Goal: Task Accomplishment & Management: Manage account settings

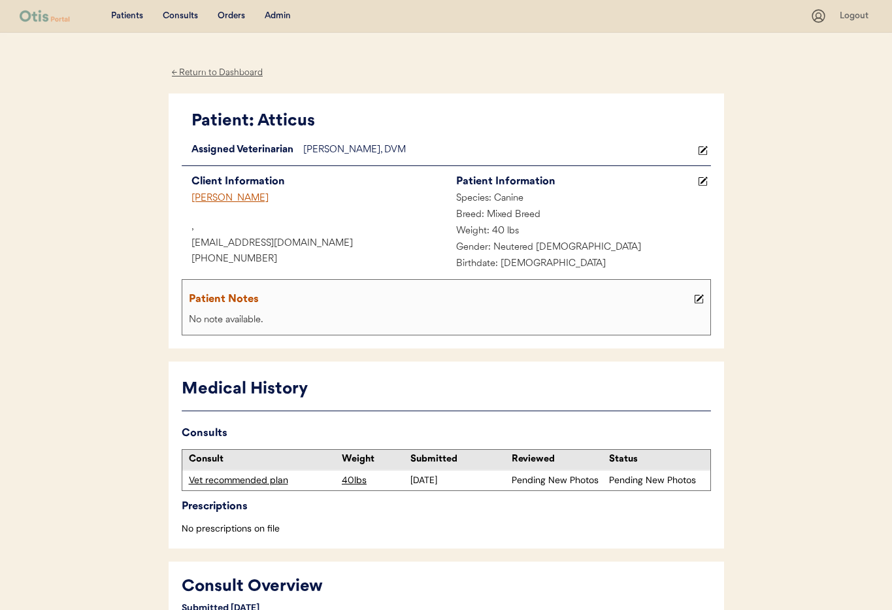
click at [285, 18] on div "Admin" at bounding box center [278, 16] width 26 height 13
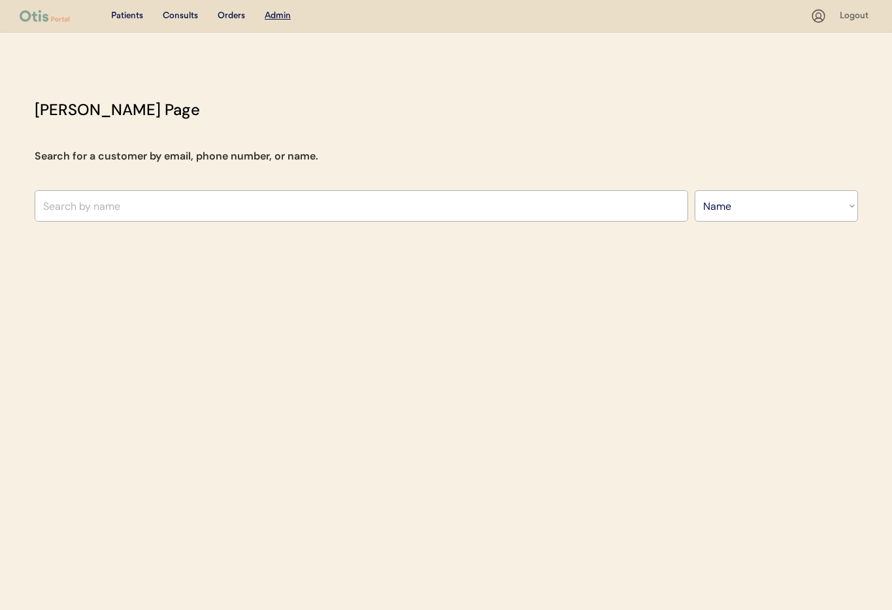
select select ""Name""
click at [189, 215] on input "text" at bounding box center [362, 205] width 654 height 31
click at [146, 206] on input "kate shep" at bounding box center [362, 205] width 654 height 31
type input "kate sh"
select select ""Name""
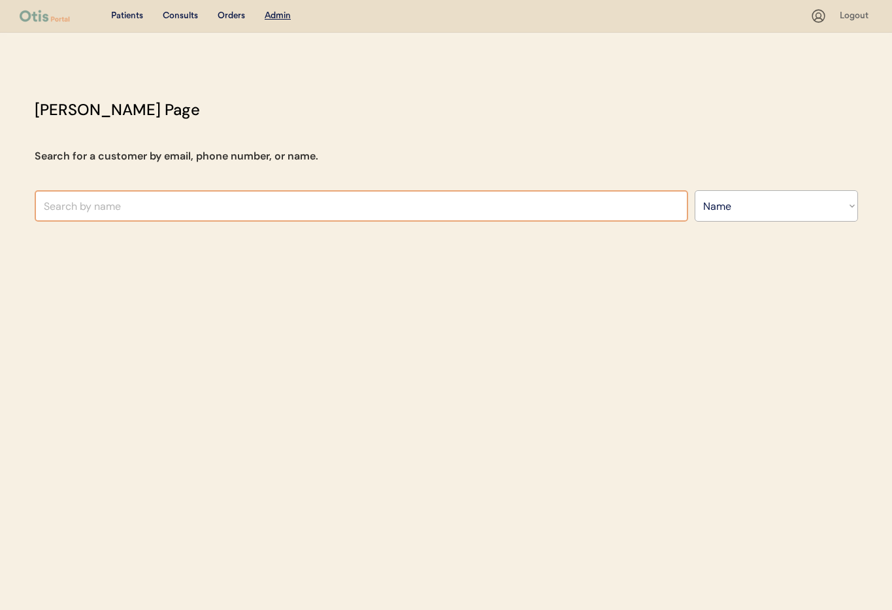
click at [110, 211] on input "text" at bounding box center [362, 205] width 654 height 31
type input "Kate"
type input "Katelyn Murphy"
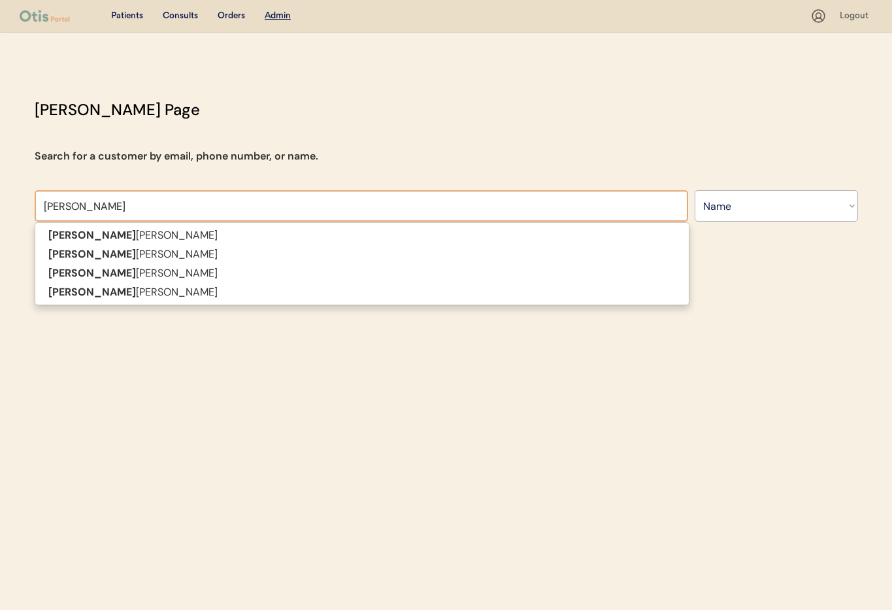
type input "Kate"
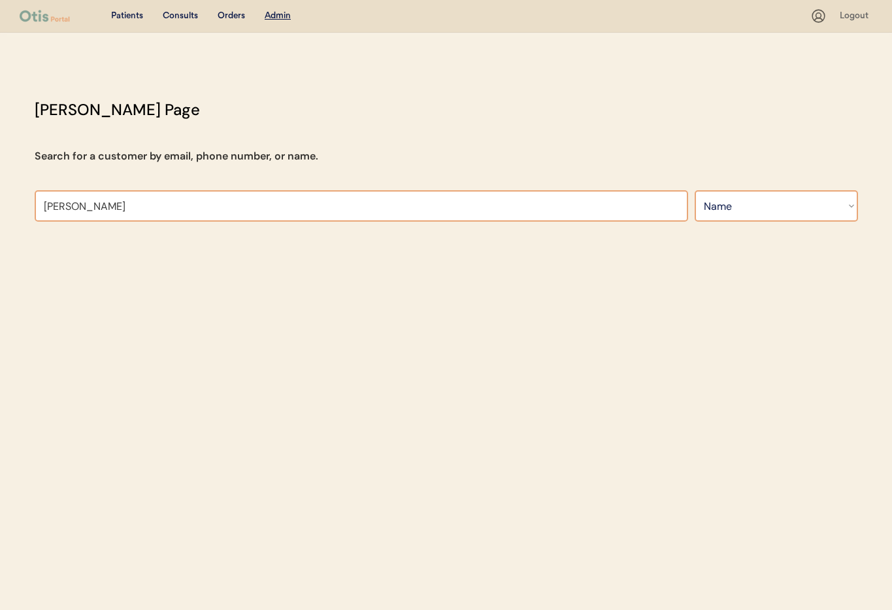
type input "Kate Sh"
click at [732, 200] on select "Search By Name Email Phone Number" at bounding box center [776, 205] width 163 height 31
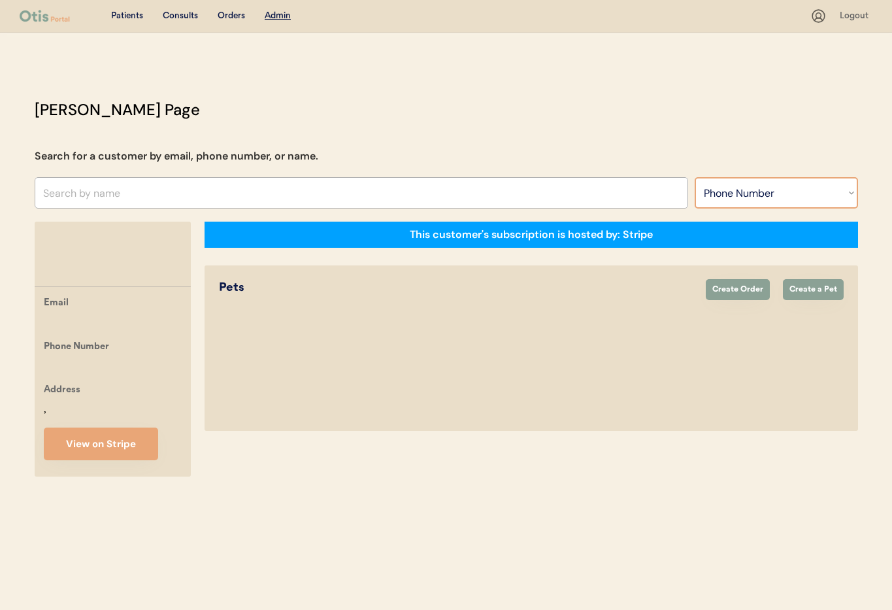
click at [695, 177] on select "Search By Name Email Phone Number" at bounding box center [776, 192] width 163 height 31
click at [734, 188] on select "Search By Name Email Phone Number" at bounding box center [776, 192] width 163 height 31
select select ""Email""
click at [695, 177] on select "Search By Name Email Phone Number" at bounding box center [776, 192] width 163 height 31
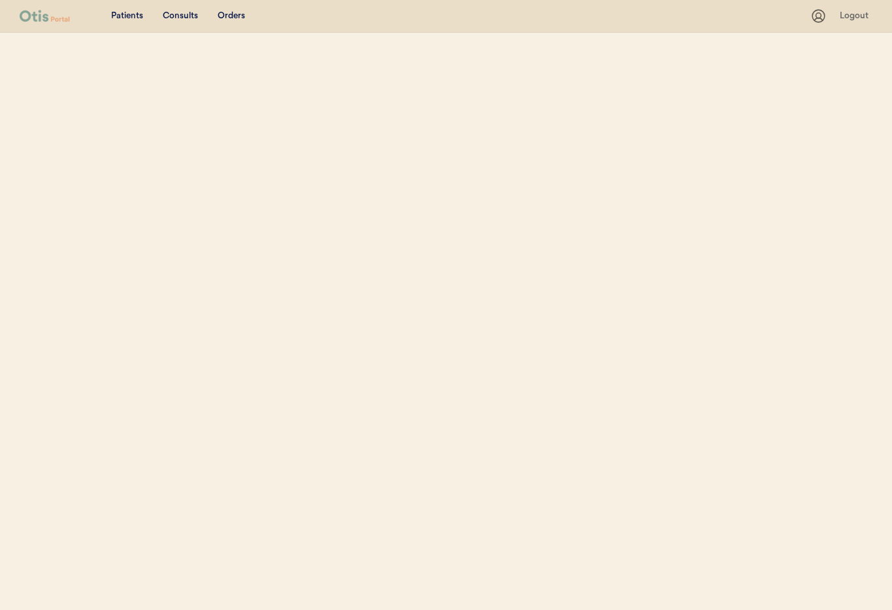
select select ""Email""
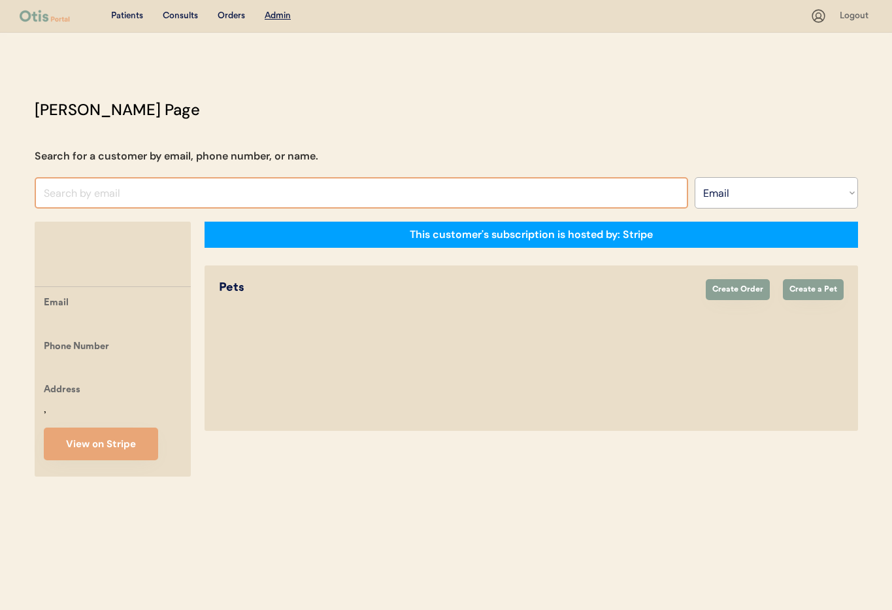
click at [78, 193] on input "input" at bounding box center [362, 192] width 654 height 31
paste input "kcsheppard17@gmail.com"
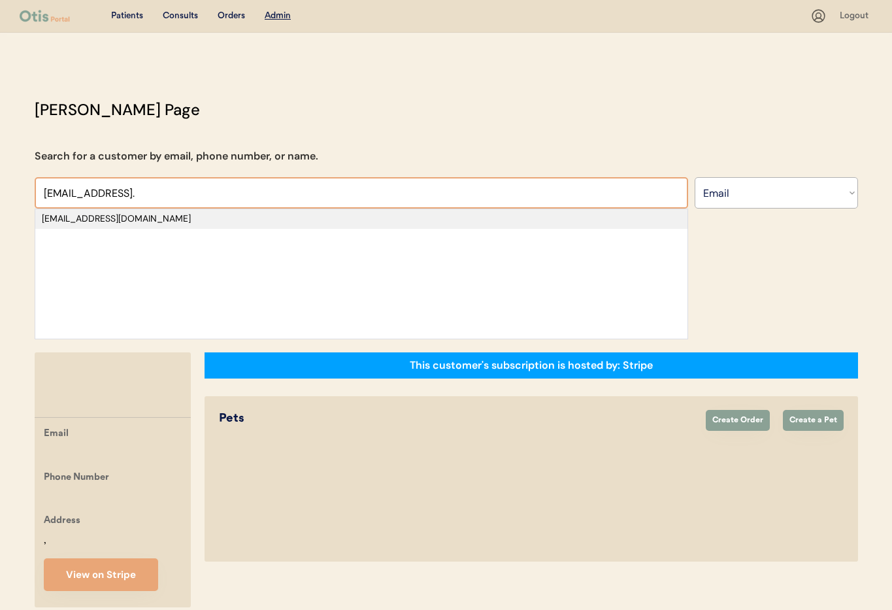
type input "kcsheppard17@gmail."
click at [130, 220] on div "[EMAIL_ADDRESS][DOMAIN_NAME]" at bounding box center [361, 218] width 639 height 13
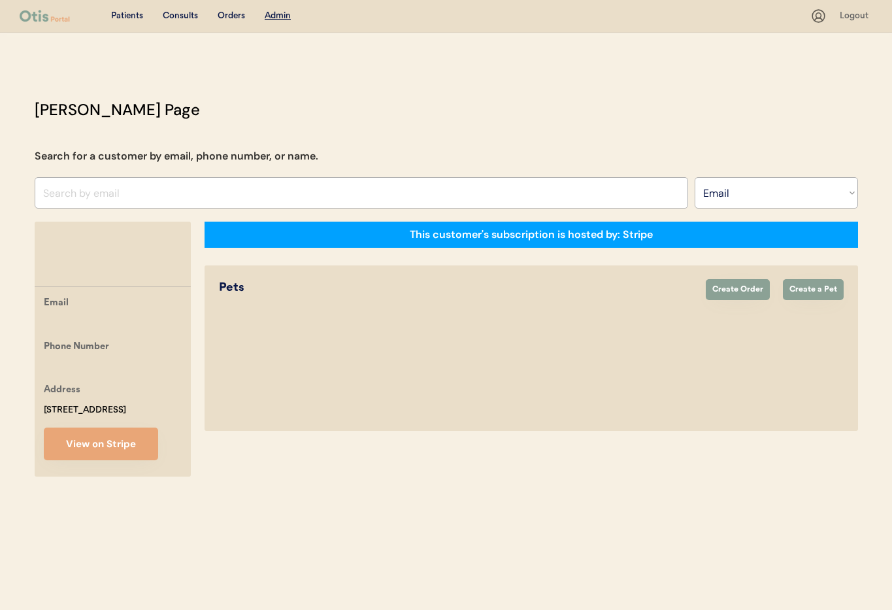
select select "true"
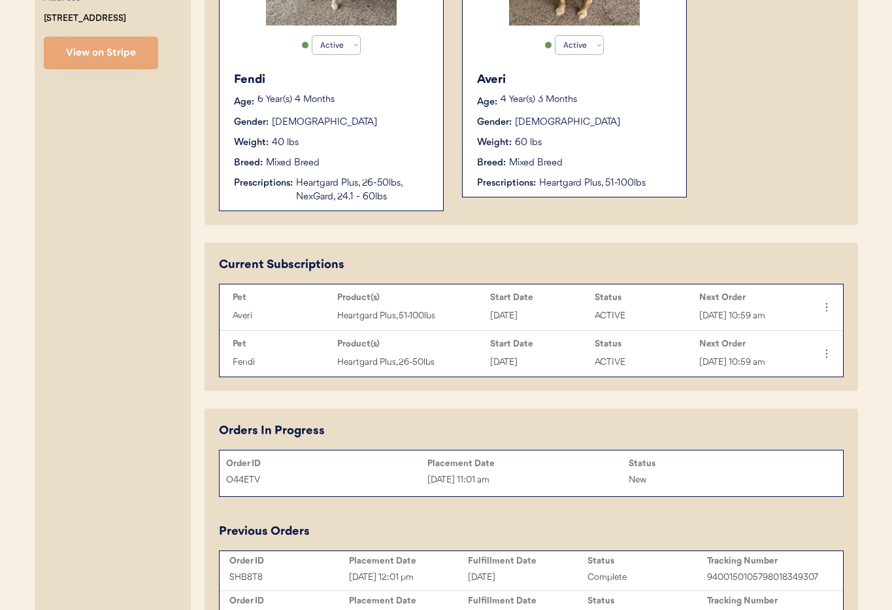
scroll to position [409, 0]
click at [374, 155] on div "Fendi Age: 6 Year(s) 4 Months Gender: Female Weight: 40 lbs Breed: Mixed Breed …" at bounding box center [331, 138] width 211 height 146
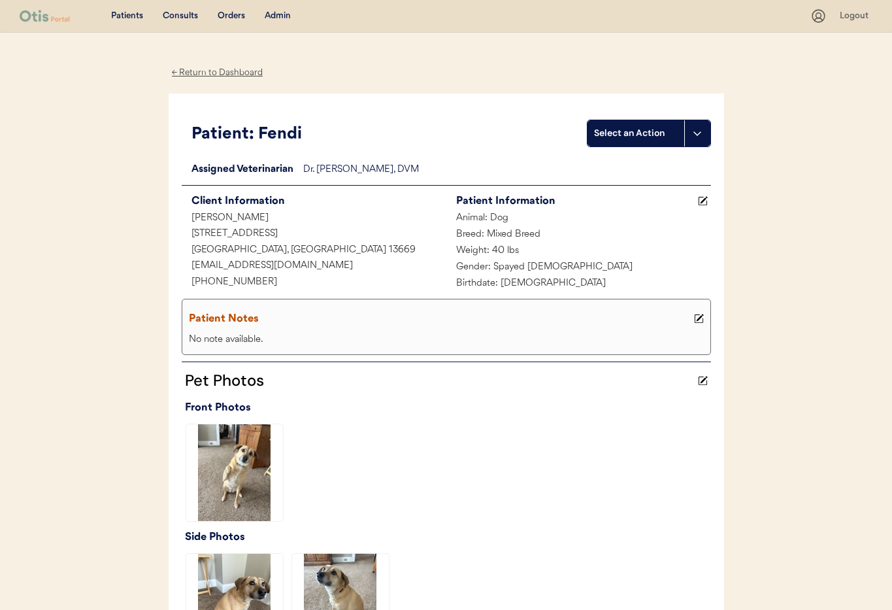
click at [210, 73] on div "← Return to Dashboard" at bounding box center [218, 72] width 98 height 15
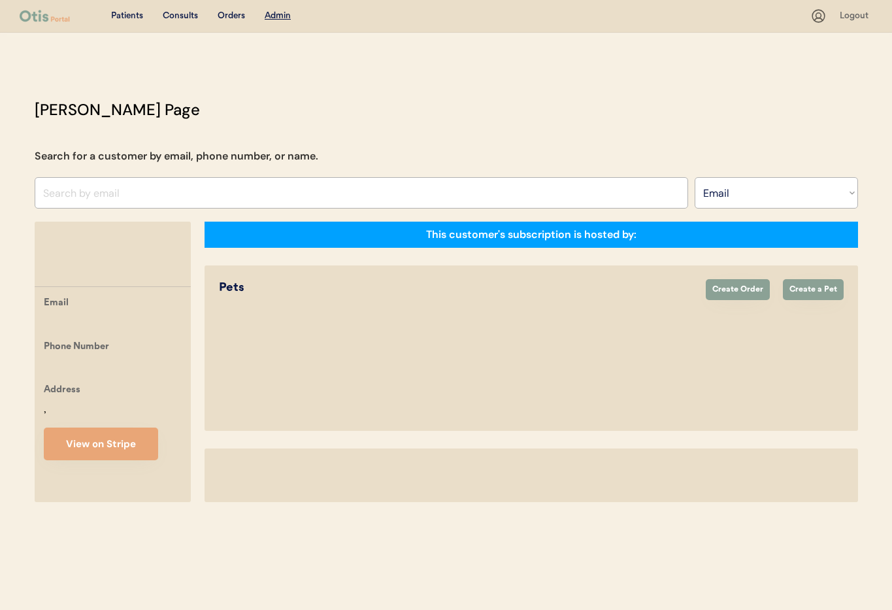
select select ""Email""
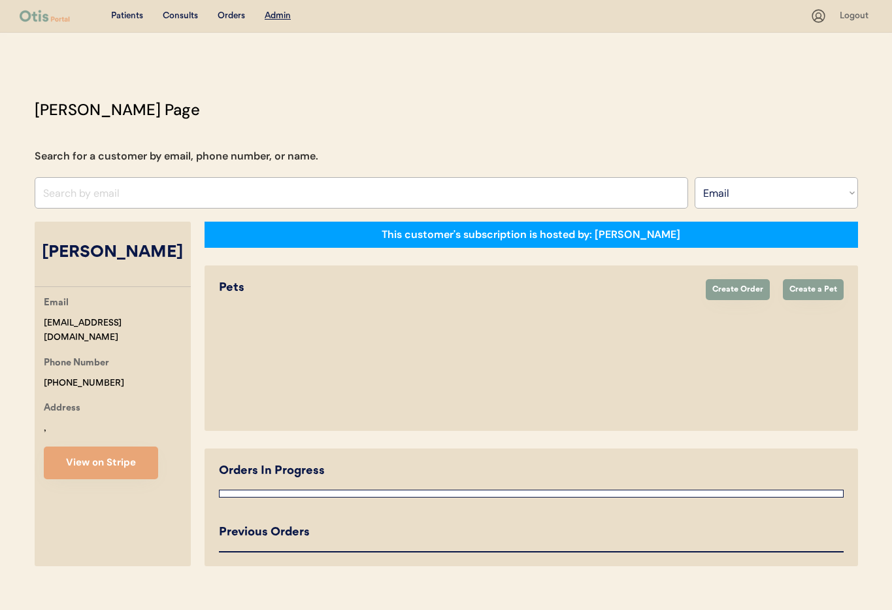
select select "true"
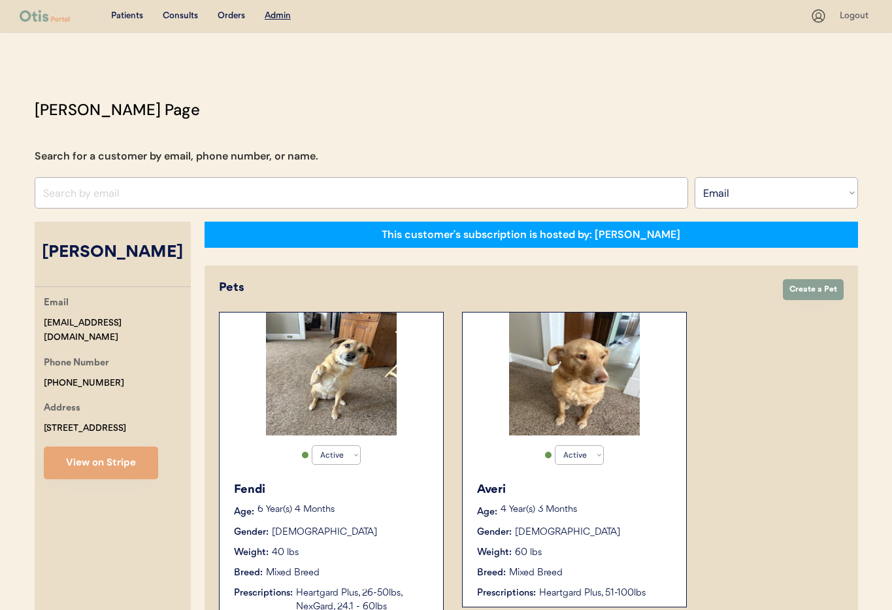
click at [612, 521] on div "Averi Age: 4 Year(s) 3 Months Gender: Female Weight: 60 lbs Breed: Mixed Breed …" at bounding box center [574, 541] width 211 height 132
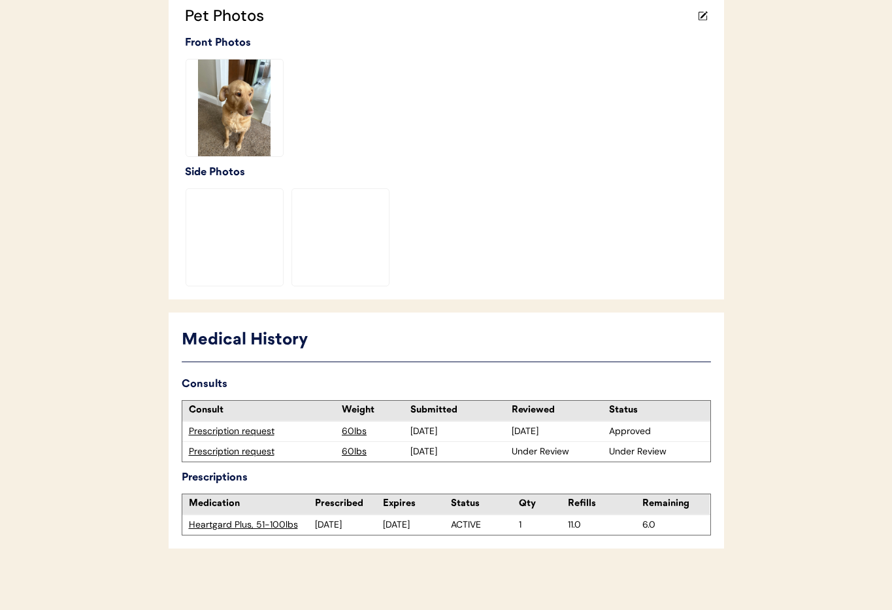
scroll to position [369, 0]
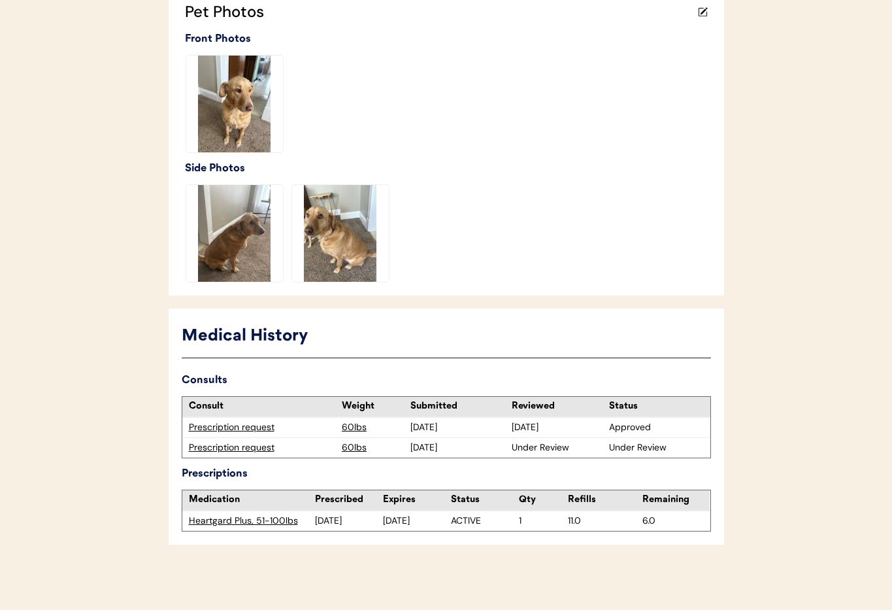
click at [265, 448] on div "Prescription request" at bounding box center [262, 447] width 147 height 13
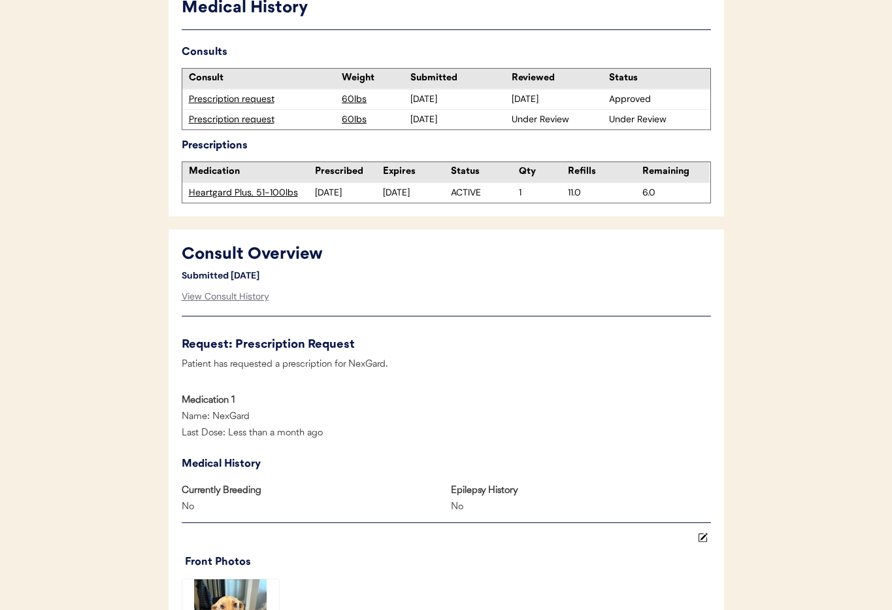
scroll to position [401, 0]
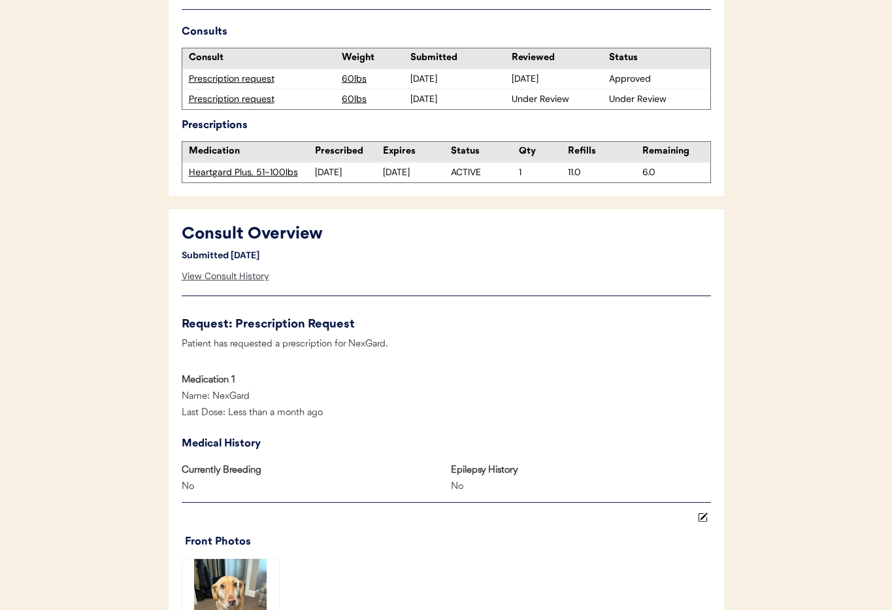
click at [222, 265] on div "View Consult History" at bounding box center [226, 276] width 88 height 26
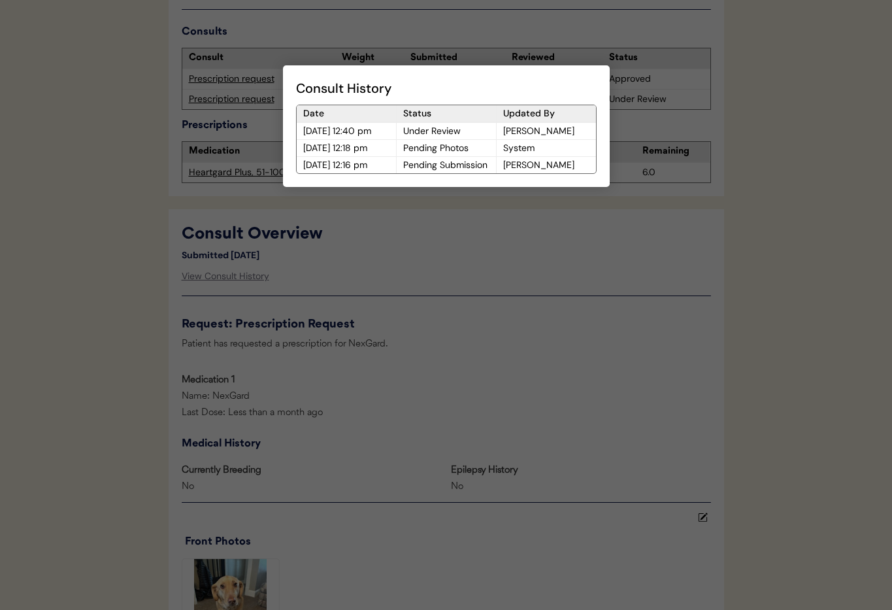
click at [480, 293] on div at bounding box center [446, 305] width 892 height 610
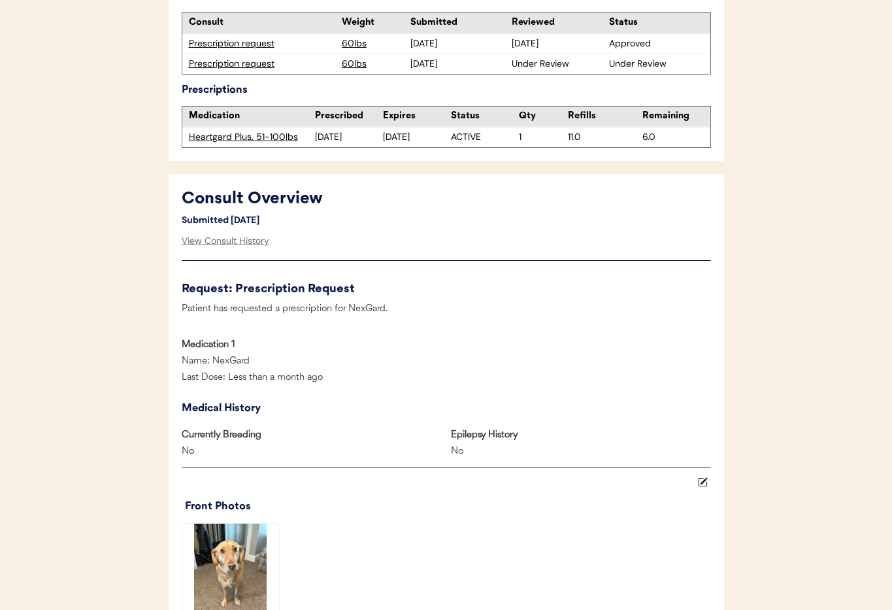
scroll to position [440, 0]
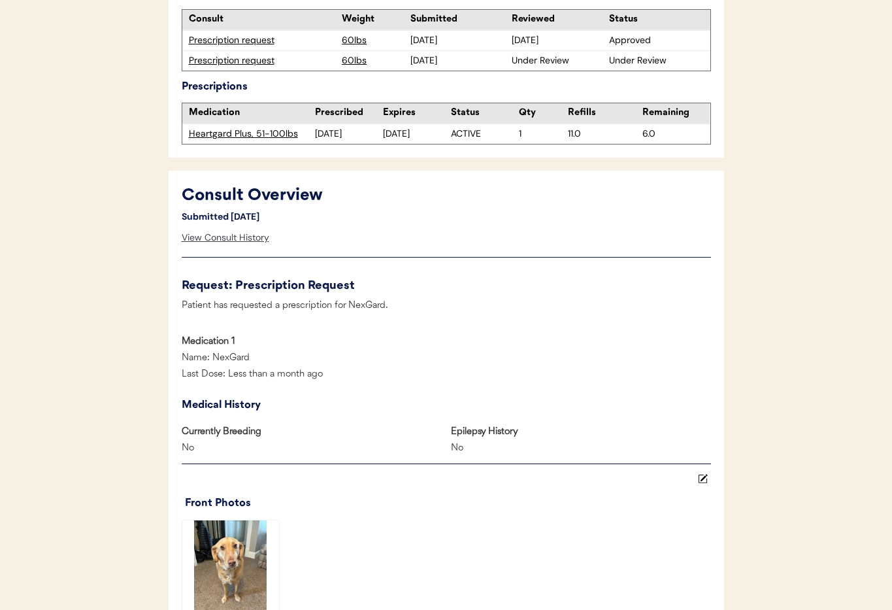
click at [216, 241] on div "View Consult History" at bounding box center [226, 238] width 88 height 26
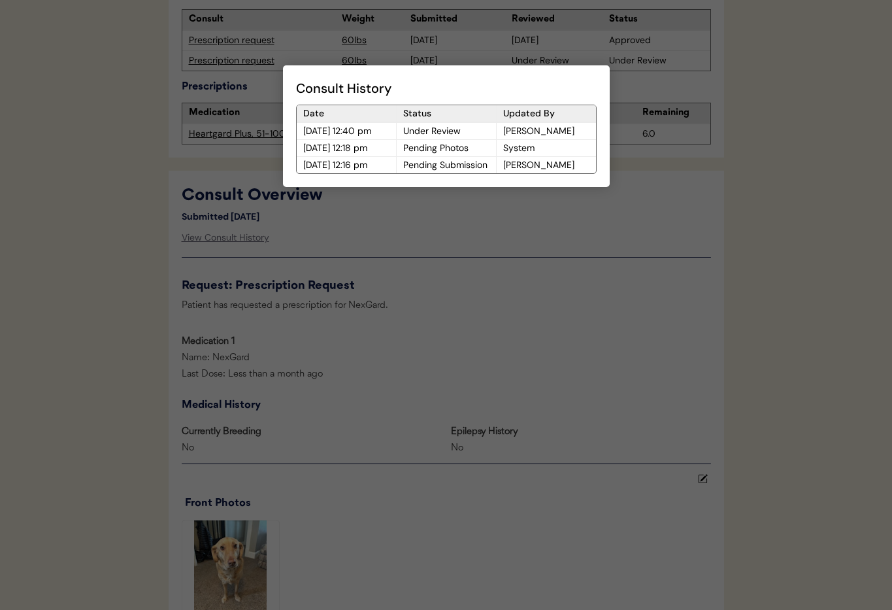
click at [510, 235] on div at bounding box center [446, 305] width 892 height 610
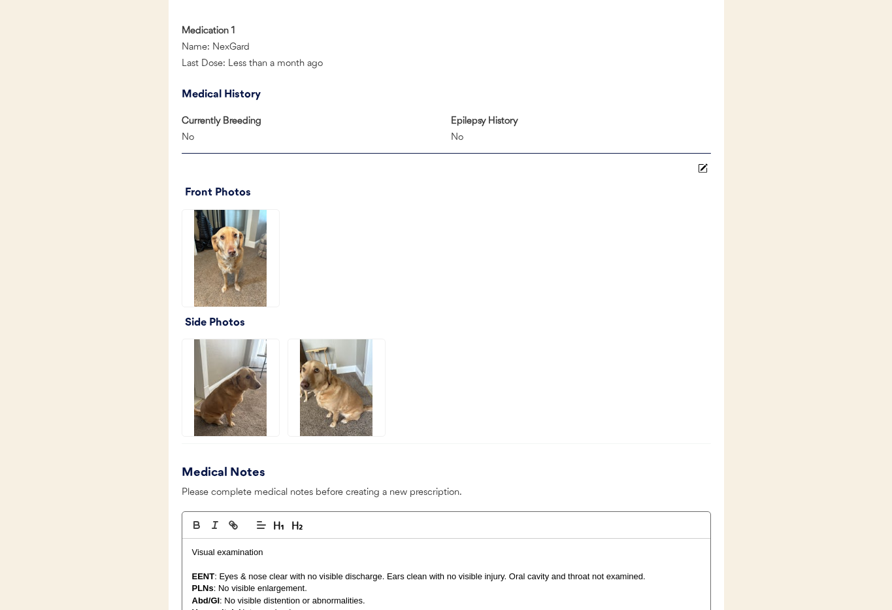
scroll to position [769, 0]
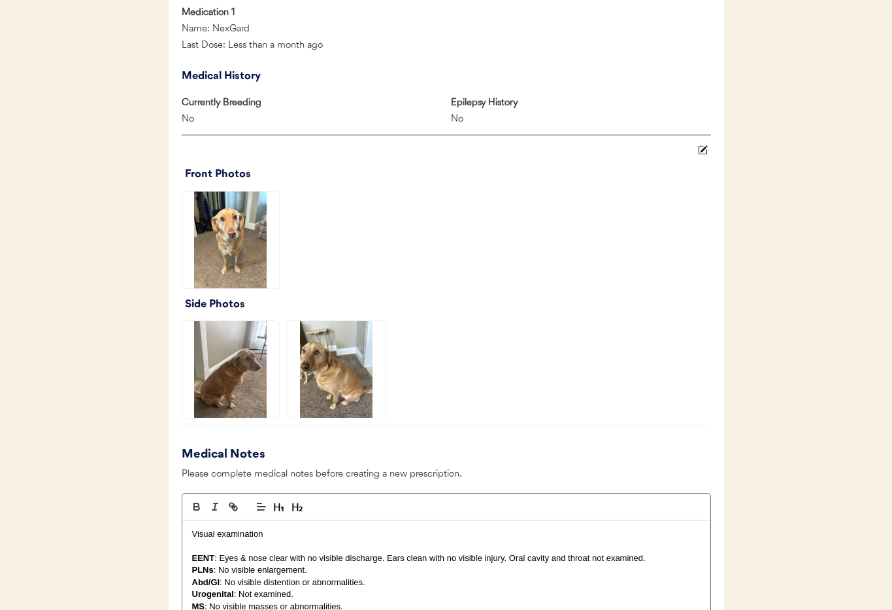
click at [348, 352] on img at bounding box center [336, 369] width 97 height 97
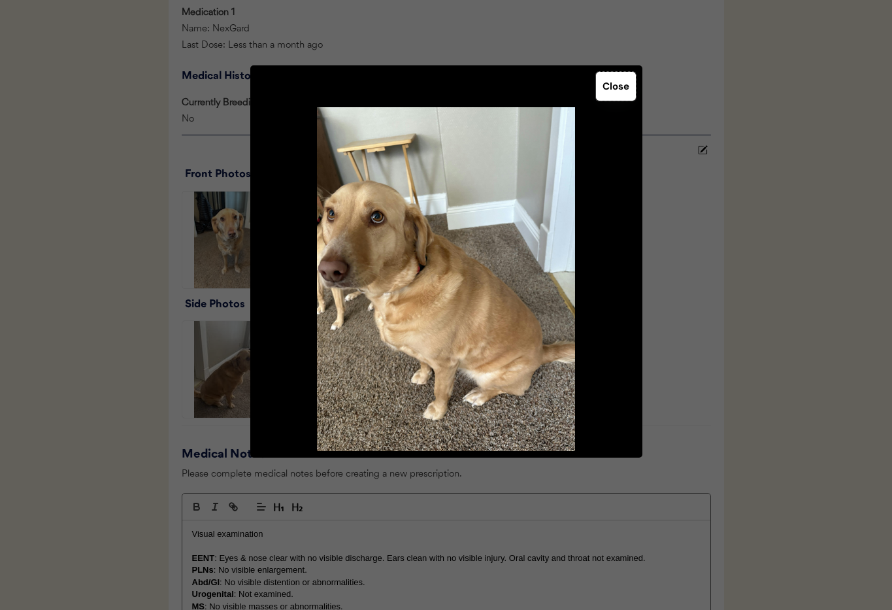
click at [597, 86] on button "Close" at bounding box center [616, 86] width 40 height 29
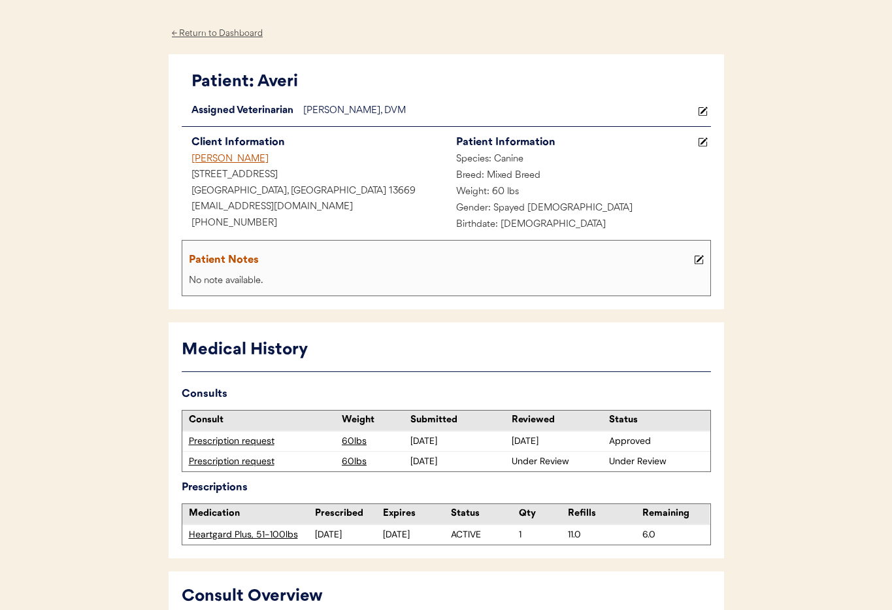
scroll to position [0, 0]
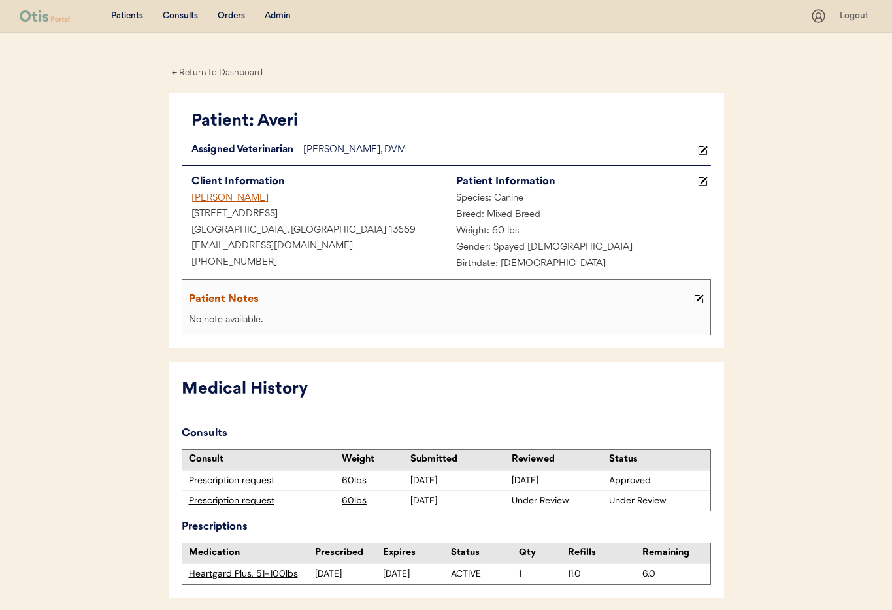
click at [211, 198] on div "[PERSON_NAME]" at bounding box center [314, 199] width 265 height 16
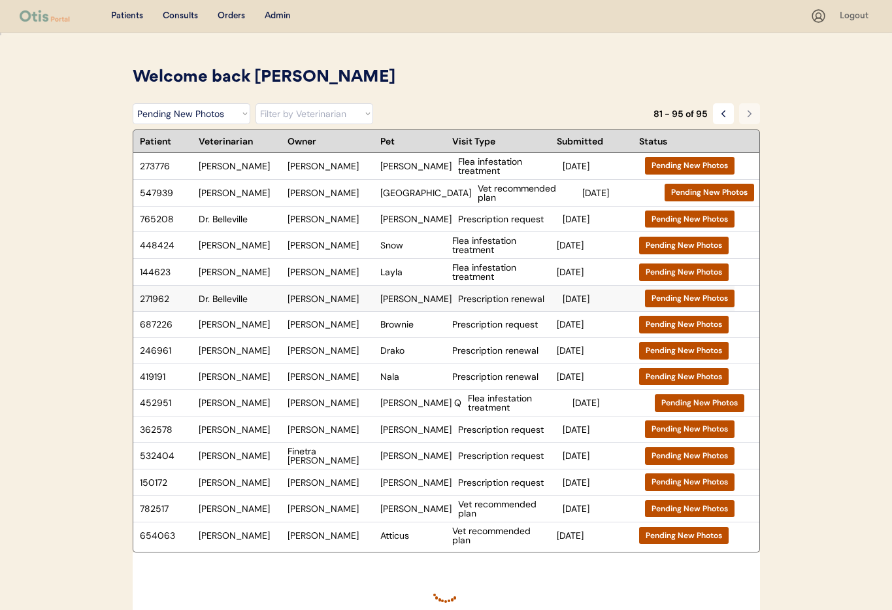
select select ""pending_new_photos""
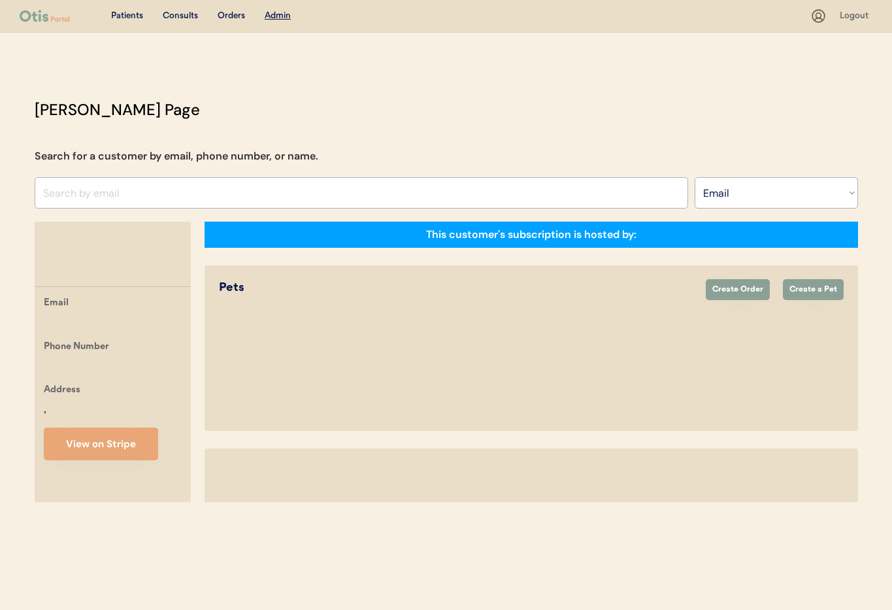
select select ""Email""
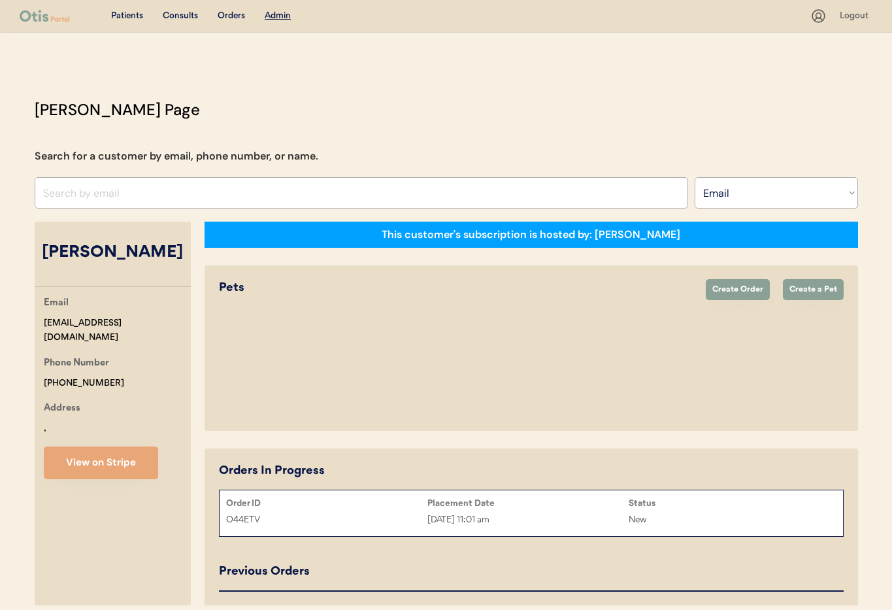
select select "true"
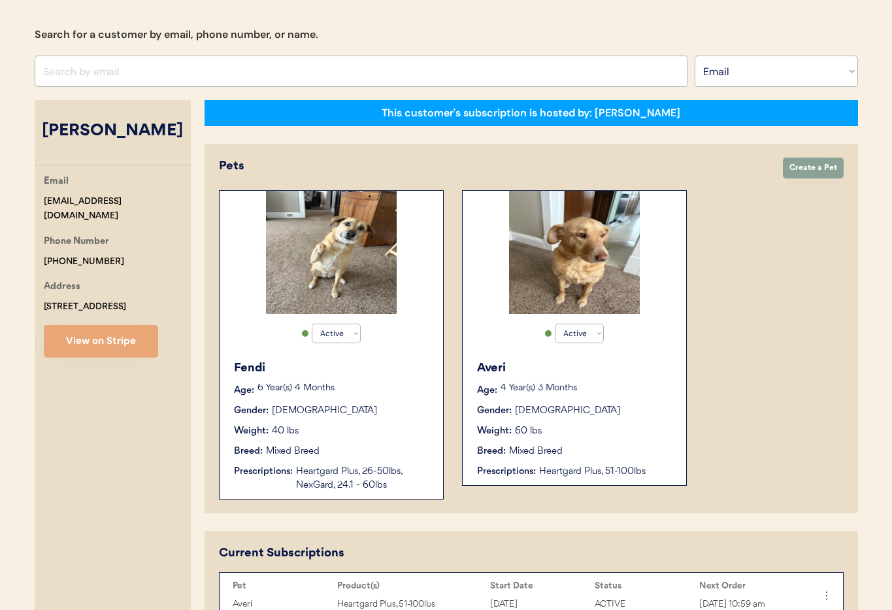
scroll to position [249, 0]
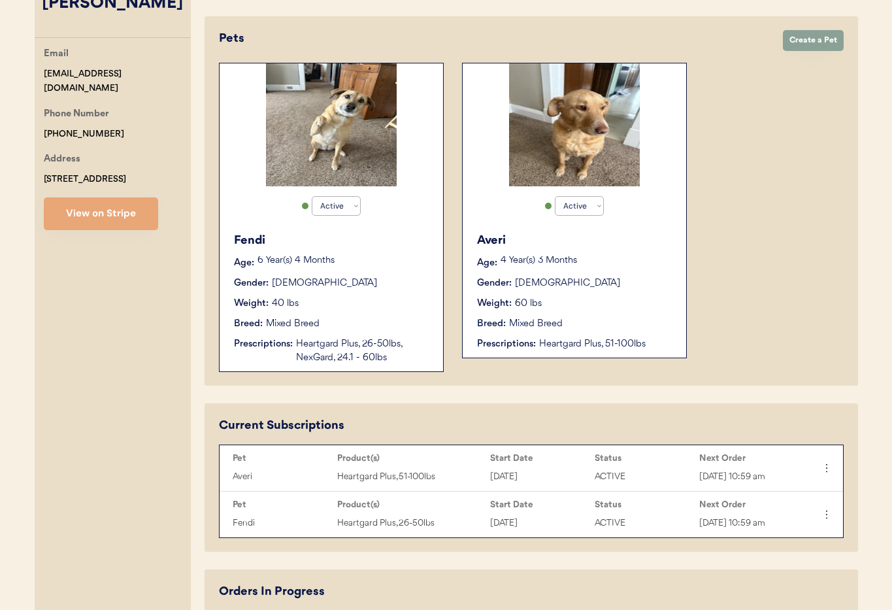
click at [392, 292] on div "Fendi Age: 6 Year(s) 4 Months Gender: Female Weight: 40 lbs Breed: Mixed Breed …" at bounding box center [331, 299] width 211 height 146
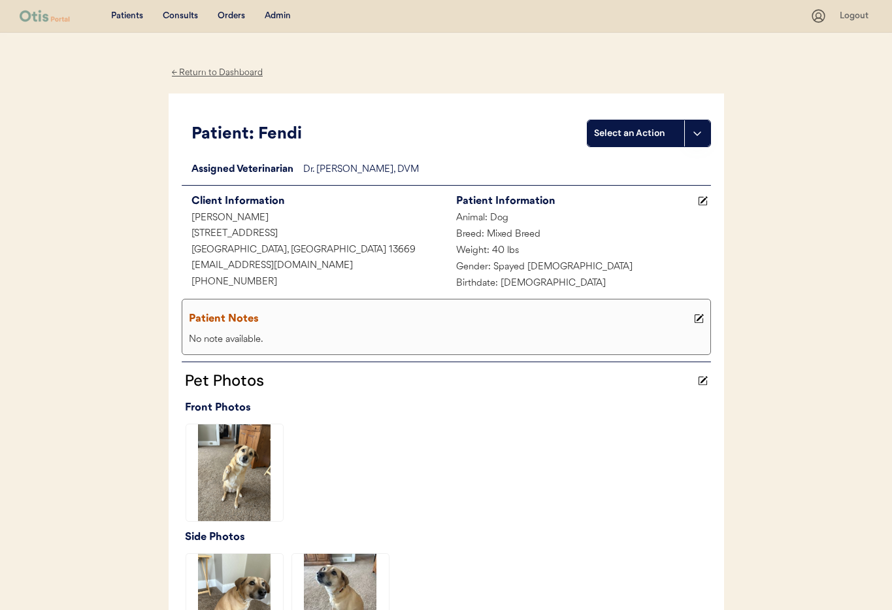
scroll to position [10, 0]
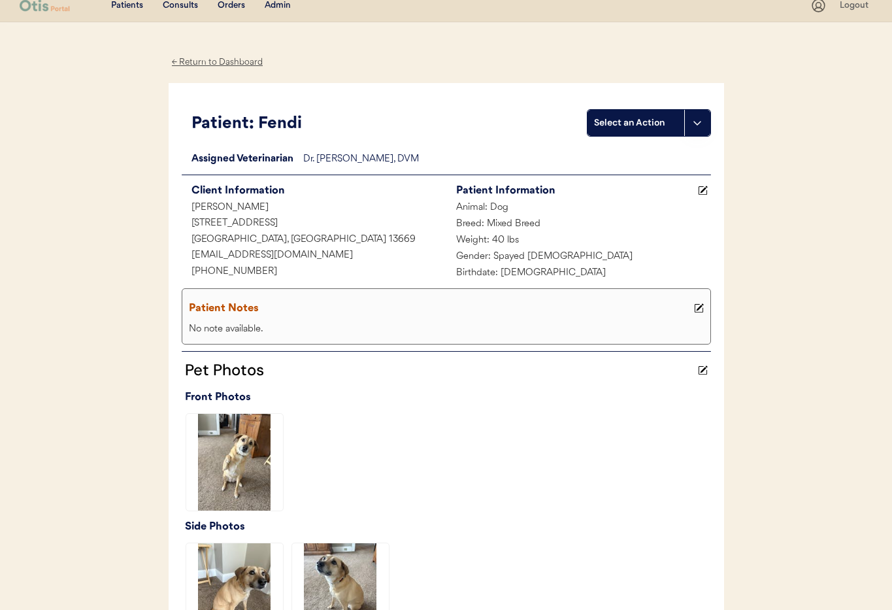
drag, startPoint x: 701, startPoint y: 306, endPoint x: 660, endPoint y: 317, distance: 42.0
click at [700, 306] on use at bounding box center [698, 308] width 9 height 9
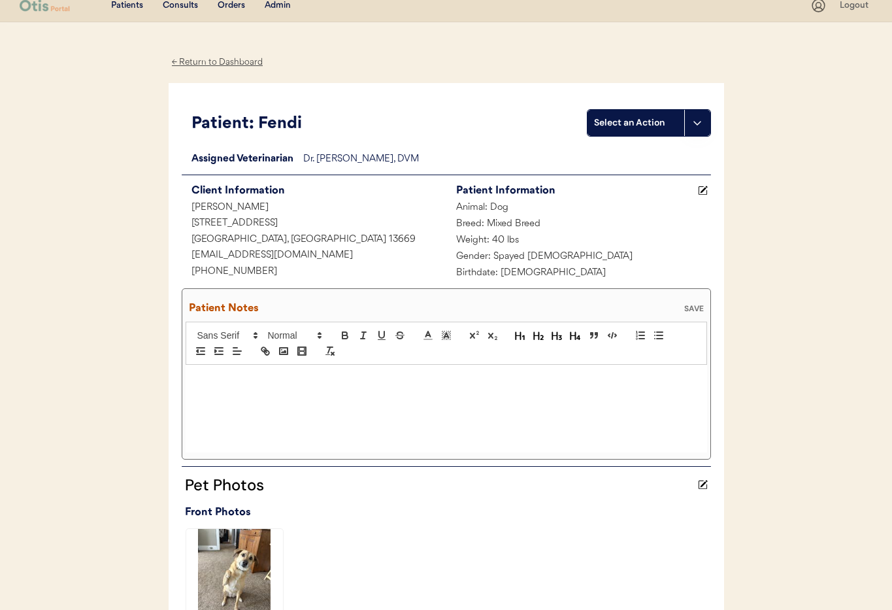
click at [214, 390] on div at bounding box center [447, 409] width 522 height 88
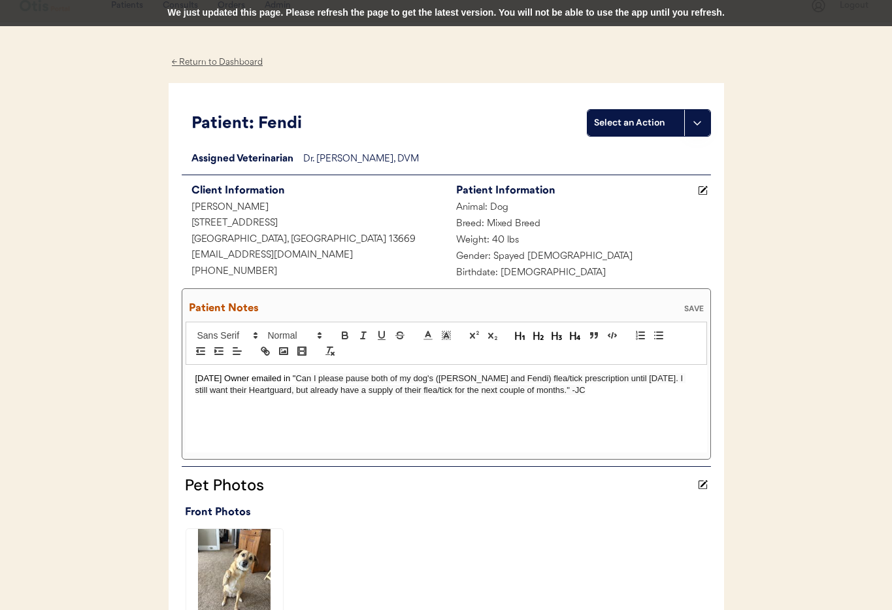
click at [687, 305] on div "SAVE" at bounding box center [694, 309] width 26 height 8
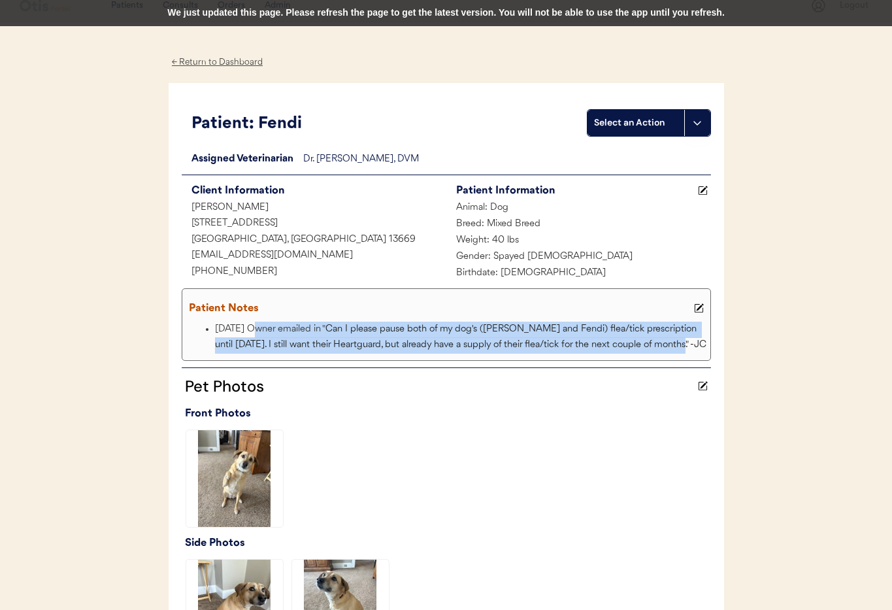
drag, startPoint x: 663, startPoint y: 343, endPoint x: 263, endPoint y: 329, distance: 399.7
click at [253, 326] on li "10/6/25 Owner emailed in " Can I please pause both of my dog's (Averi and Fendi…" at bounding box center [461, 338] width 492 height 32
copy li "Owner emailed in " Can I please pause both of my dog's (Averi and Fendi) flea/t…"
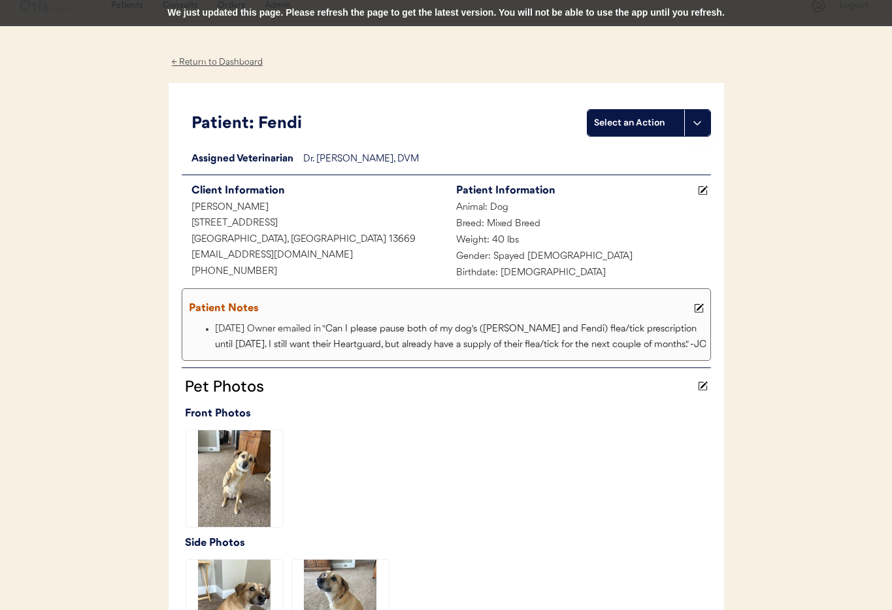
click at [209, 58] on div "← Return to Dashboard" at bounding box center [218, 62] width 98 height 15
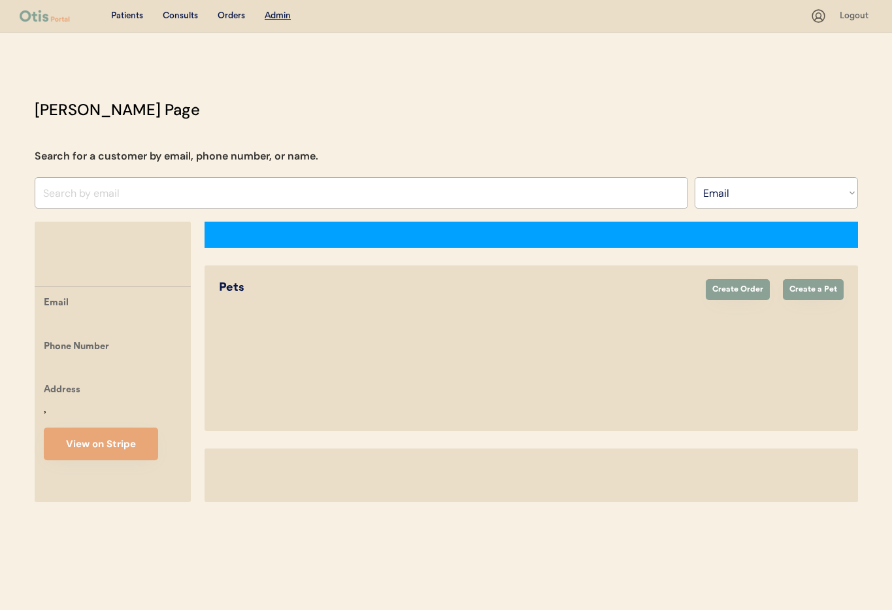
select select ""Email""
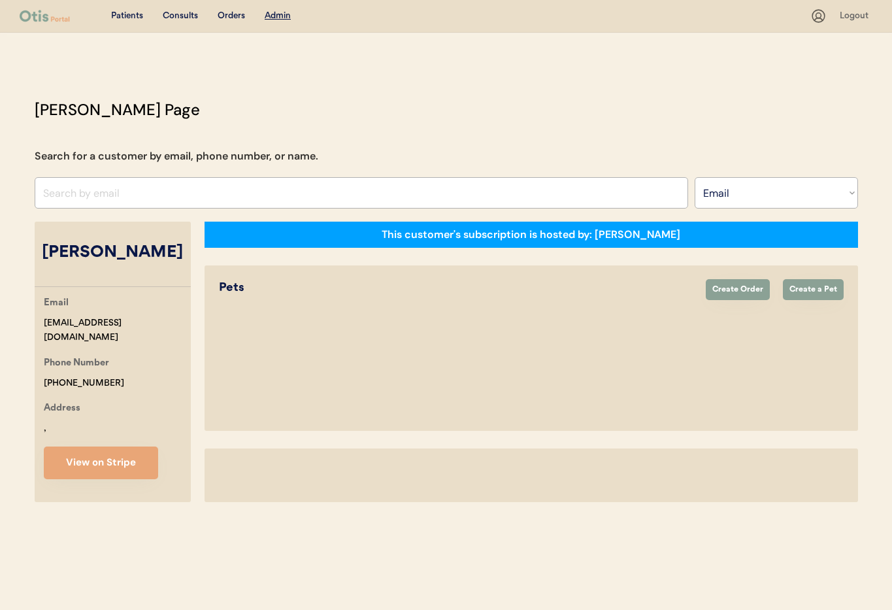
select select "true"
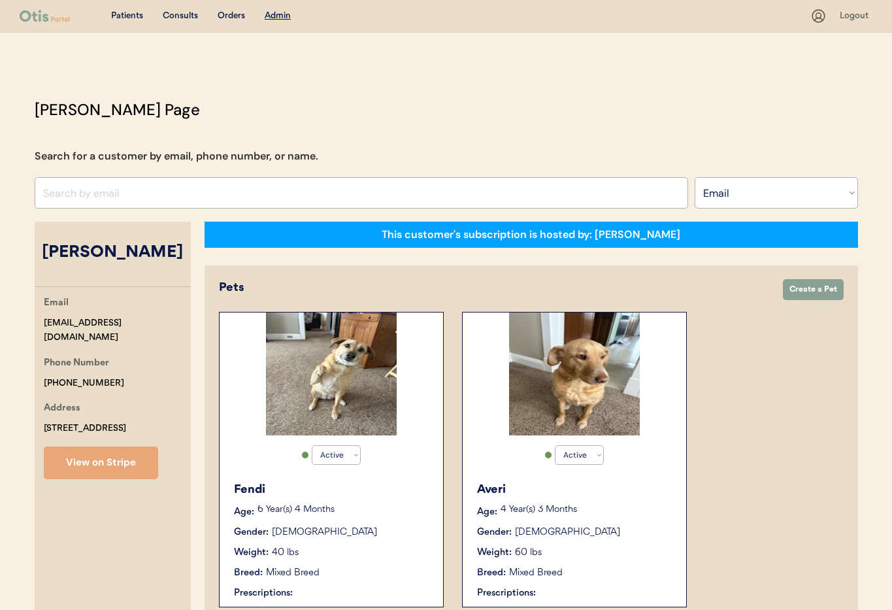
click at [643, 509] on p "4 Year(s) 3 Months" at bounding box center [587, 509] width 173 height 9
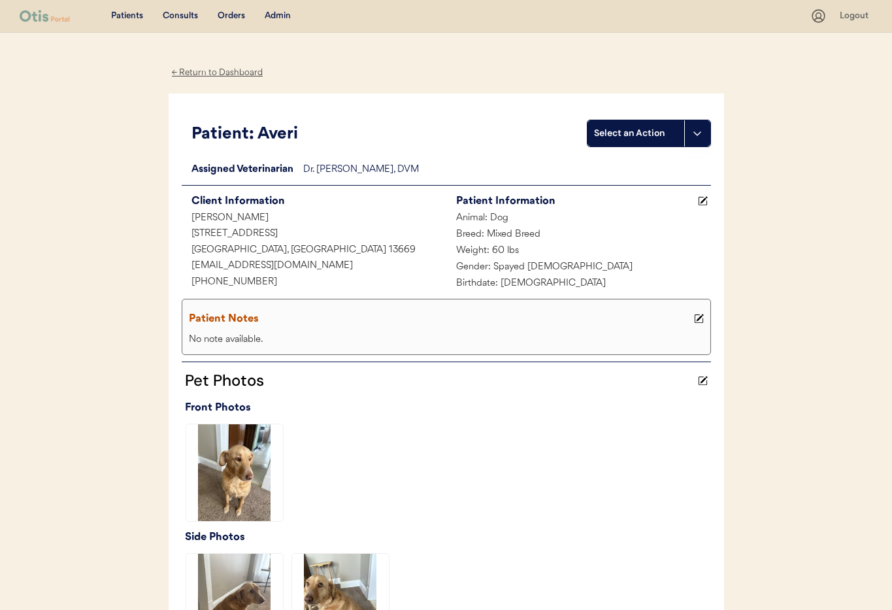
click at [699, 319] on icon at bounding box center [699, 319] width 10 height 10
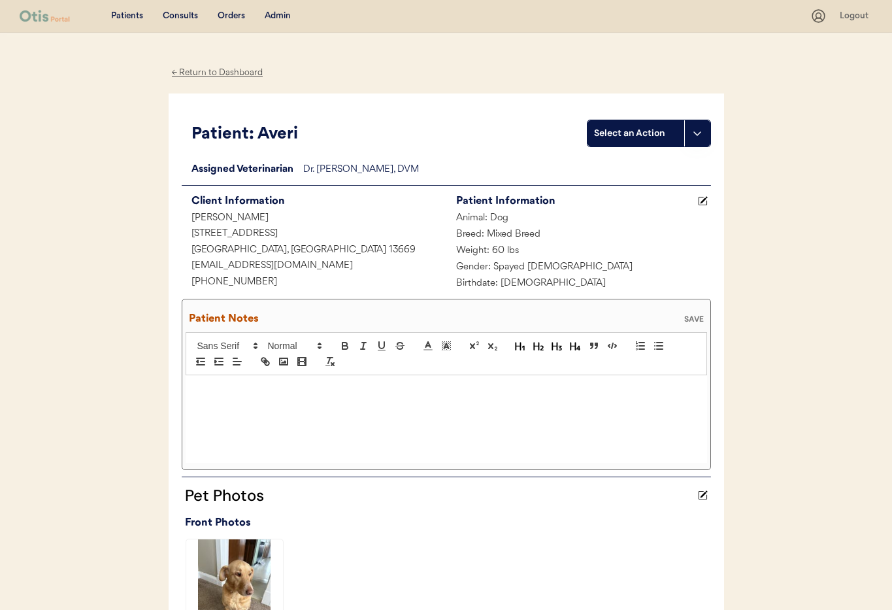
click at [263, 393] on p at bounding box center [446, 389] width 502 height 12
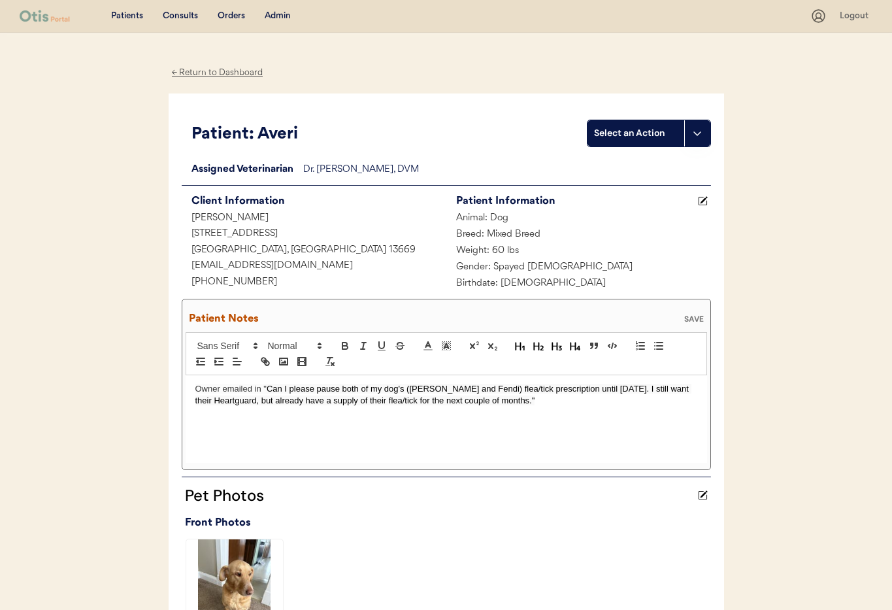
drag, startPoint x: 195, startPoint y: 390, endPoint x: 212, endPoint y: 413, distance: 28.1
click at [195, 390] on span "Owner emailed in "" at bounding box center [230, 389] width 71 height 10
click at [692, 320] on div "SAVE" at bounding box center [694, 319] width 26 height 8
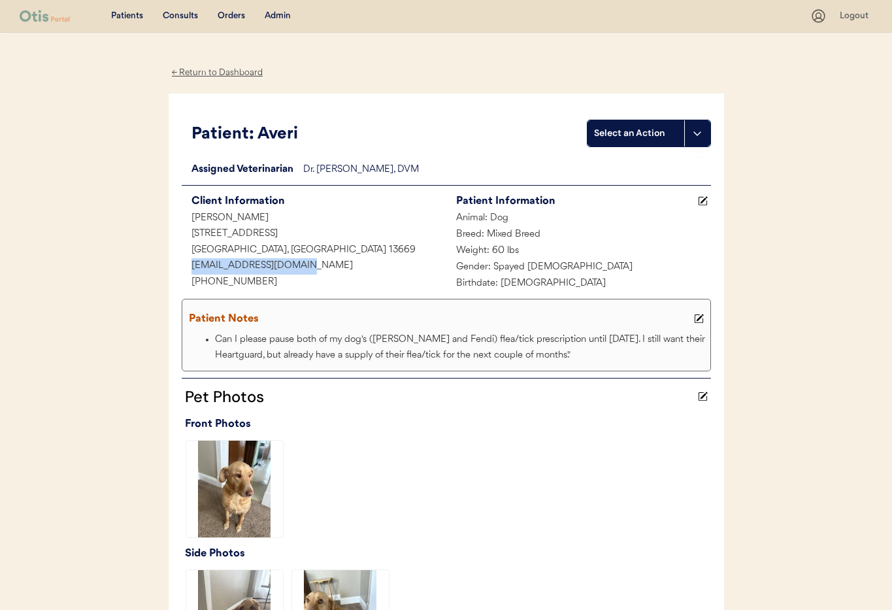
drag, startPoint x: 306, startPoint y: 265, endPoint x: 197, endPoint y: 263, distance: 109.2
click at [185, 262] on div "[EMAIL_ADDRESS][DOMAIN_NAME]" at bounding box center [314, 266] width 265 height 16
copy div "[EMAIL_ADDRESS][DOMAIN_NAME]"
click at [212, 70] on div "← Return to Dashboard" at bounding box center [218, 72] width 98 height 15
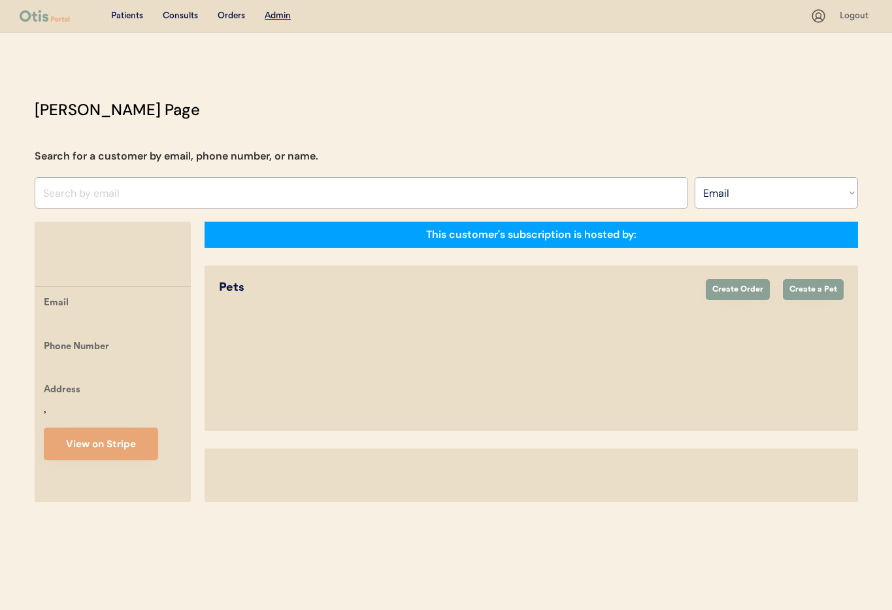
select select ""Email""
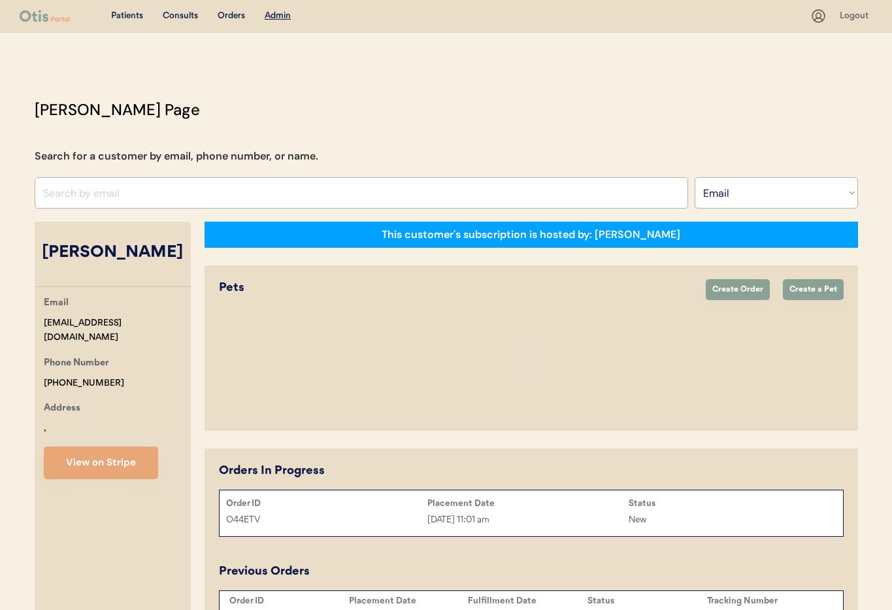
select select "true"
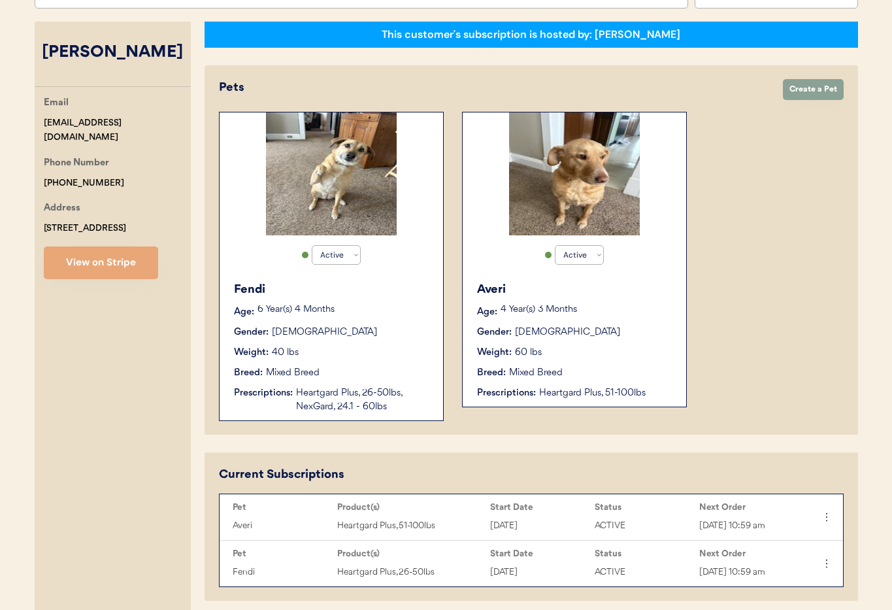
scroll to position [199, 0]
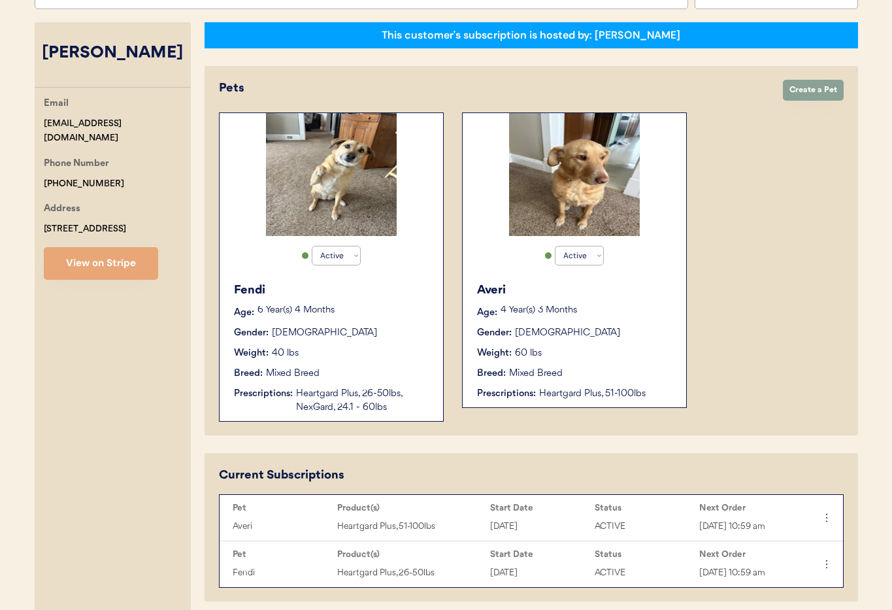
click at [370, 340] on div "Fendi Age: 6 Year(s) 4 Months Gender: Female Weight: 40 lbs Breed: Mixed Breed …" at bounding box center [331, 348] width 211 height 146
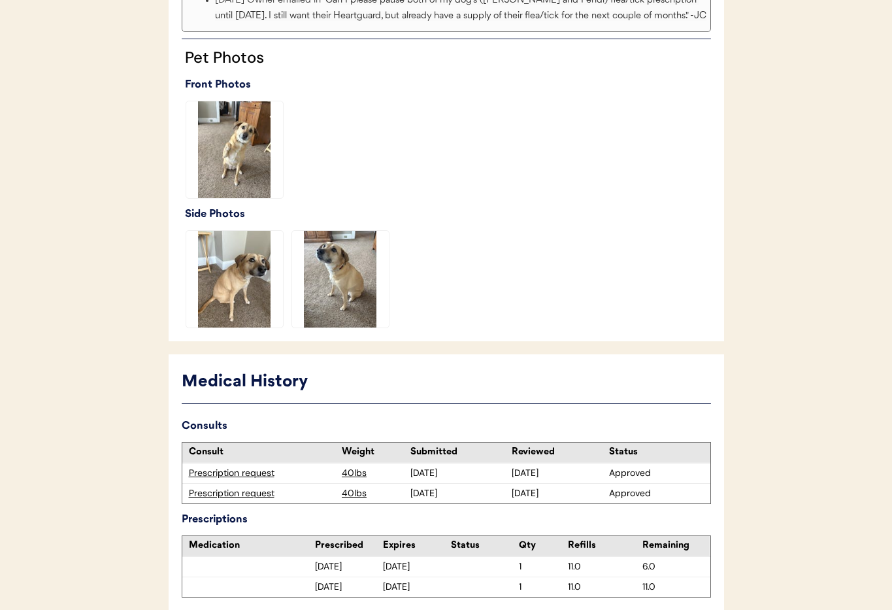
scroll to position [405, 0]
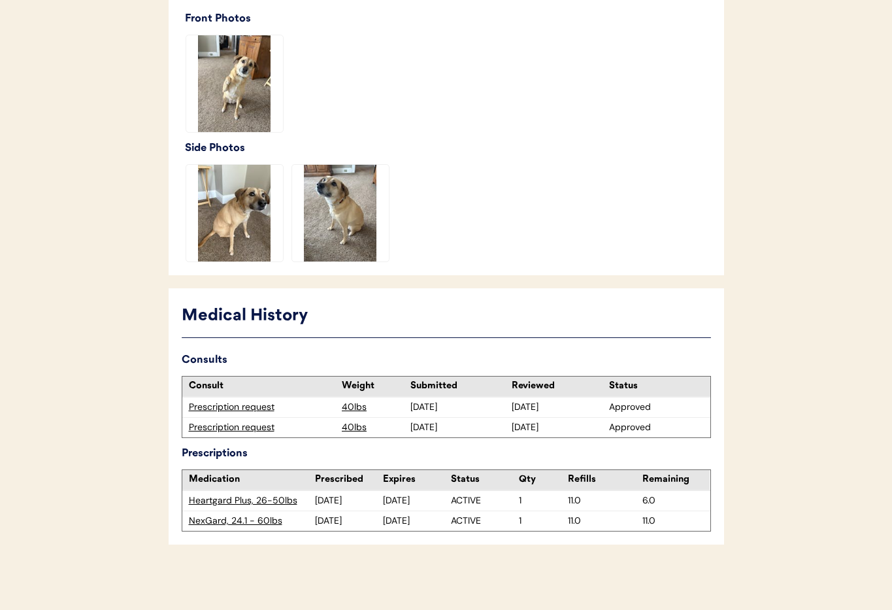
click at [233, 520] on div "NexGard, 24.1 - 60lbs" at bounding box center [252, 521] width 127 height 13
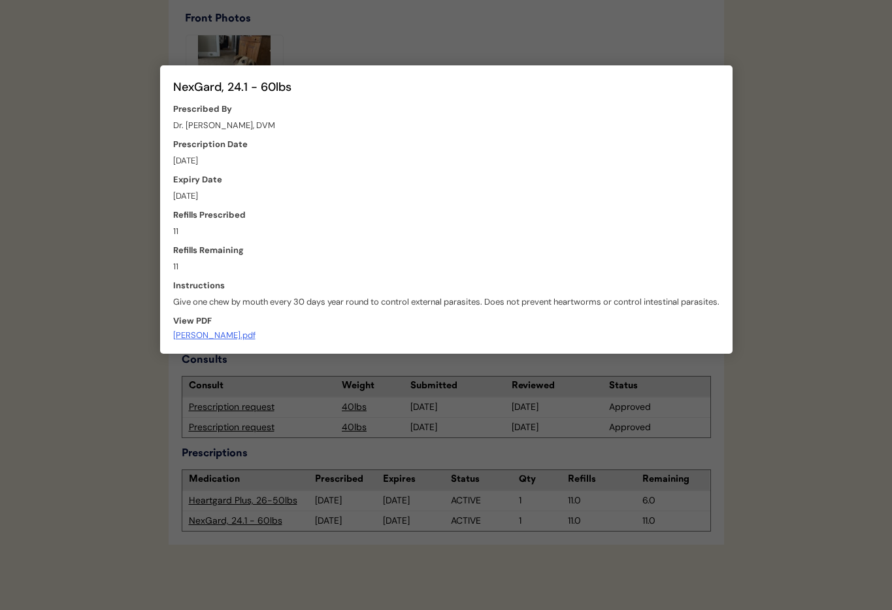
click at [111, 225] on div at bounding box center [446, 305] width 892 height 610
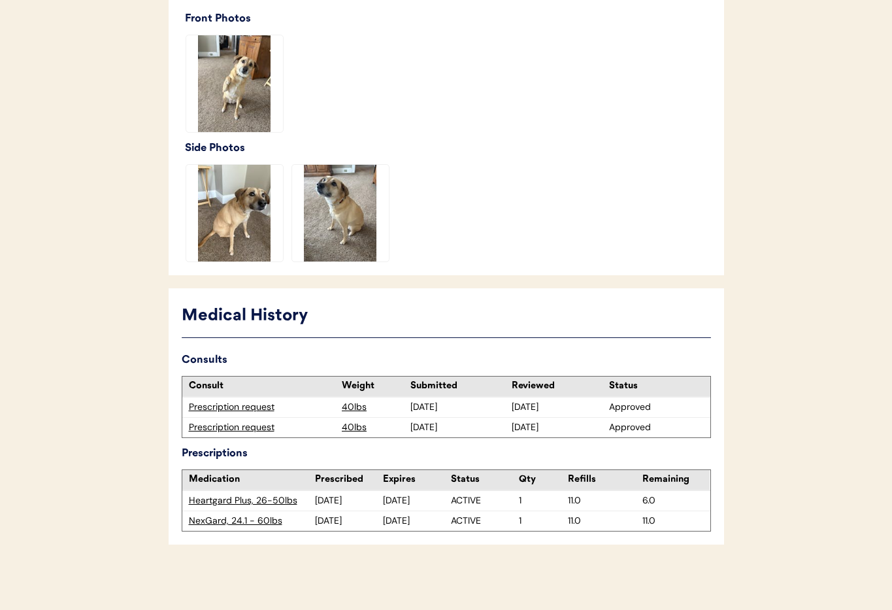
click at [242, 427] on div "Prescription request" at bounding box center [262, 427] width 147 height 13
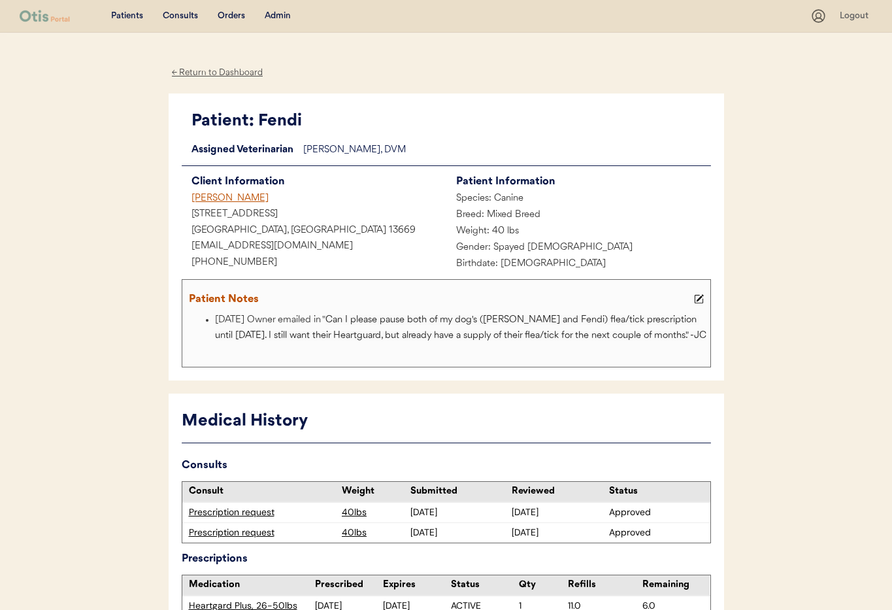
click at [211, 199] on div "Kaitlin Sheppard" at bounding box center [314, 199] width 265 height 16
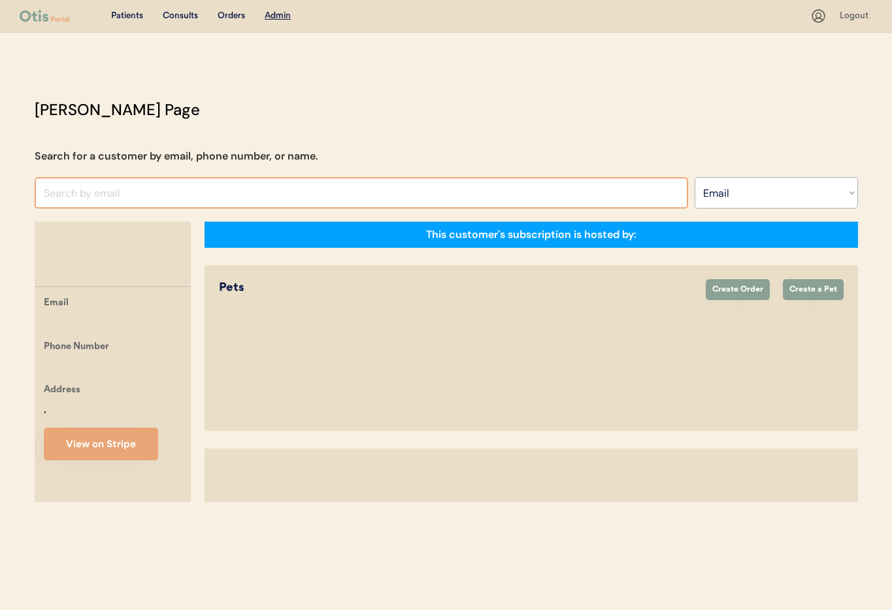
select select ""Email""
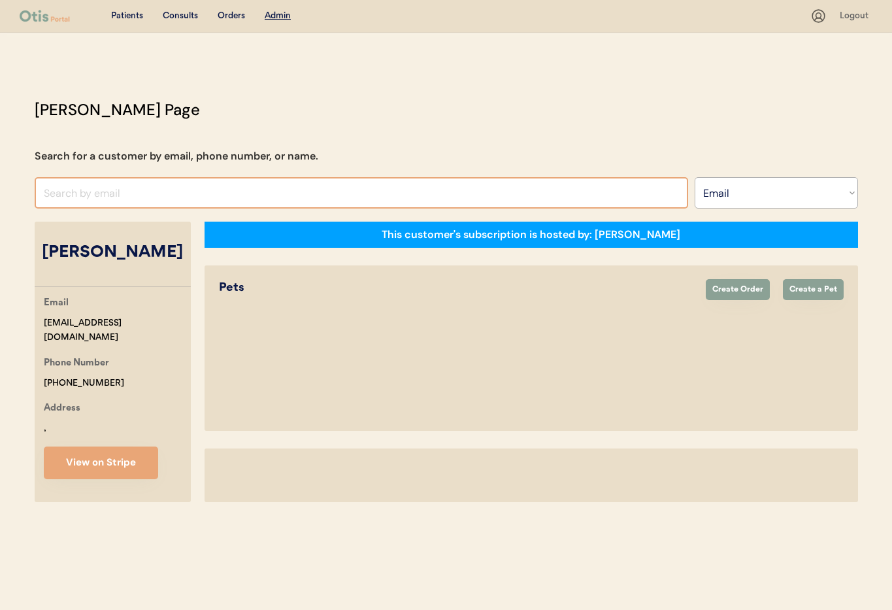
select select "true"
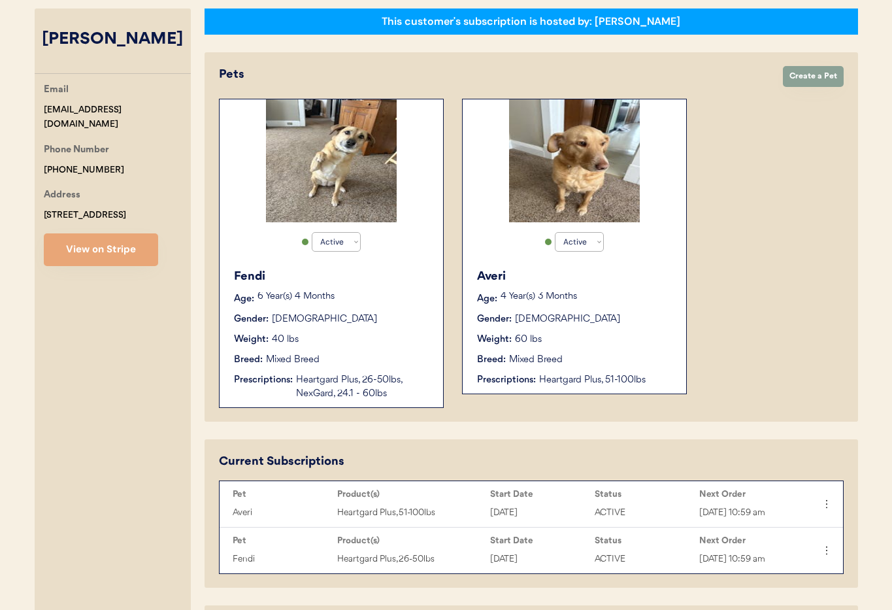
scroll to position [158, 0]
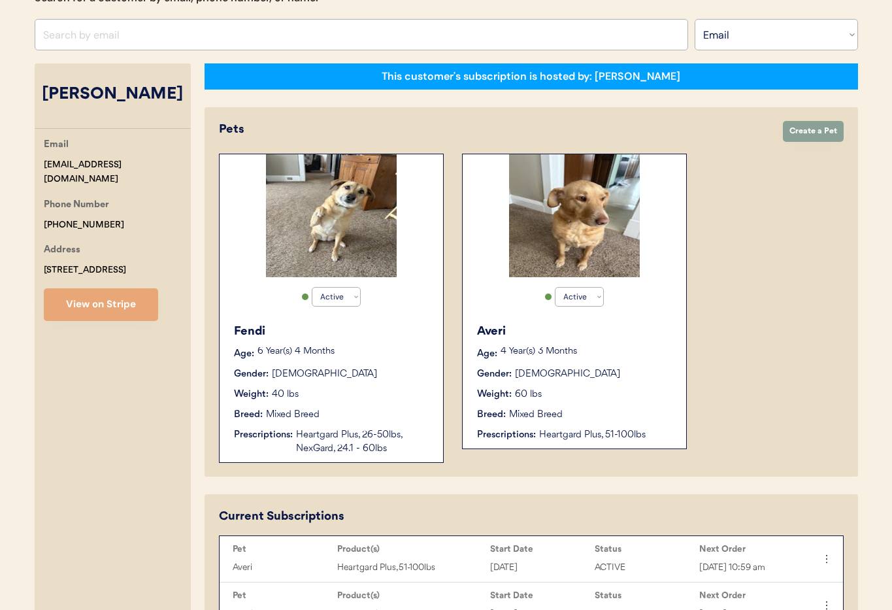
click at [613, 352] on p "4 Year(s) 3 Months" at bounding box center [587, 351] width 173 height 9
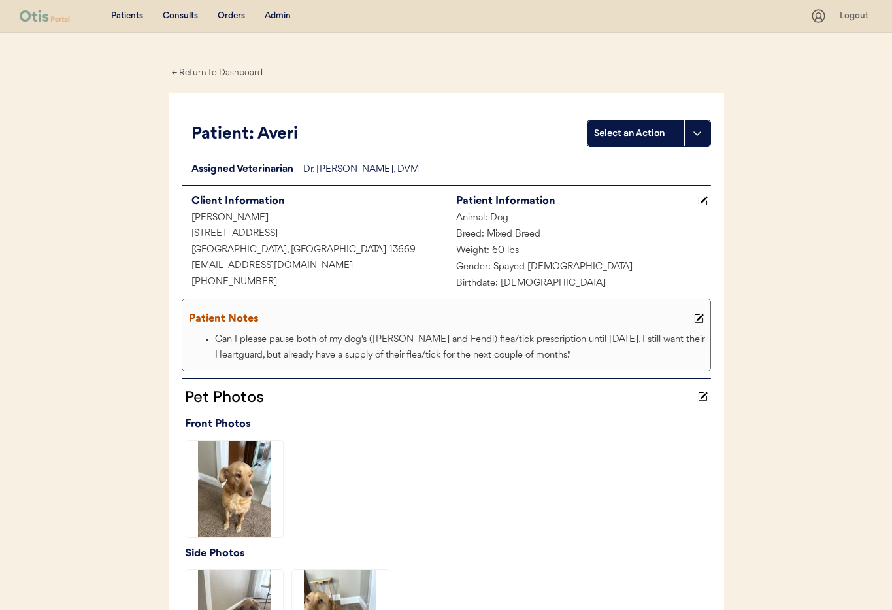
click at [273, 17] on div "Admin" at bounding box center [278, 16] width 26 height 13
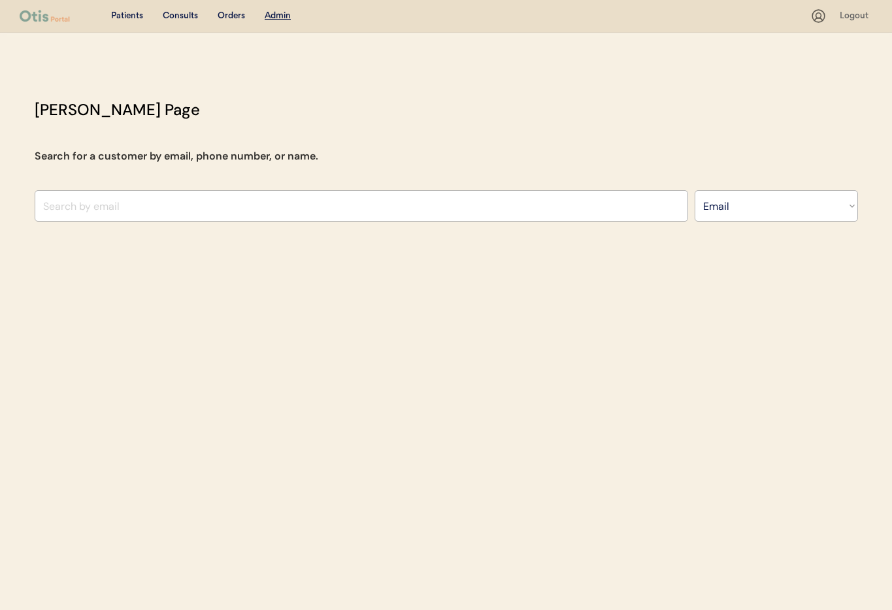
select select ""Email""
click at [282, 203] on input "input" at bounding box center [362, 205] width 654 height 31
click at [282, 202] on input "input" at bounding box center [362, 205] width 654 height 31
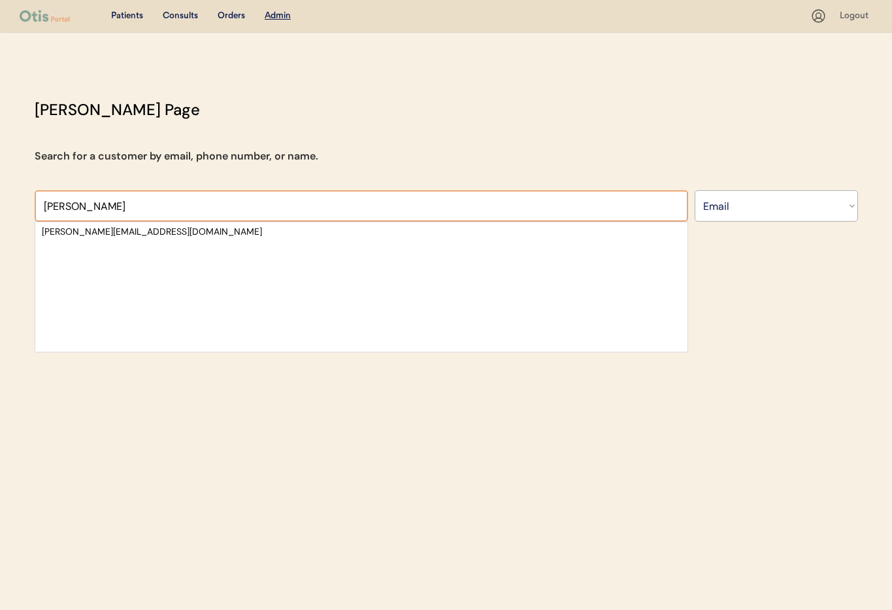
type input "Shannon Richa"
click at [249, 241] on div "shannon.richards0930@gmail.com" at bounding box center [361, 232] width 652 height 20
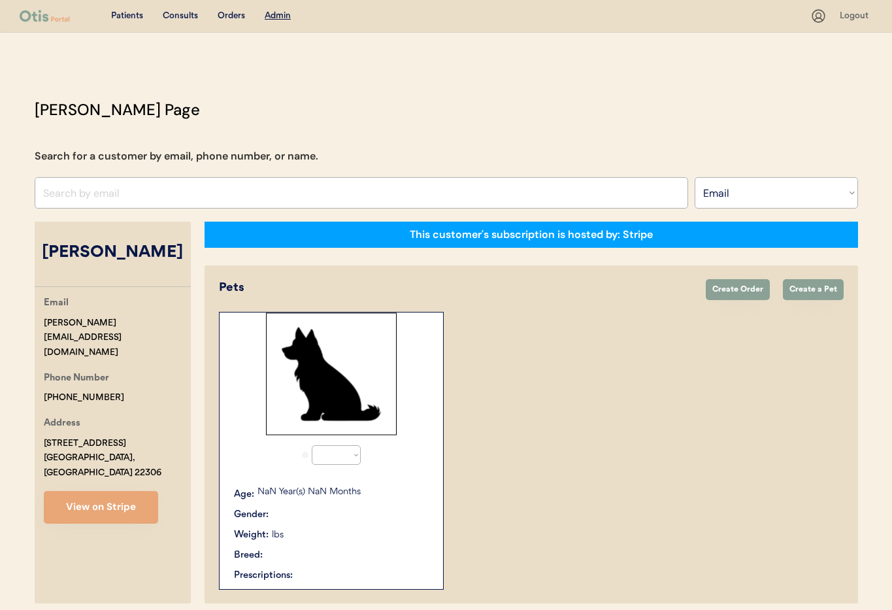
select select "true"
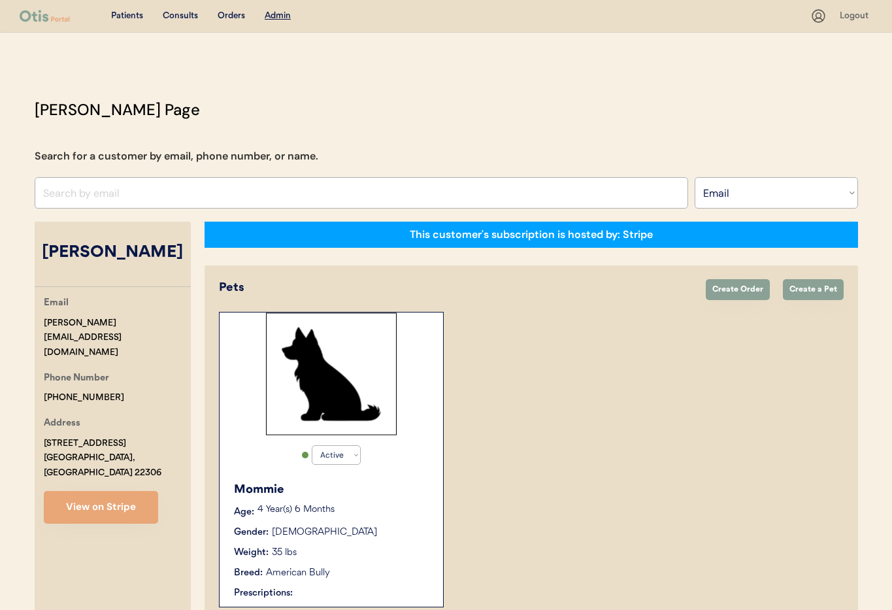
scroll to position [72, 0]
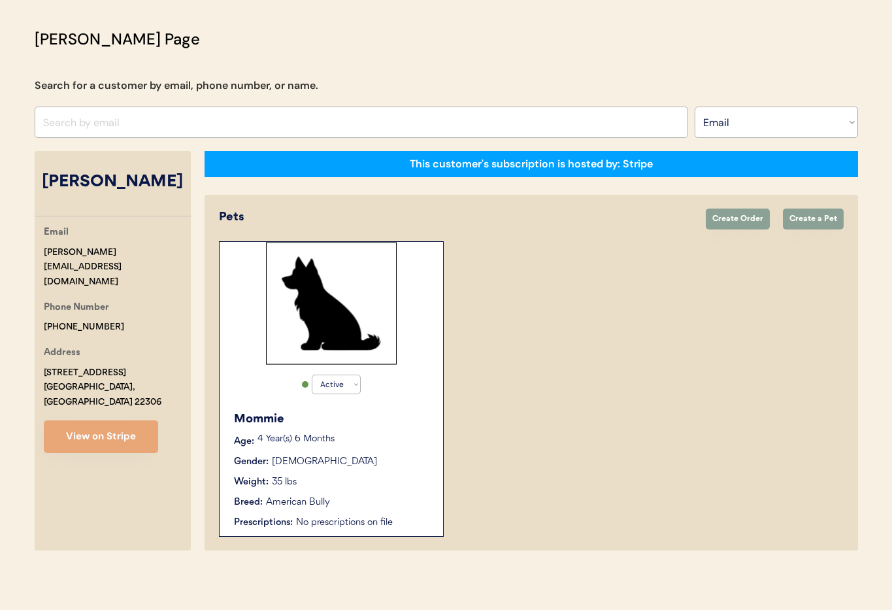
click at [109, 300] on div "Phone Number +15712379037" at bounding box center [117, 317] width 147 height 35
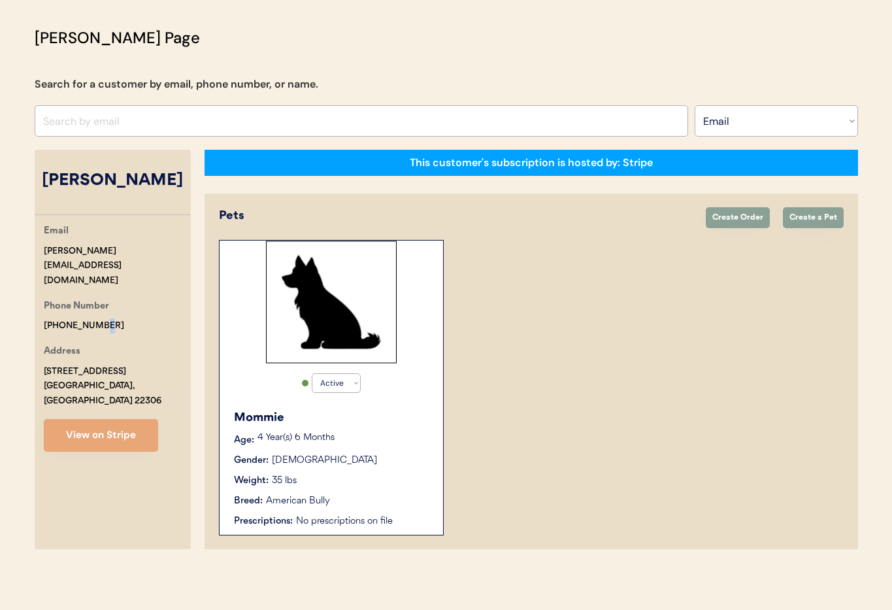
click at [99, 299] on div "Phone Number +15712379037" at bounding box center [117, 316] width 147 height 35
drag, startPoint x: 110, startPoint y: 297, endPoint x: 53, endPoint y: 296, distance: 56.9
click at [38, 296] on div "Email shannon.richards0930@gmail.com Phone Number +15712379037 Address 6705 Tow…" at bounding box center [113, 338] width 156 height 228
copy div "+15712379037"
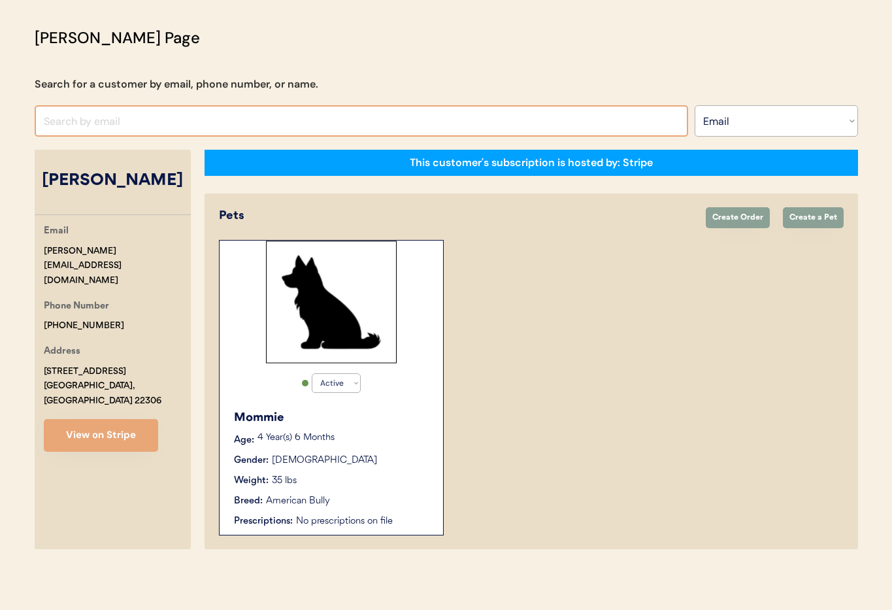
click at [137, 116] on input "input" at bounding box center [362, 120] width 654 height 31
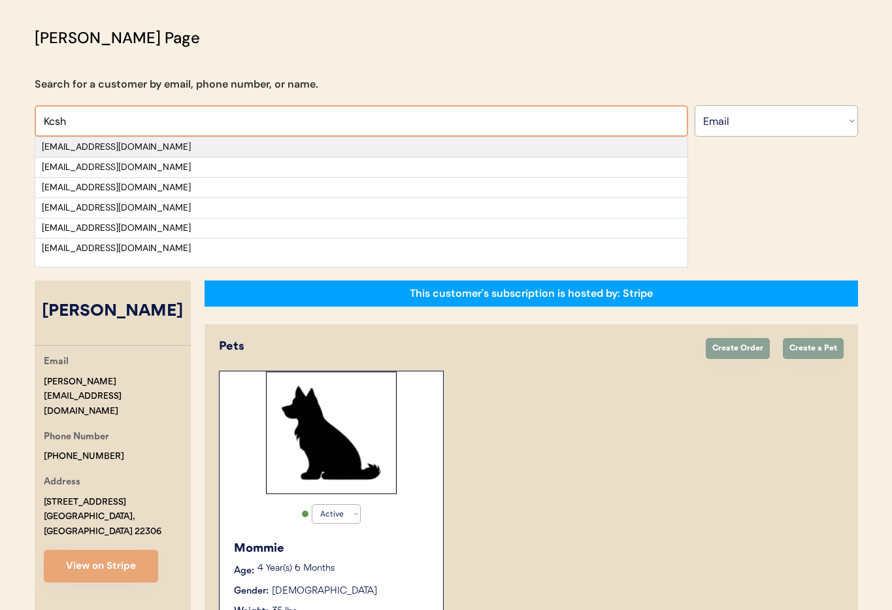
type input "Kcsh"
click at [139, 148] on div "kcsheppard17@gmail.com" at bounding box center [361, 147] width 639 height 13
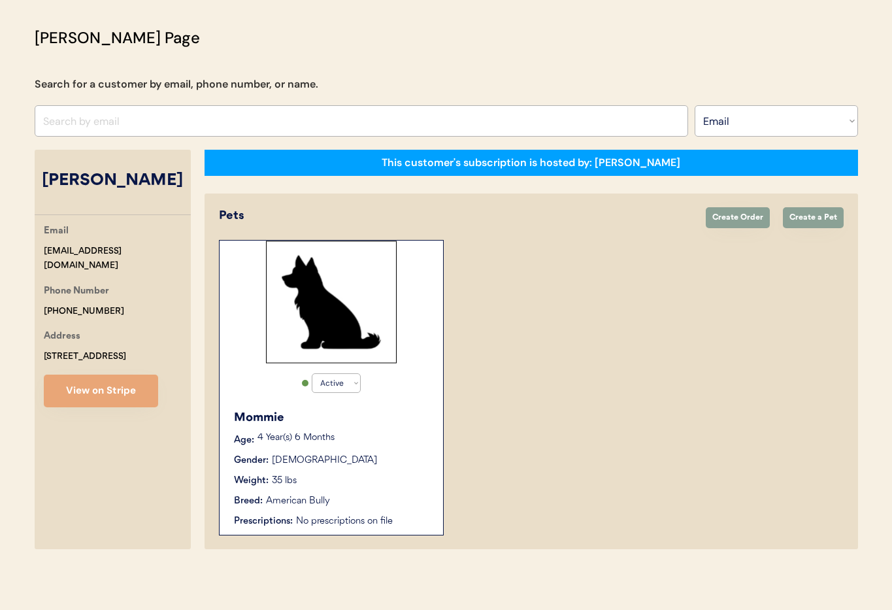
select select "true"
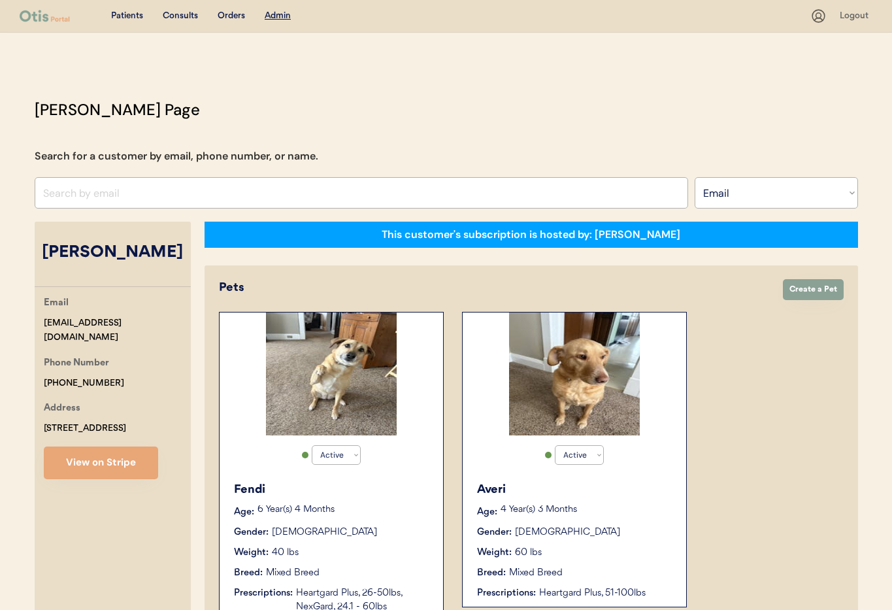
click at [613, 487] on div "Averi" at bounding box center [575, 490] width 196 height 18
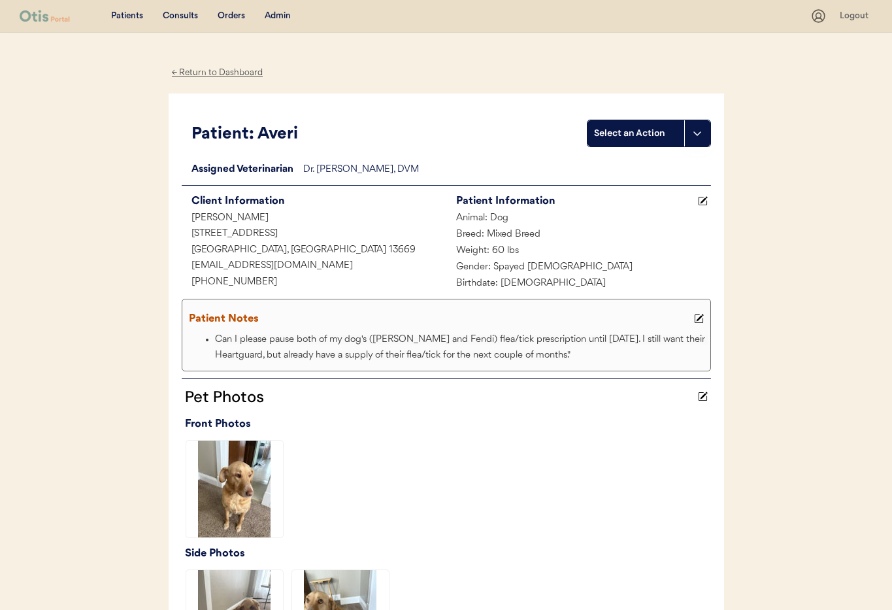
click at [308, 275] on div "[PHONE_NUMBER]" at bounding box center [314, 283] width 265 height 16
drag, startPoint x: 307, startPoint y: 267, endPoint x: 191, endPoint y: 256, distance: 117.0
click at [189, 256] on div "Client Information Kaitlin Sheppard 718 Franklin St Ogdensburg, NY 13669 kcshep…" at bounding box center [314, 241] width 265 height 99
drag, startPoint x: 398, startPoint y: 258, endPoint x: 402, endPoint y: 248, distance: 11.2
click at [399, 258] on div "[EMAIL_ADDRESS][DOMAIN_NAME]" at bounding box center [314, 266] width 265 height 16
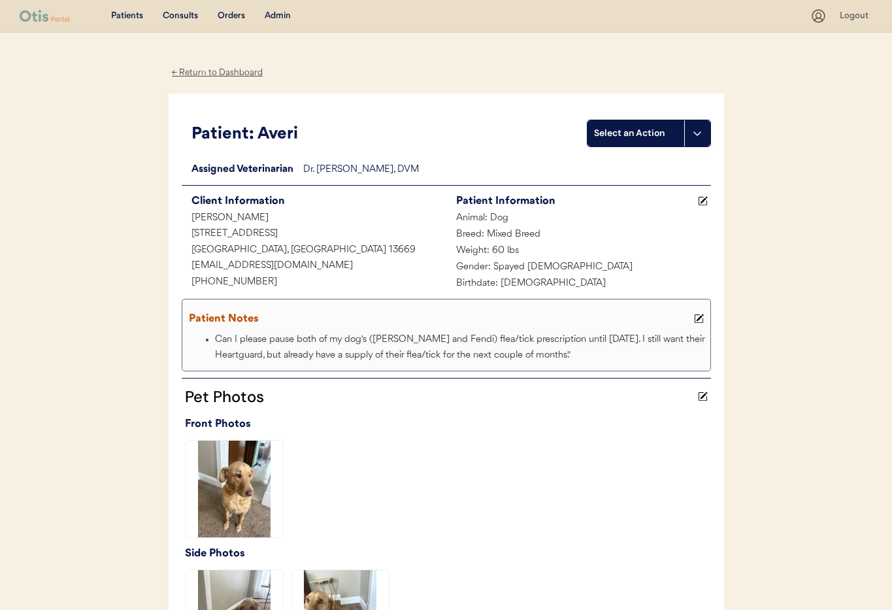
click at [316, 259] on div "[EMAIL_ADDRESS][DOMAIN_NAME]" at bounding box center [314, 266] width 265 height 16
drag, startPoint x: 257, startPoint y: 266, endPoint x: 241, endPoint y: 265, distance: 16.4
click at [241, 265] on div "kcsheppard17@gmail.com" at bounding box center [314, 266] width 265 height 16
click at [312, 266] on div "kcsheppard17@gmail.com" at bounding box center [314, 266] width 265 height 16
drag, startPoint x: 277, startPoint y: 268, endPoint x: 194, endPoint y: 264, distance: 83.8
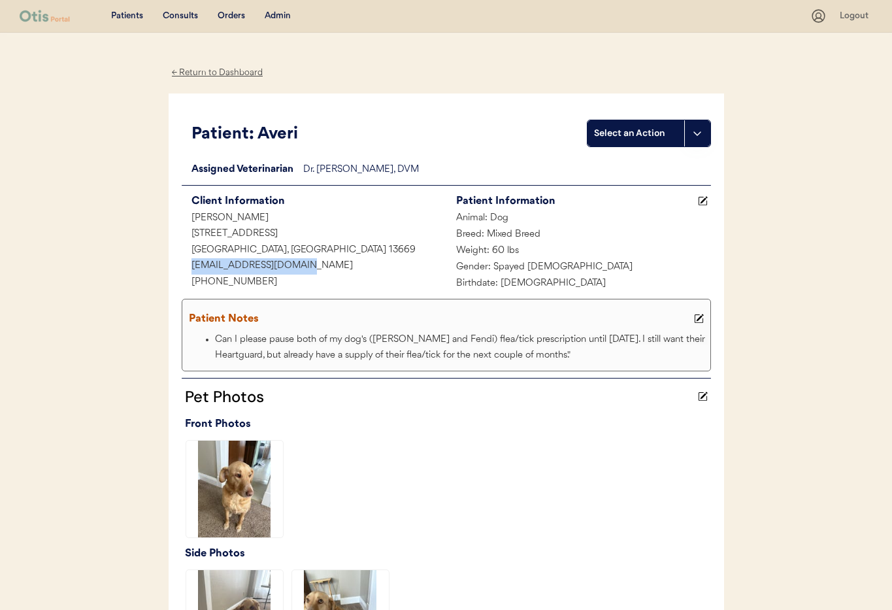
click at [182, 267] on div "kcsheppard17@gmail.com" at bounding box center [314, 266] width 265 height 16
copy div "kcsheppard17@gmail.com"
click at [273, 14] on div "Admin" at bounding box center [278, 16] width 26 height 13
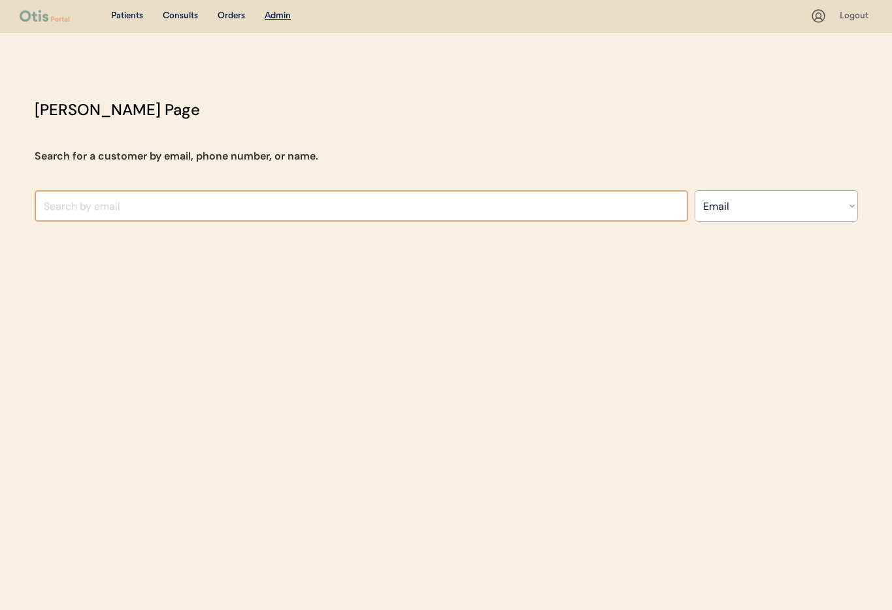
click at [239, 211] on input "input" at bounding box center [362, 205] width 654 height 31
click at [768, 206] on select "Search By Name Email Phone Number" at bounding box center [776, 205] width 163 height 31
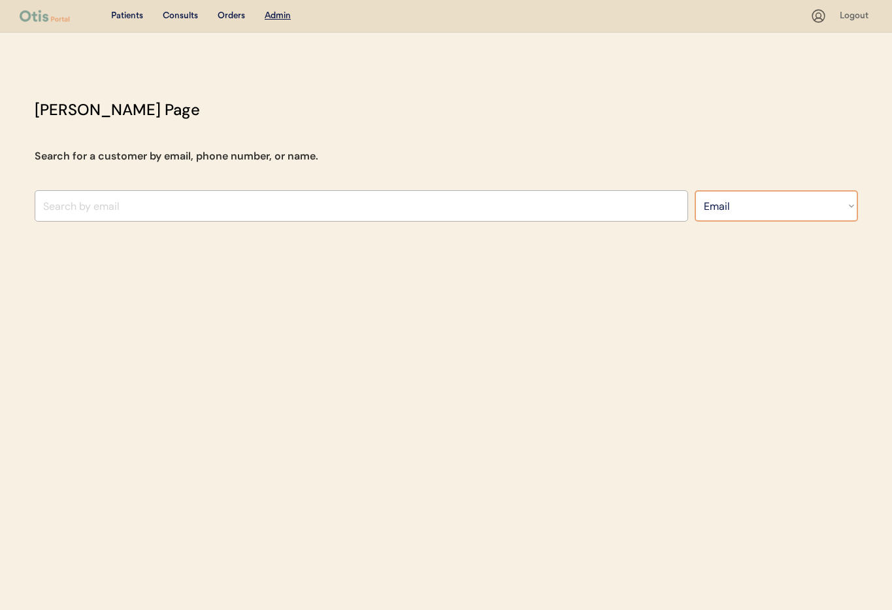
select select ""Name""
click at [695, 190] on select "Search By Name Email Phone Number" at bounding box center [776, 205] width 163 height 31
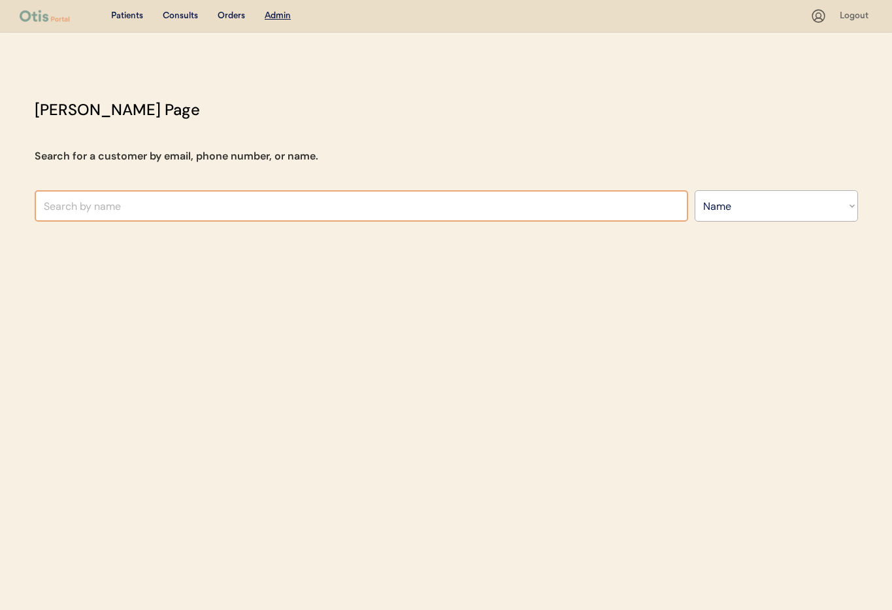
click at [290, 205] on input "text" at bounding box center [362, 205] width 654 height 31
type input "Den"
type input "[PERSON_NAME]"
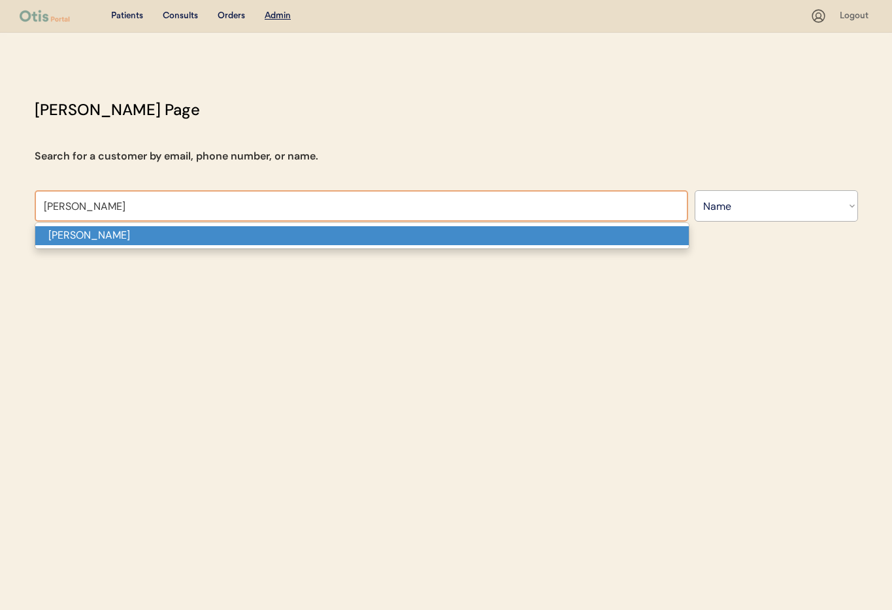
click at [276, 235] on p "Denelle Smith" at bounding box center [362, 235] width 654 height 19
type input "Denelle Smith"
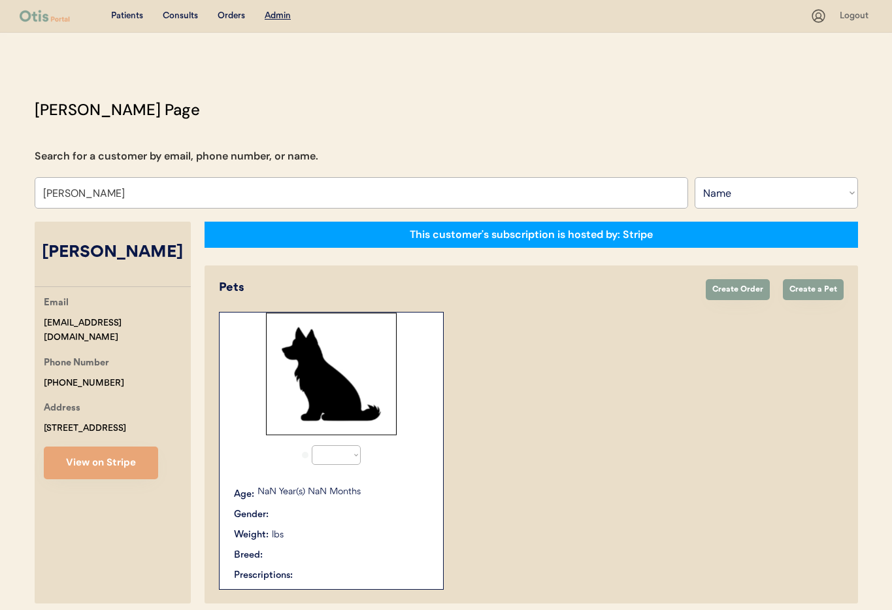
select select "true"
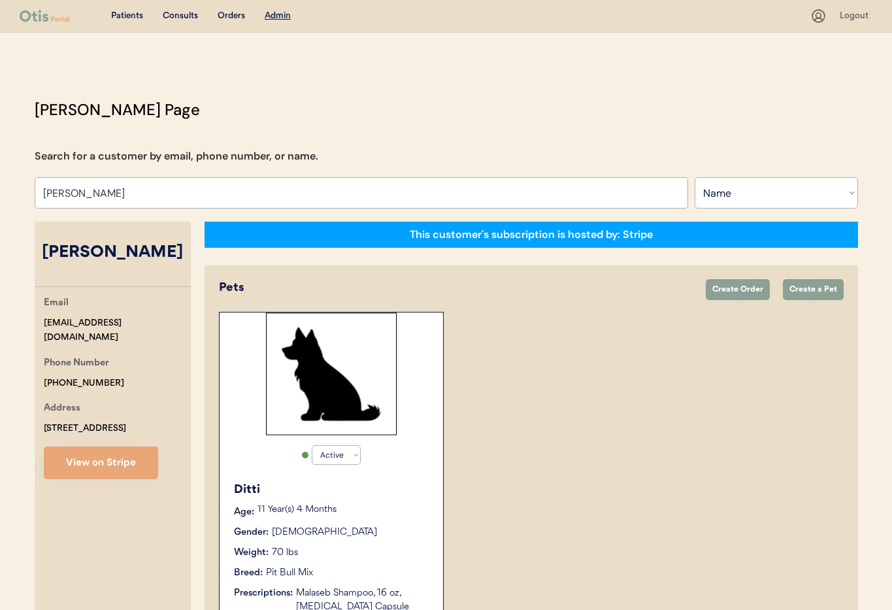
type input "Denelle Smith"
click at [169, 324] on div "Email denellecsmith@gmail.com" at bounding box center [117, 321] width 147 height 50
drag, startPoint x: 144, startPoint y: 324, endPoint x: 80, endPoint y: 321, distance: 64.2
click at [31, 320] on div "Otis Admin Page Search for a customer by email, phone number, or name. Denelle …" at bounding box center [447, 447] width 850 height 698
copy div "[EMAIL_ADDRESS][DOMAIN_NAME]"
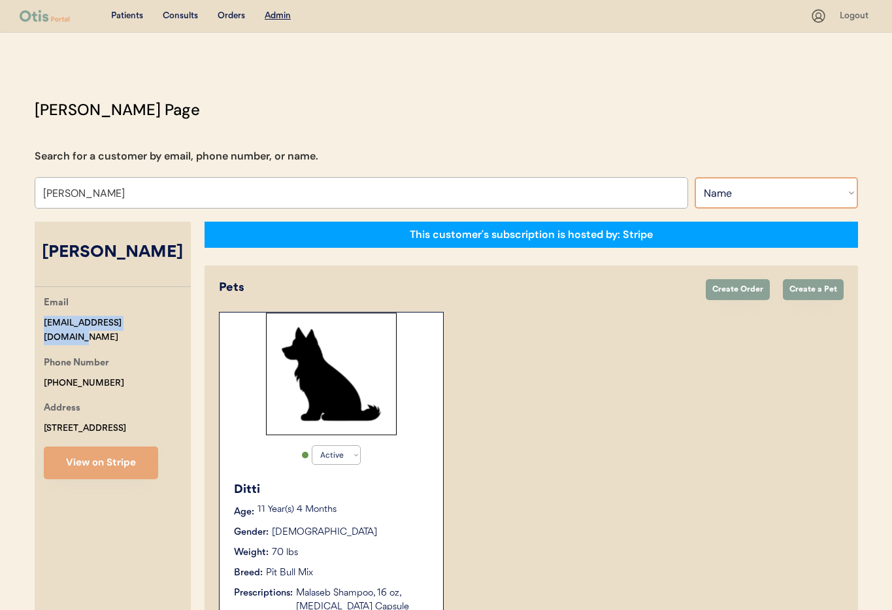
click at [726, 194] on select "Search By Name Email Phone Number" at bounding box center [776, 192] width 163 height 31
select select ""Email""
click at [695, 177] on select "Search By Name Email Phone Number" at bounding box center [776, 192] width 163 height 31
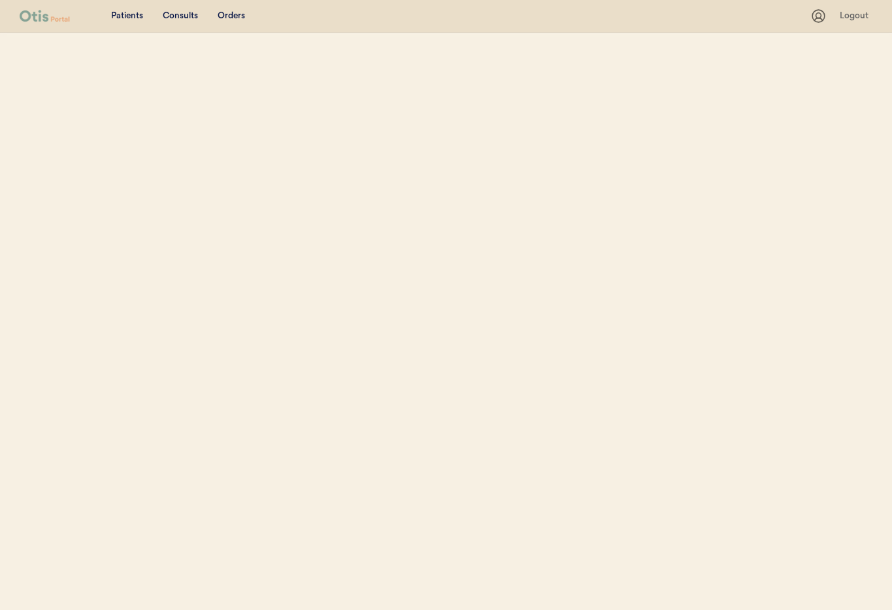
select select ""Email""
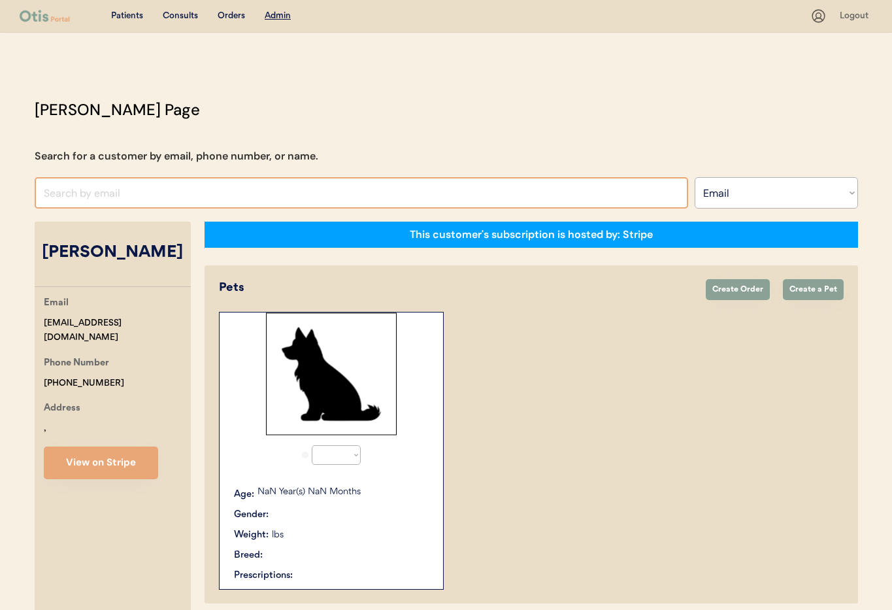
select select "true"
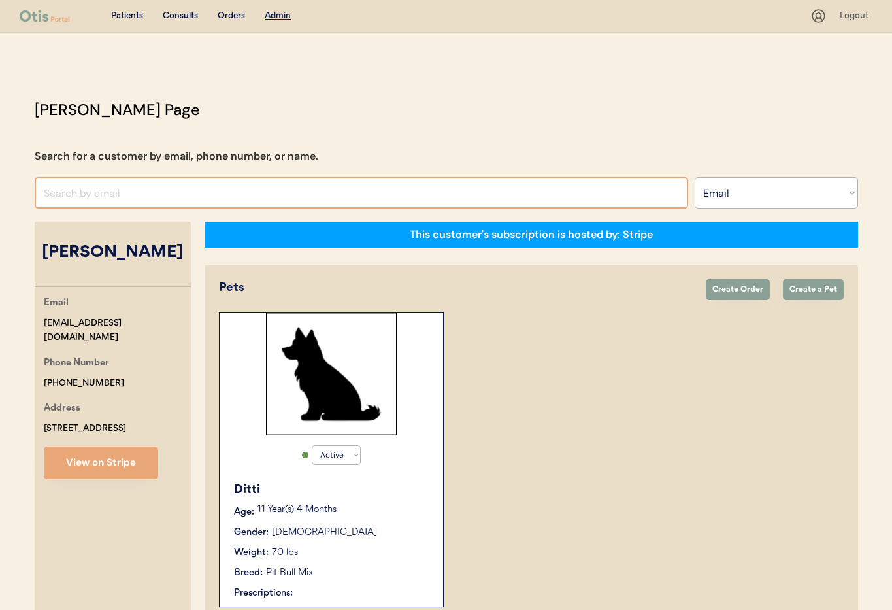
drag, startPoint x: 100, startPoint y: 198, endPoint x: 96, endPoint y: 190, distance: 9.4
click at [100, 199] on input "input" at bounding box center [362, 192] width 654 height 31
paste input "[EMAIL_ADDRESS][DOMAIN_NAME]"
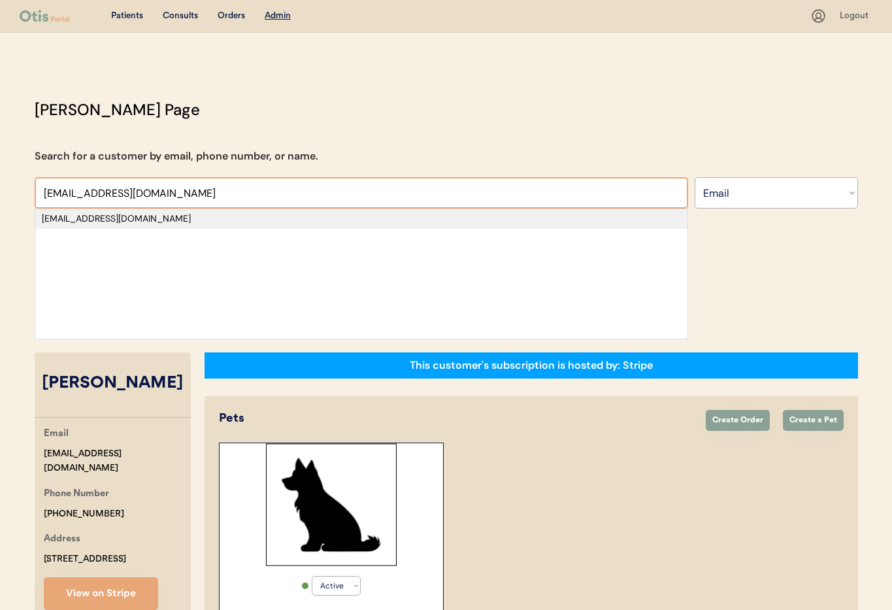
type input "[EMAIL_ADDRESS][DOMAIN_NAME]"
click at [102, 218] on div "[EMAIL_ADDRESS][DOMAIN_NAME]" at bounding box center [361, 218] width 639 height 13
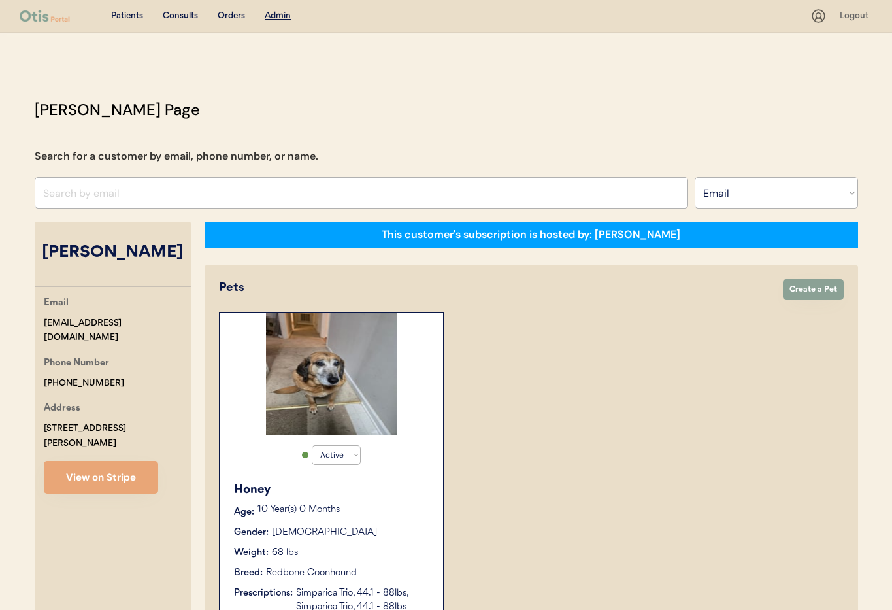
click at [128, 188] on input "input" at bounding box center [362, 192] width 654 height 31
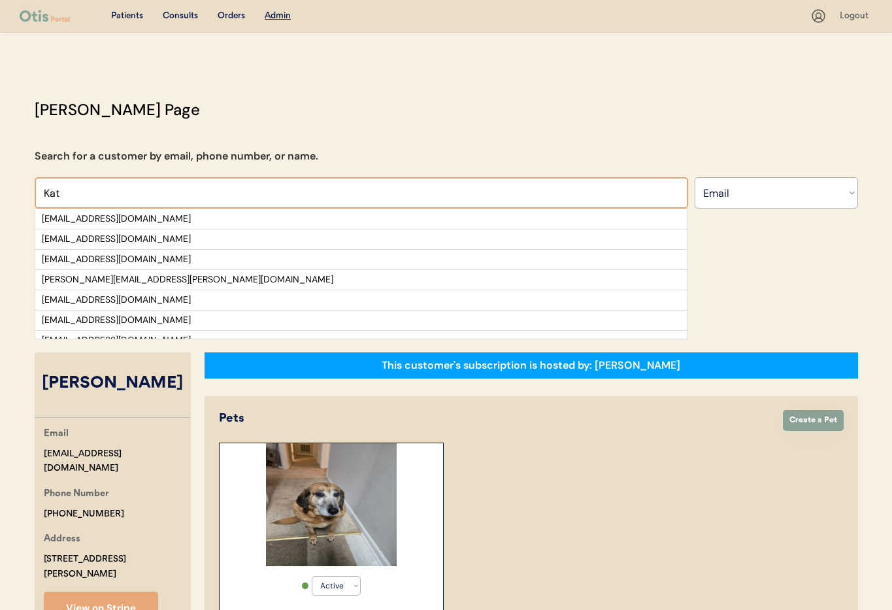
drag, startPoint x: 64, startPoint y: 194, endPoint x: 23, endPoint y: 190, distance: 41.3
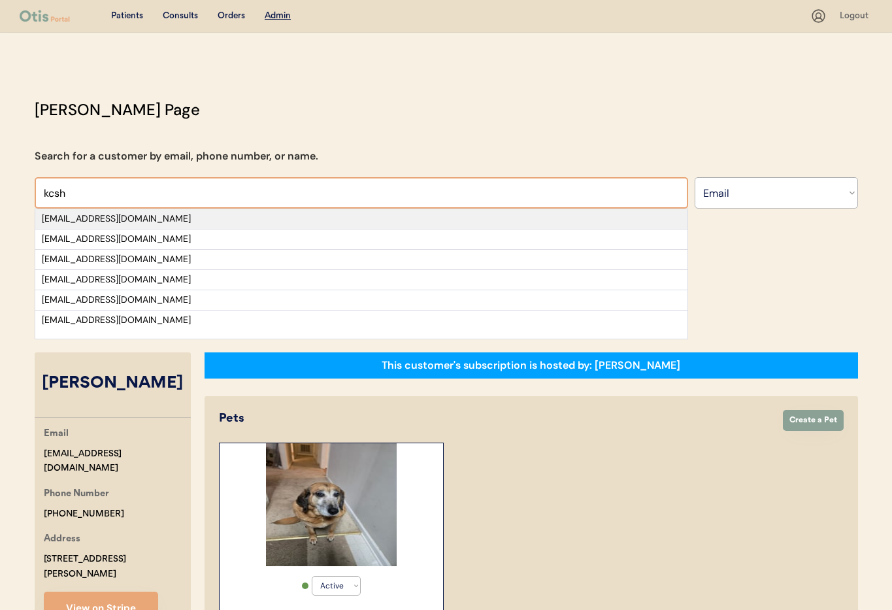
type input "kcsh"
click at [63, 222] on div "[EMAIL_ADDRESS][DOMAIN_NAME]" at bounding box center [361, 218] width 639 height 13
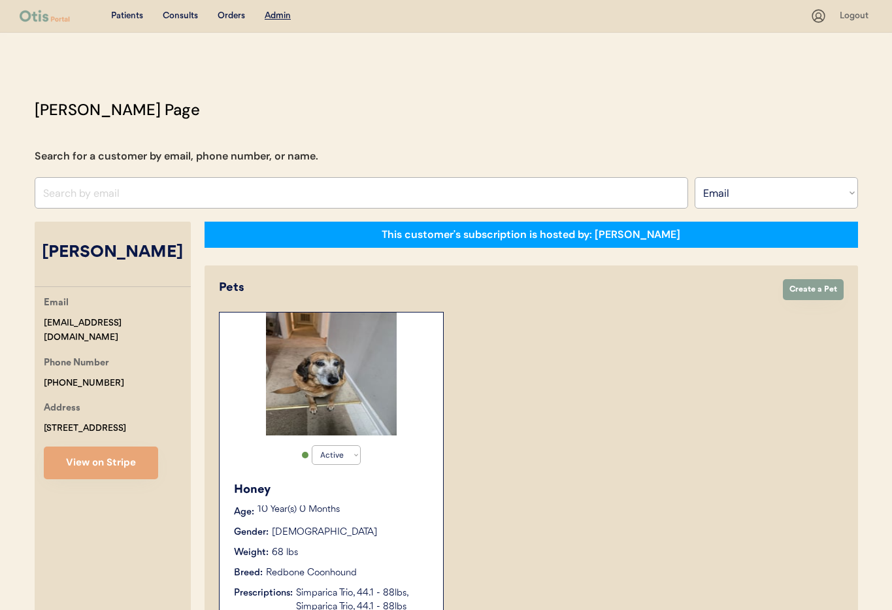
select select "true"
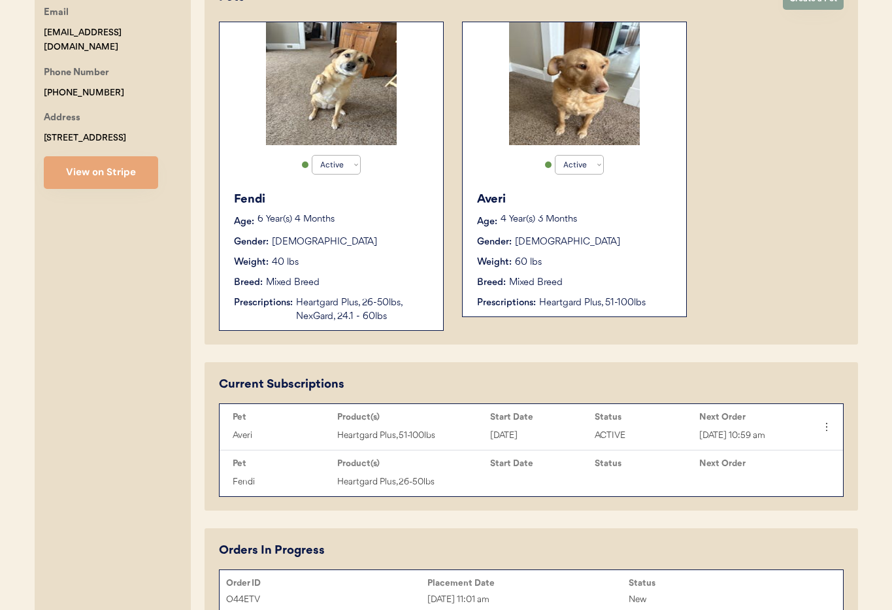
scroll to position [303, 0]
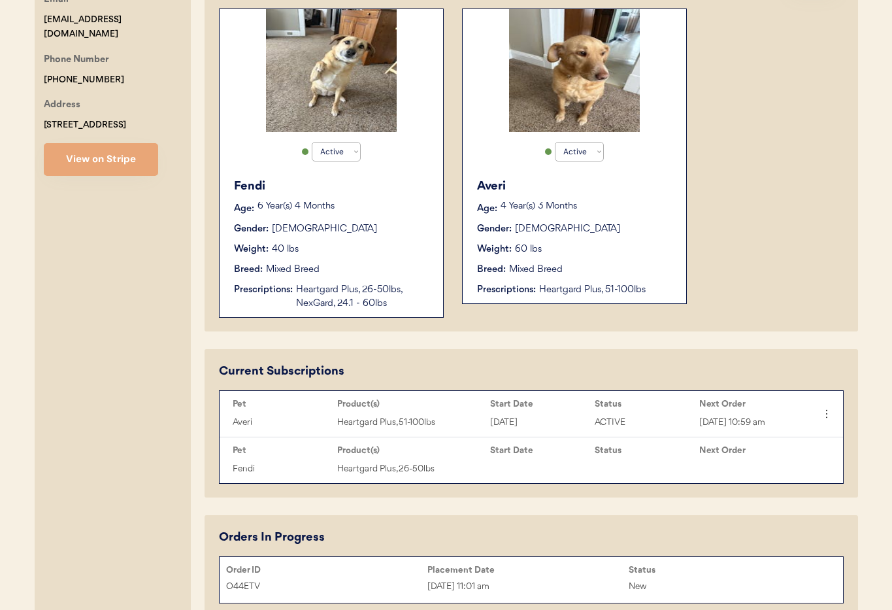
click at [403, 251] on div "Weight: 40 lbs" at bounding box center [332, 250] width 196 height 14
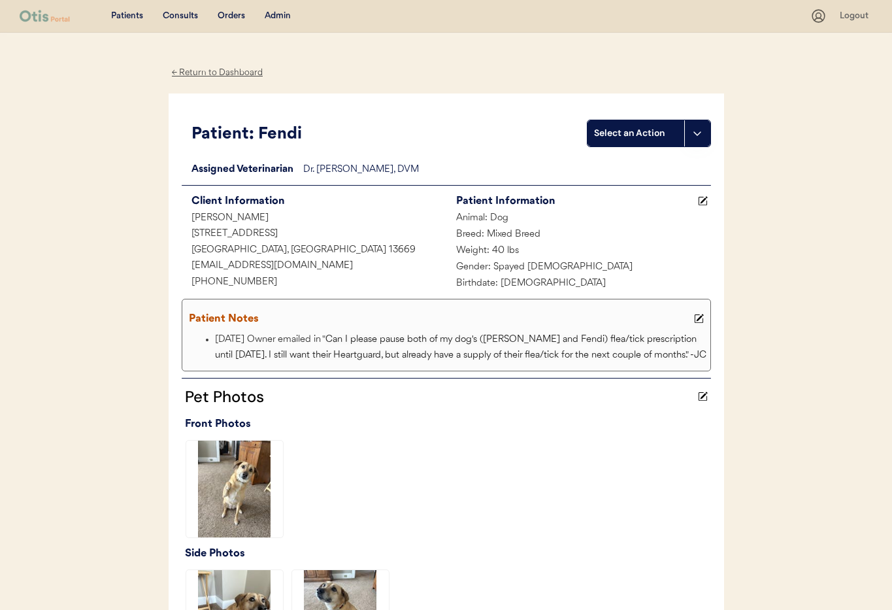
drag, startPoint x: 218, startPoint y: 68, endPoint x: 271, endPoint y: 84, distance: 55.4
click at [218, 69] on div "← Return to Dashboard" at bounding box center [218, 72] width 98 height 15
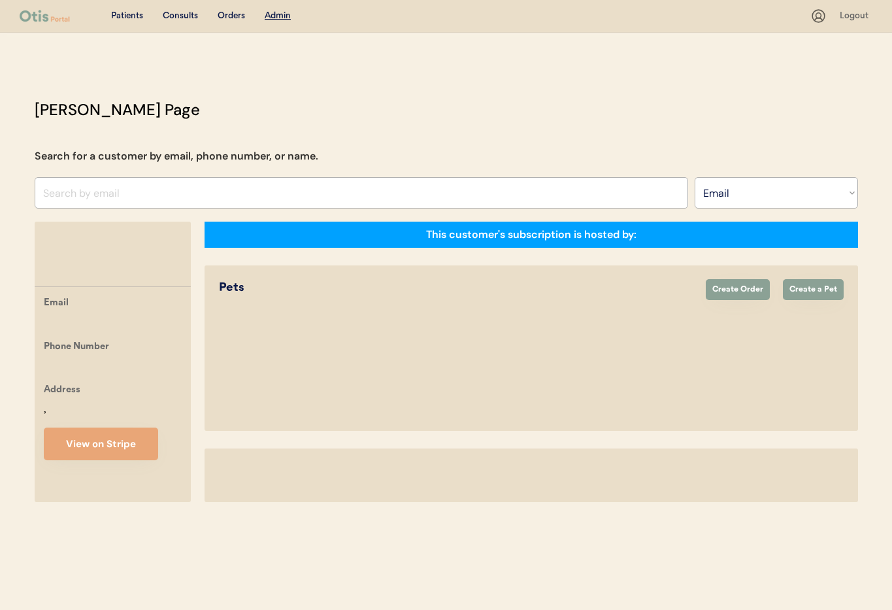
select select ""Email""
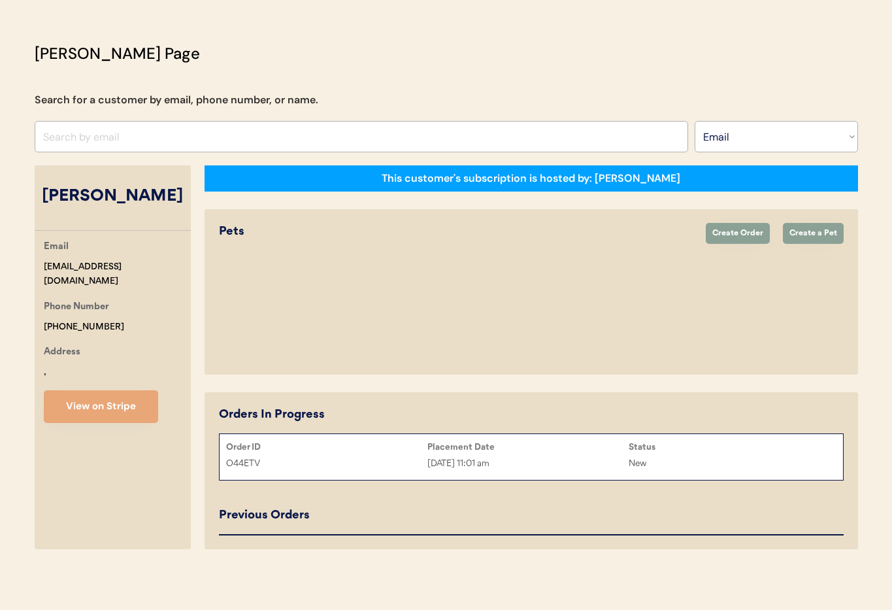
select select "true"
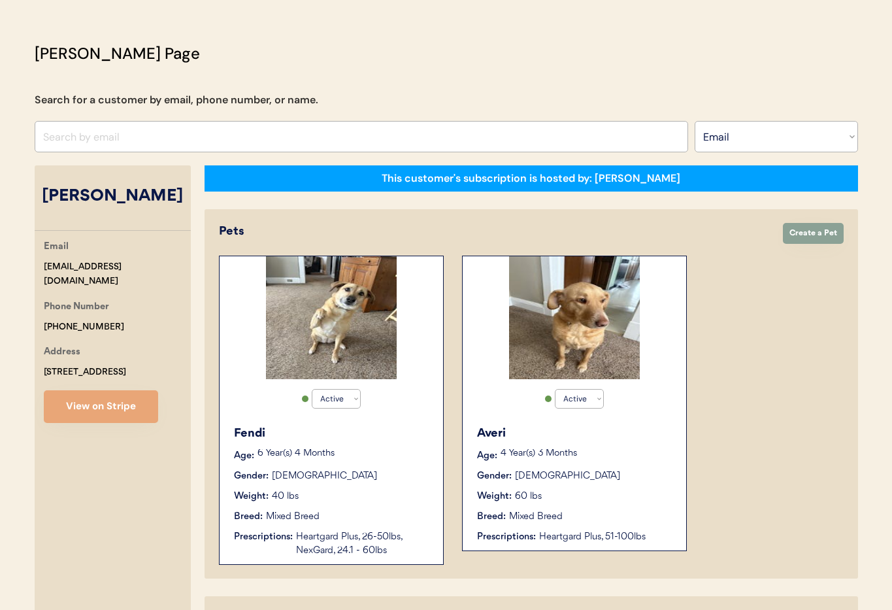
click at [636, 443] on div "Averi Age: 4 Year(s) 3 Months Gender: Female Weight: 60 lbs Breed: Mixed Breed …" at bounding box center [574, 484] width 211 height 132
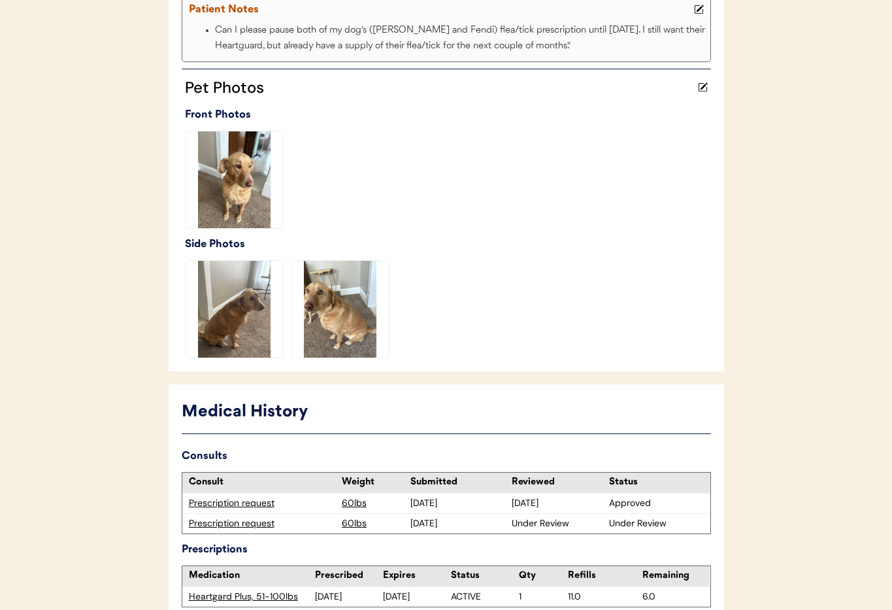
scroll to position [314, 0]
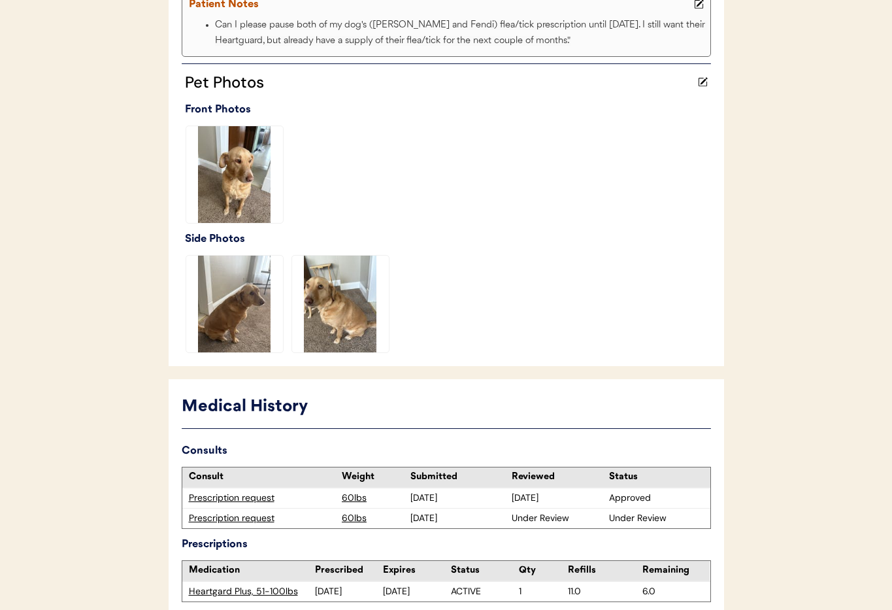
click at [240, 518] on div "Prescription request" at bounding box center [262, 518] width 147 height 13
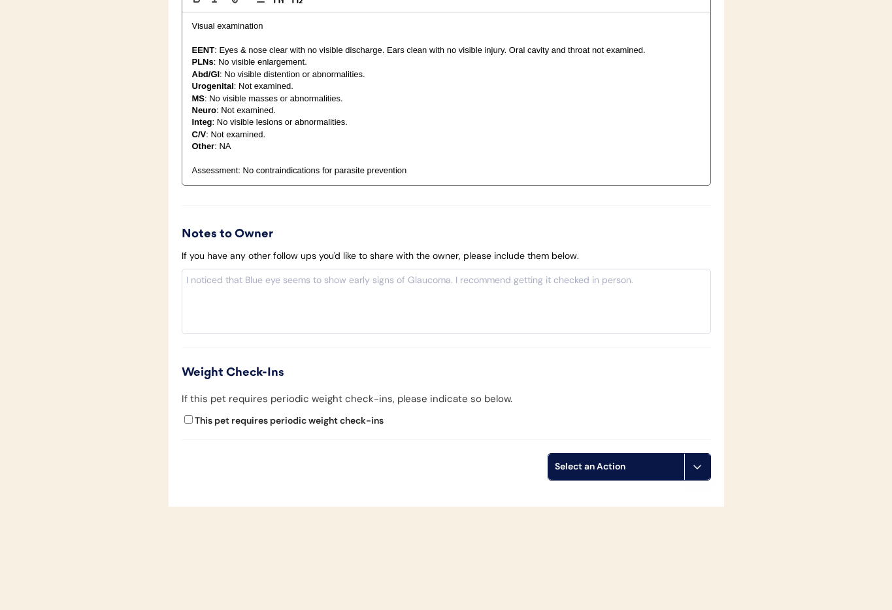
scroll to position [1336, 0]
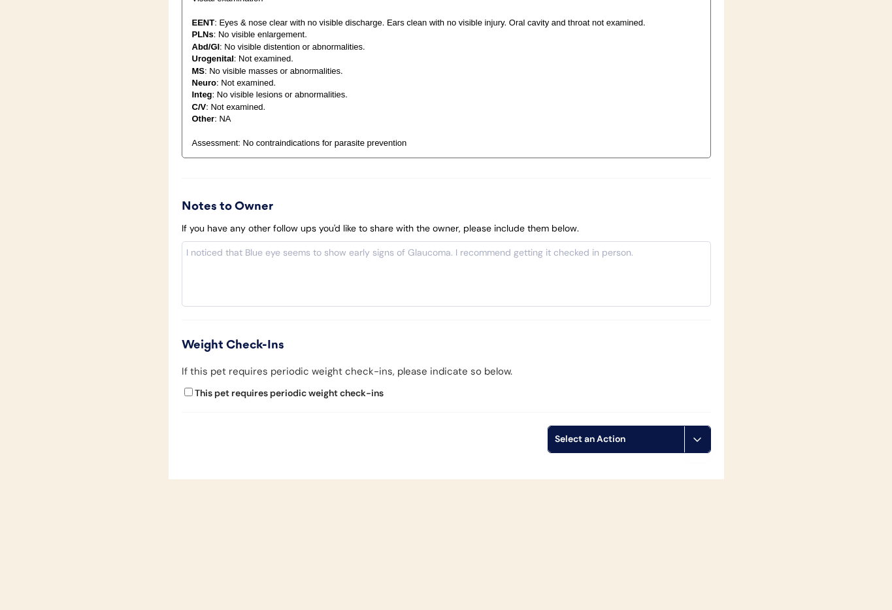
click at [694, 445] on button at bounding box center [698, 439] width 26 height 26
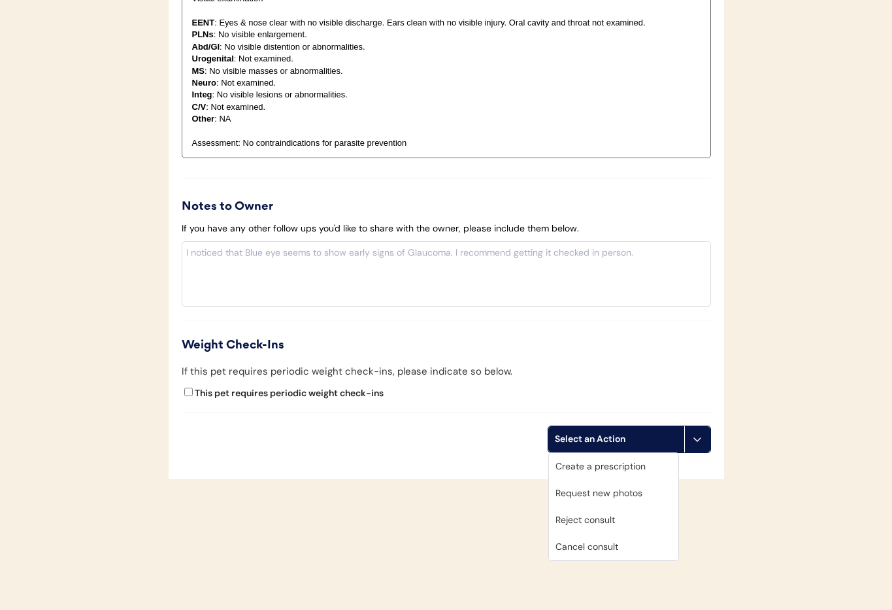
click at [610, 556] on div "Cancel consult" at bounding box center [613, 546] width 129 height 27
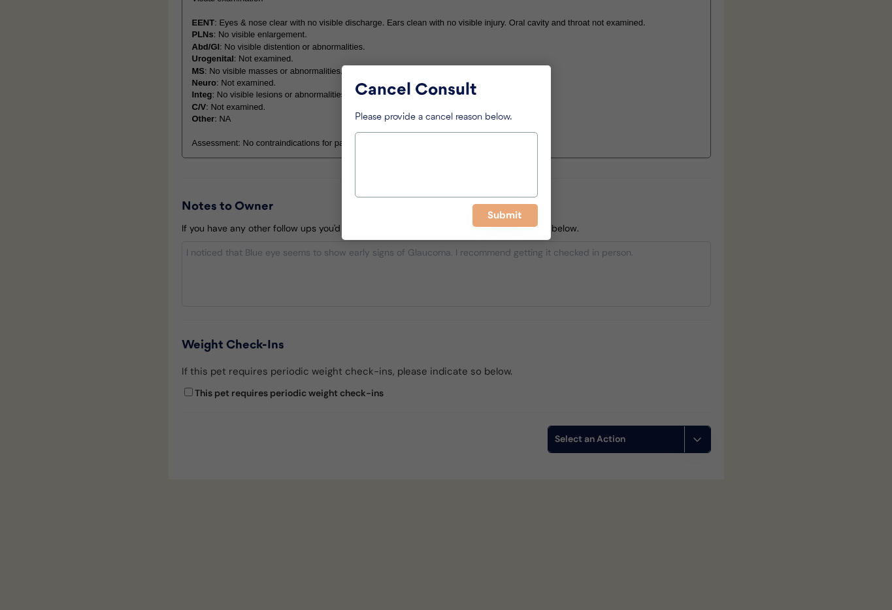
click at [437, 174] on textarea at bounding box center [446, 164] width 183 height 65
type textarea "Owner will resubmit in January. Has prevention until then."
click at [505, 213] on button "Submit" at bounding box center [505, 215] width 65 height 23
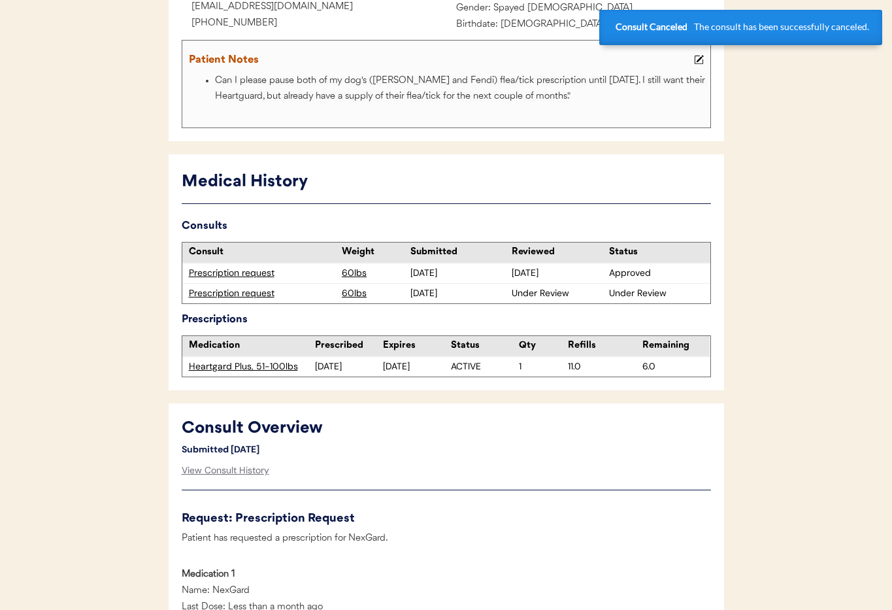
scroll to position [0, 0]
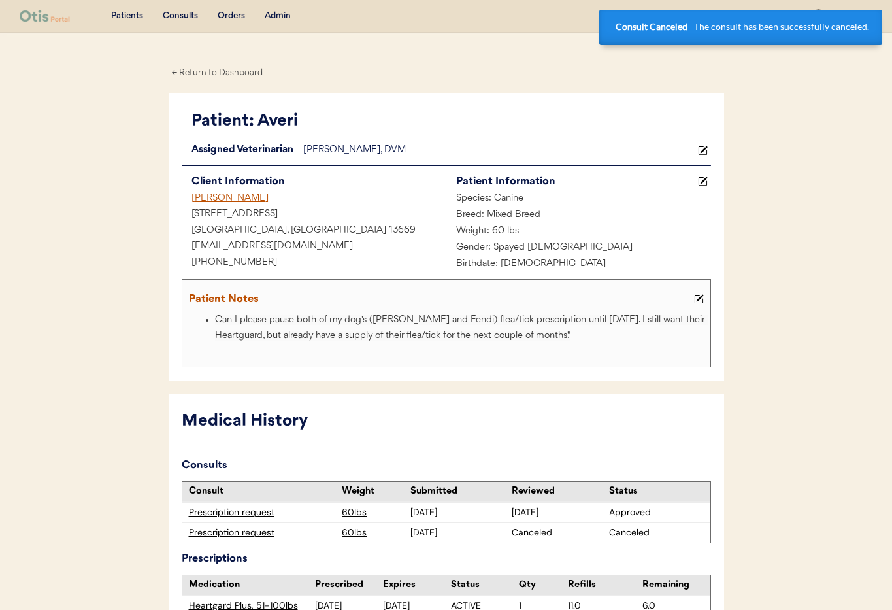
click at [216, 73] on div "← Return to Dashboard" at bounding box center [218, 72] width 98 height 15
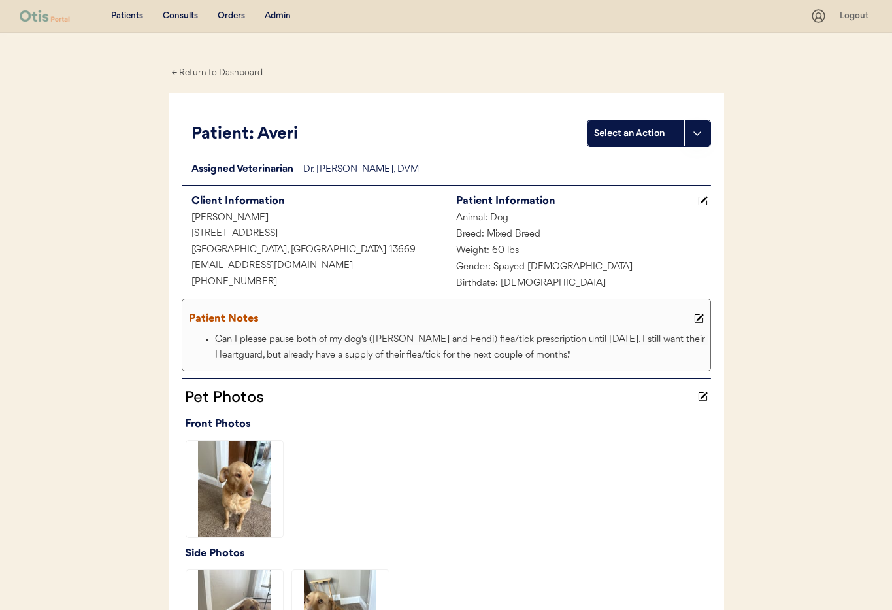
click at [200, 70] on div "← Return to Dashboard" at bounding box center [218, 72] width 98 height 15
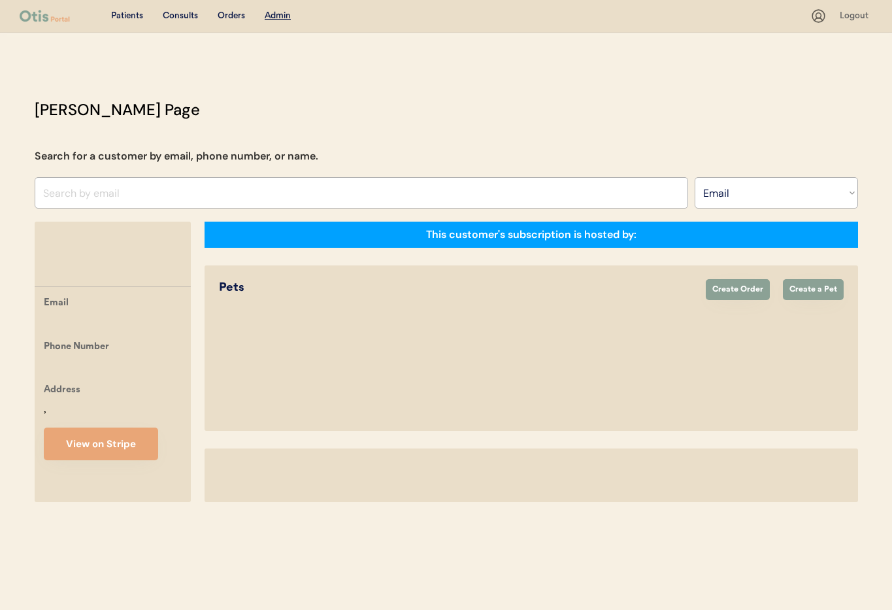
select select ""Email""
select select "true"
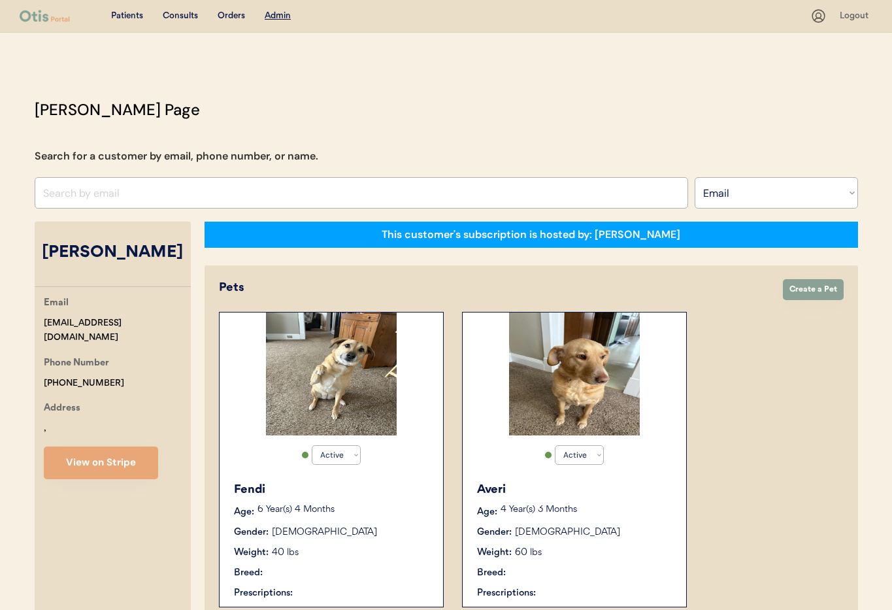
scroll to position [254, 0]
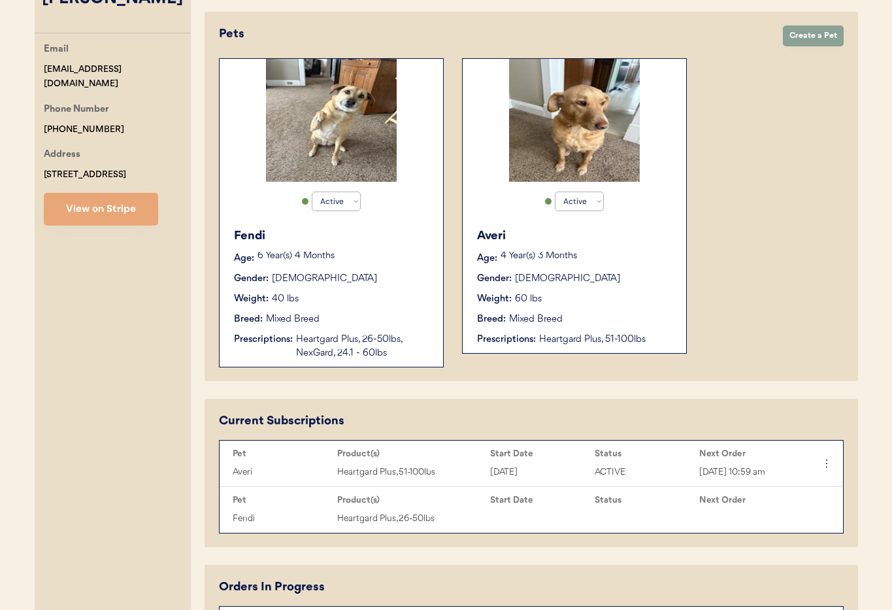
click at [611, 324] on div "Breed: Mixed Breed" at bounding box center [575, 320] width 196 height 14
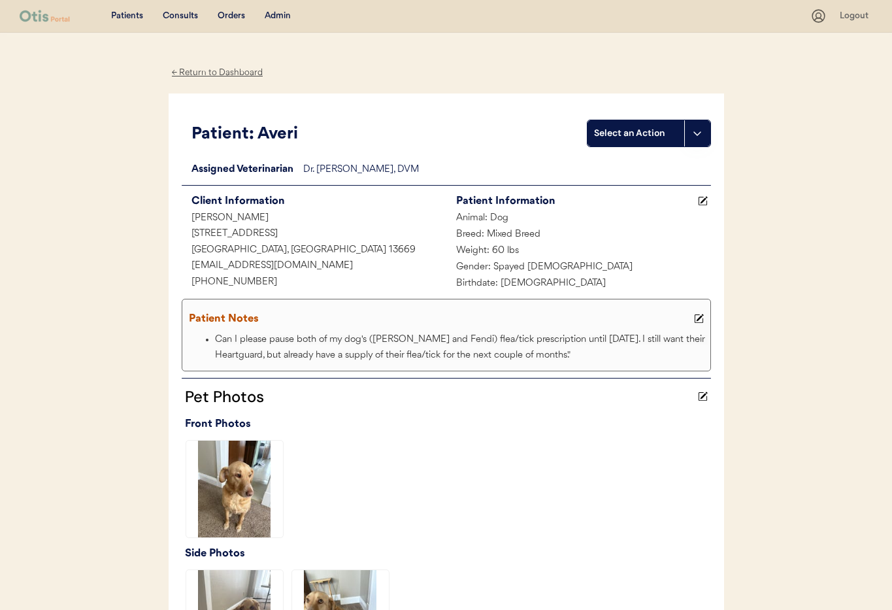
click at [697, 320] on use at bounding box center [698, 318] width 9 height 9
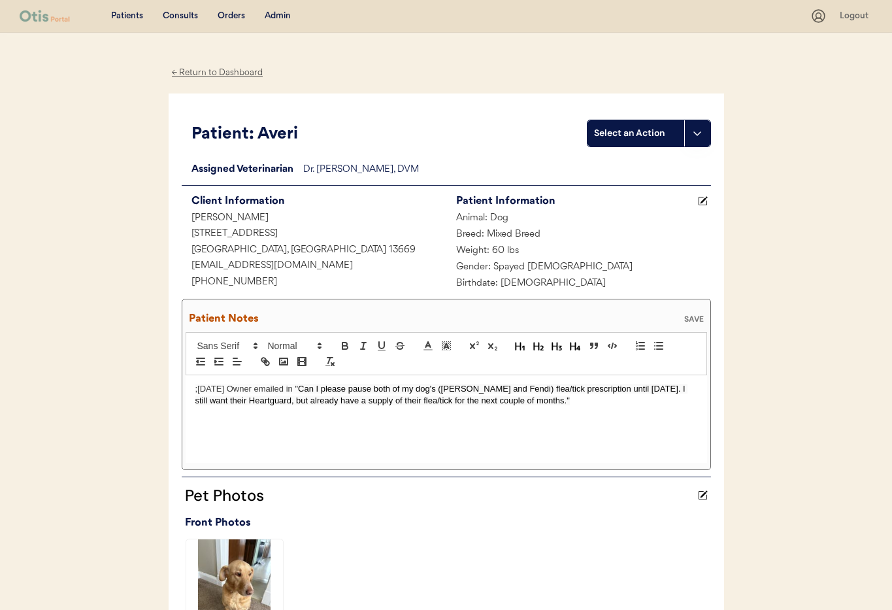
click at [584, 403] on p ";[DATE] Owner emailed in " Can I please pause both of my dog's ([PERSON_NAME] a…" at bounding box center [446, 395] width 502 height 24
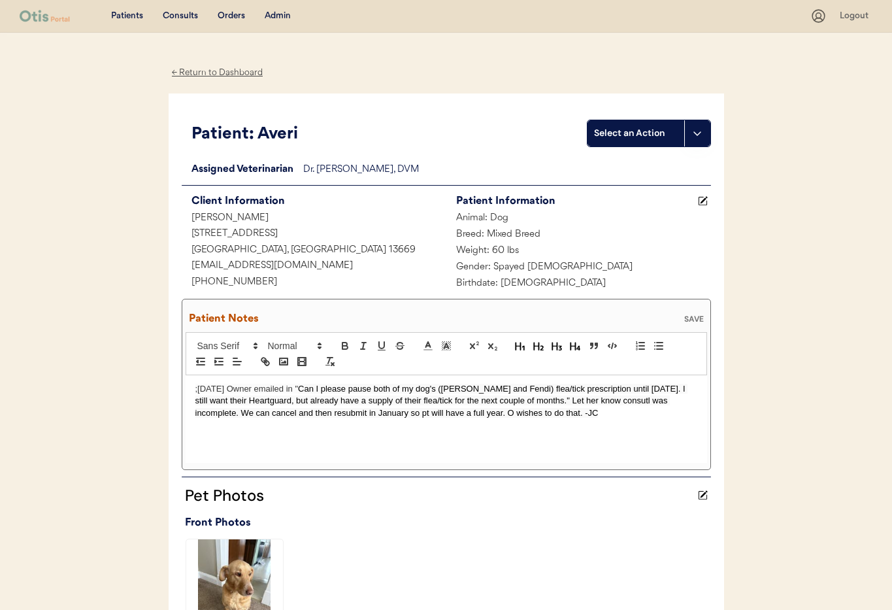
click at [695, 319] on div "SAVE" at bounding box center [694, 319] width 26 height 8
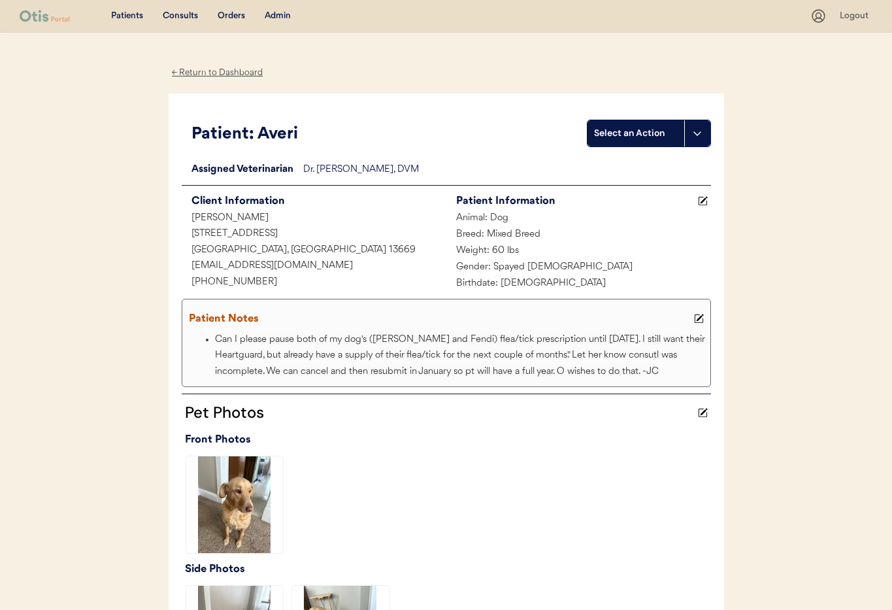
click at [214, 75] on div "← Return to Dashboard" at bounding box center [218, 72] width 98 height 15
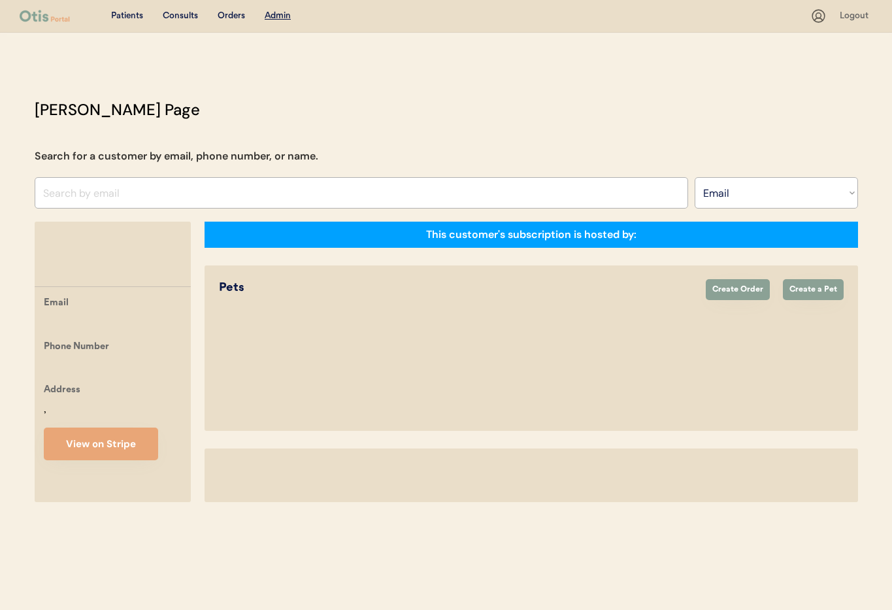
select select ""Email""
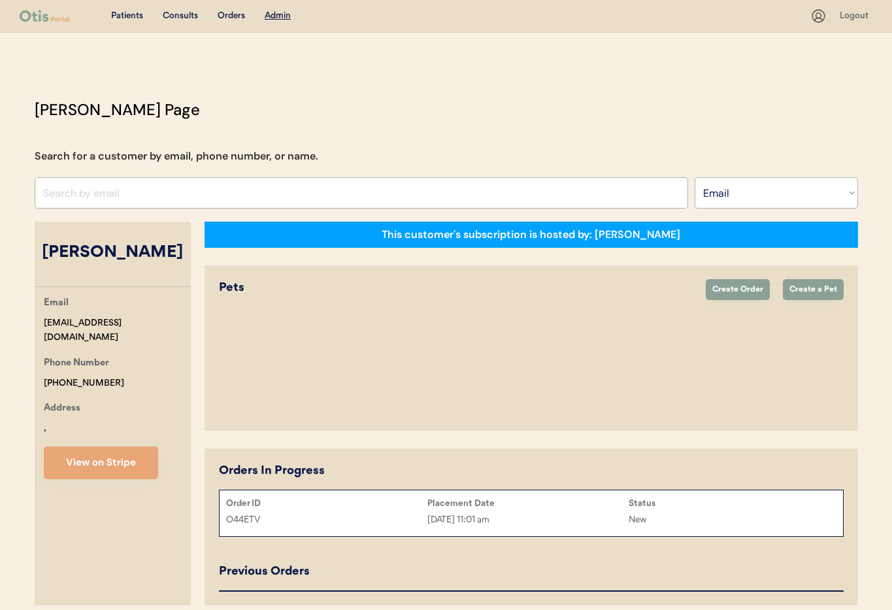
select select "true"
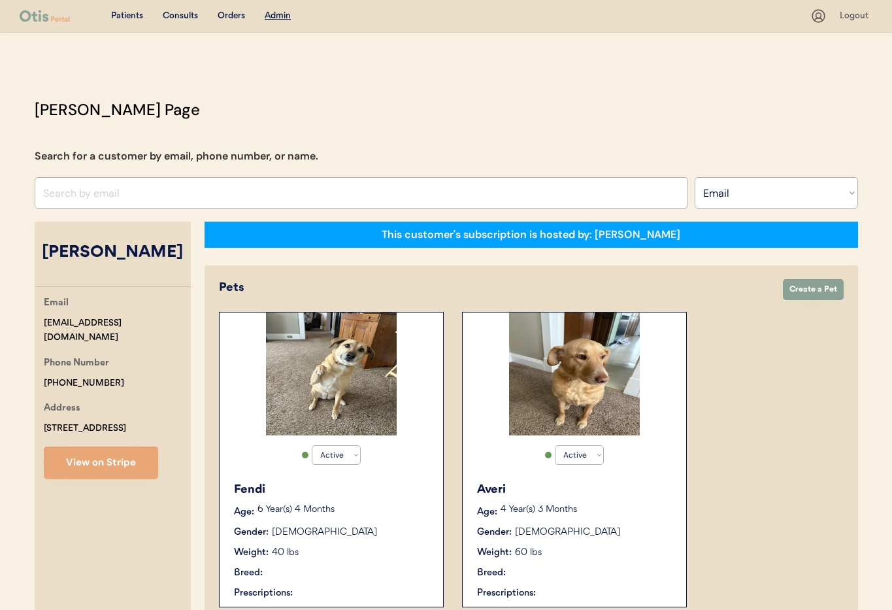
scroll to position [2, 0]
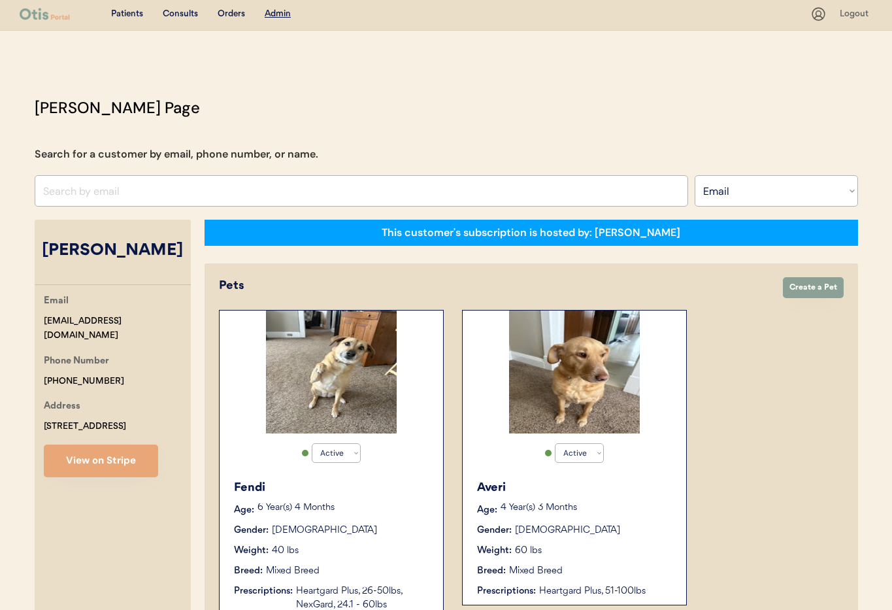
click at [369, 513] on div "6 Year(s) 4 Months" at bounding box center [344, 509] width 173 height 13
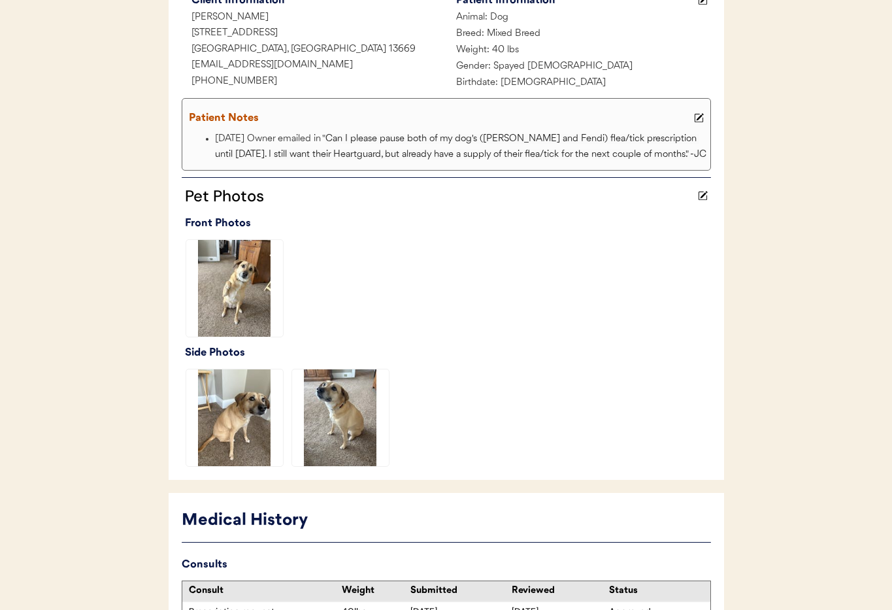
scroll to position [199, 0]
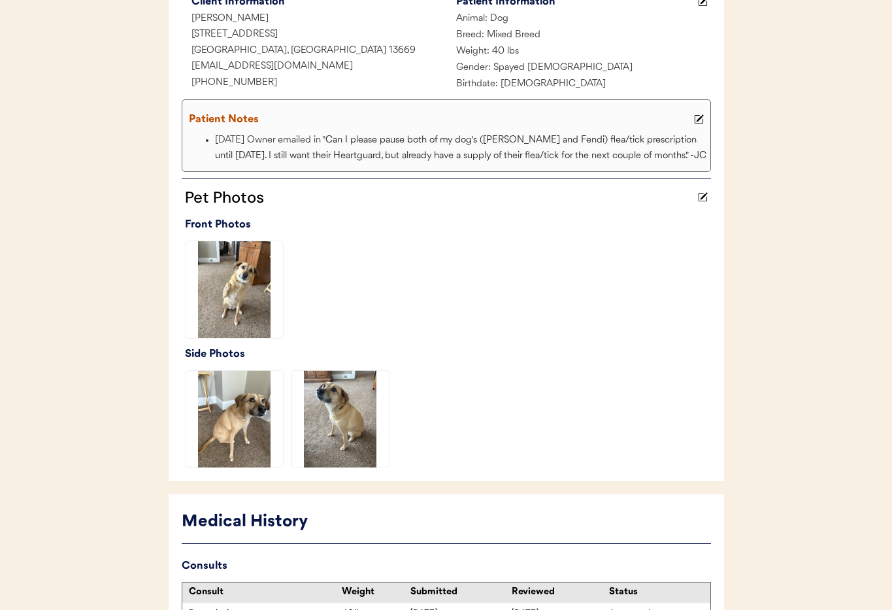
click at [698, 118] on icon at bounding box center [699, 119] width 10 height 10
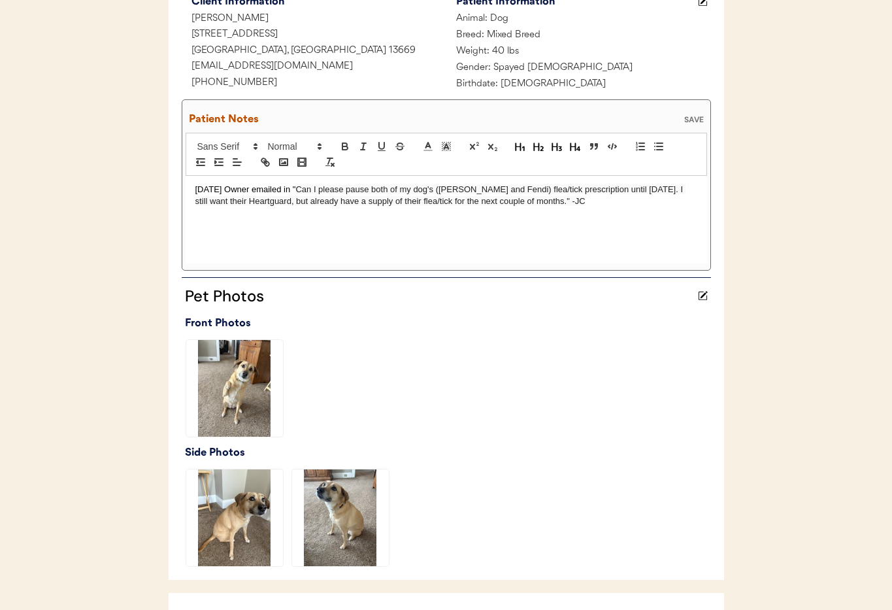
click at [197, 187] on p "10/6/25 Owner emailed in " Can I please pause both of my dog's (Averi and Fendi…" at bounding box center [446, 196] width 502 height 24
drag, startPoint x: 558, startPoint y: 203, endPoint x: 566, endPoint y: 217, distance: 16.7
click at [558, 203] on span "Can I please pause both of my dog's (Averi and Fendi) flea/tick prescription un…" at bounding box center [441, 195] width 493 height 22
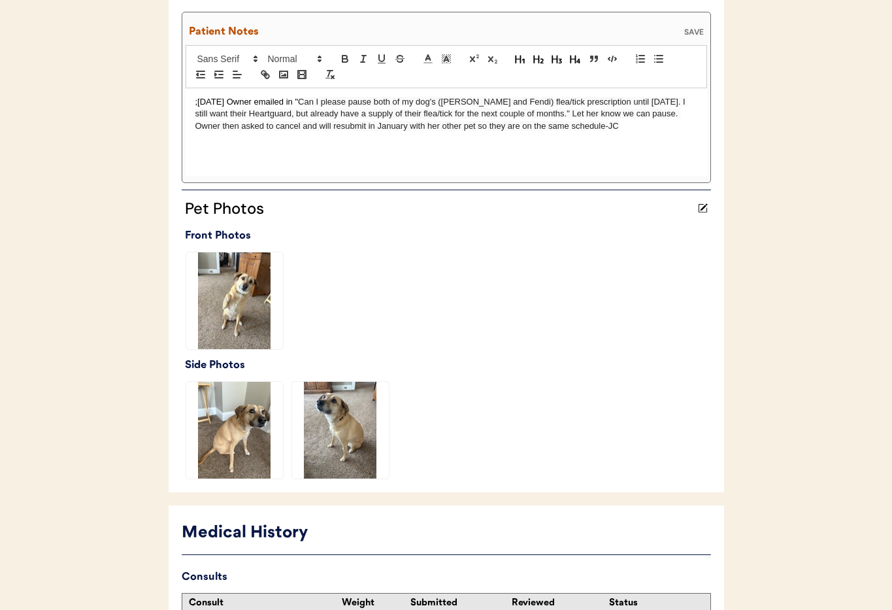
click at [697, 31] on div "SAVE" at bounding box center [694, 32] width 26 height 8
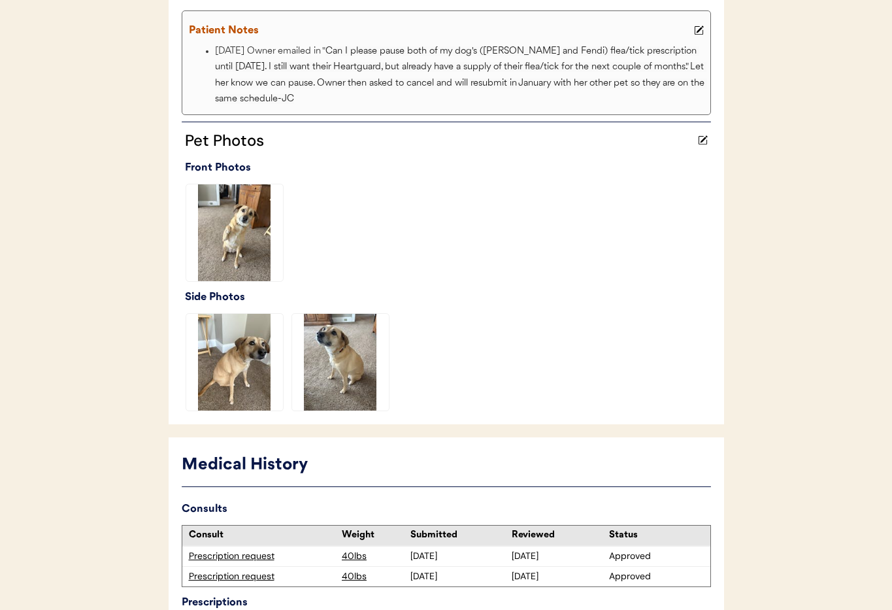
scroll to position [0, 0]
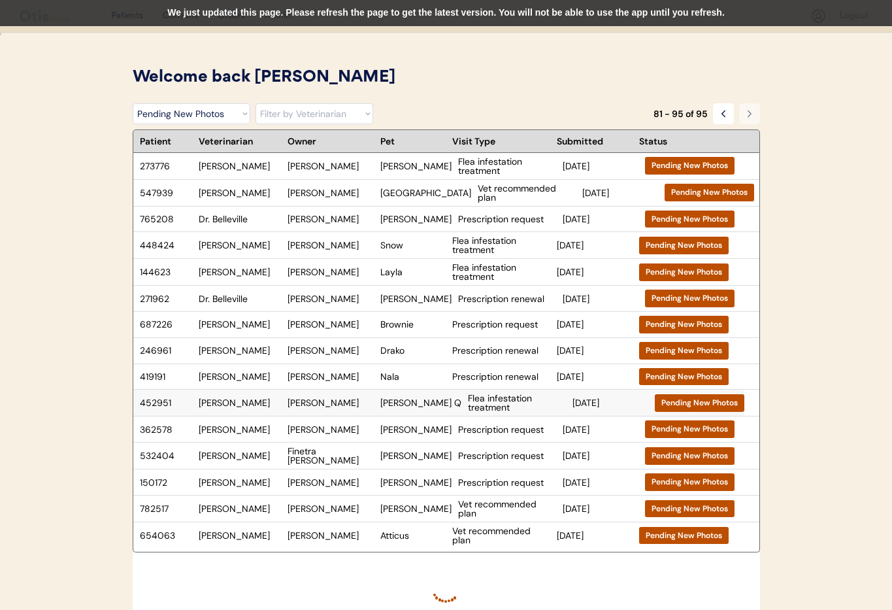
select select ""pending_new_photos""
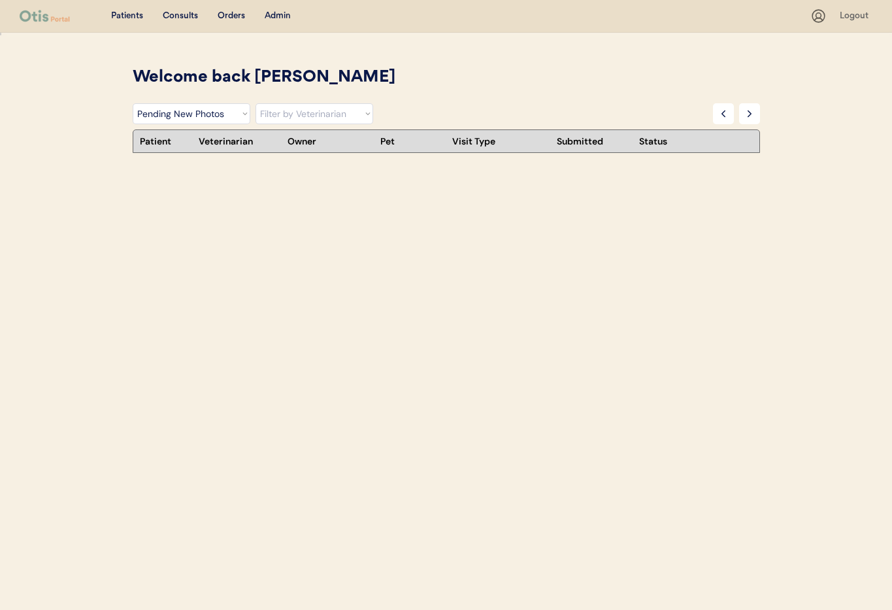
select select ""pending_new_photos""
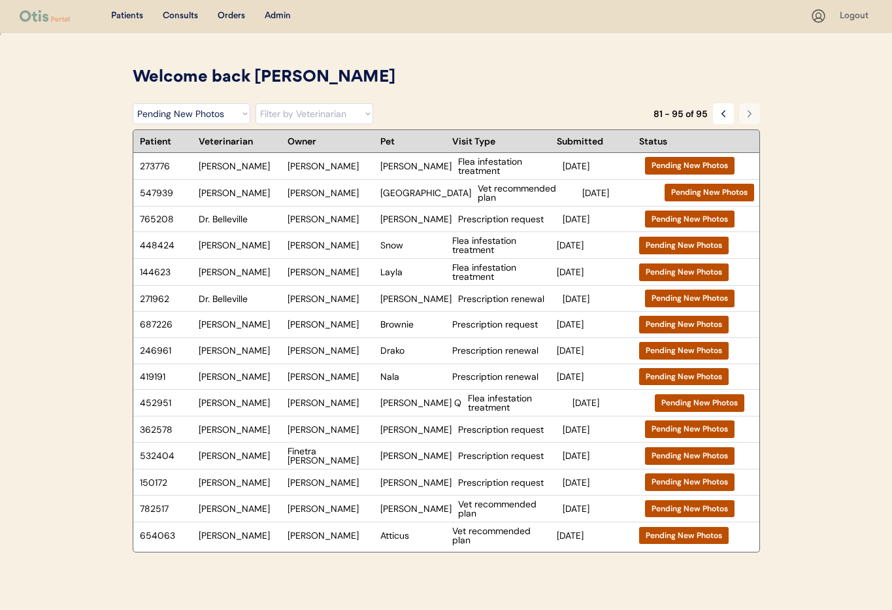
drag, startPoint x: 275, startPoint y: 14, endPoint x: 284, endPoint y: 90, distance: 75.7
click at [275, 14] on div "Admin" at bounding box center [278, 16] width 26 height 13
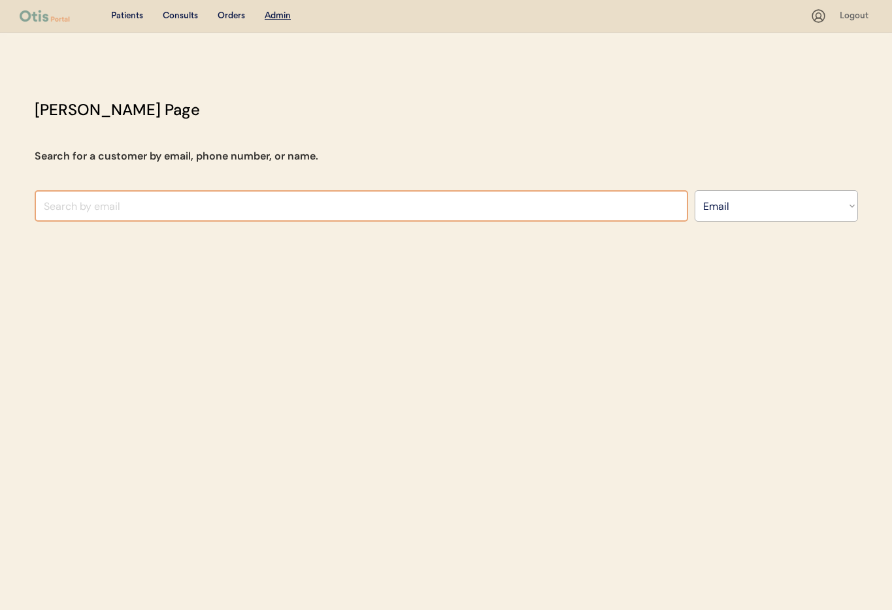
click at [174, 194] on input "input" at bounding box center [362, 205] width 654 height 31
click at [773, 209] on select "Search By Name Email Phone Number" at bounding box center [776, 205] width 163 height 31
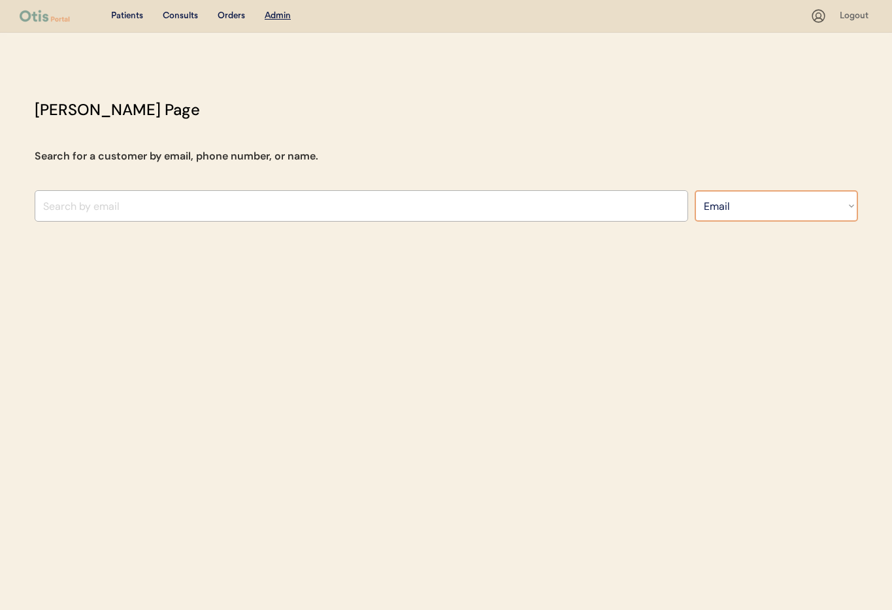
select select ""Name""
click at [695, 190] on select "Search By Name Email Phone Number" at bounding box center [776, 205] width 163 height 31
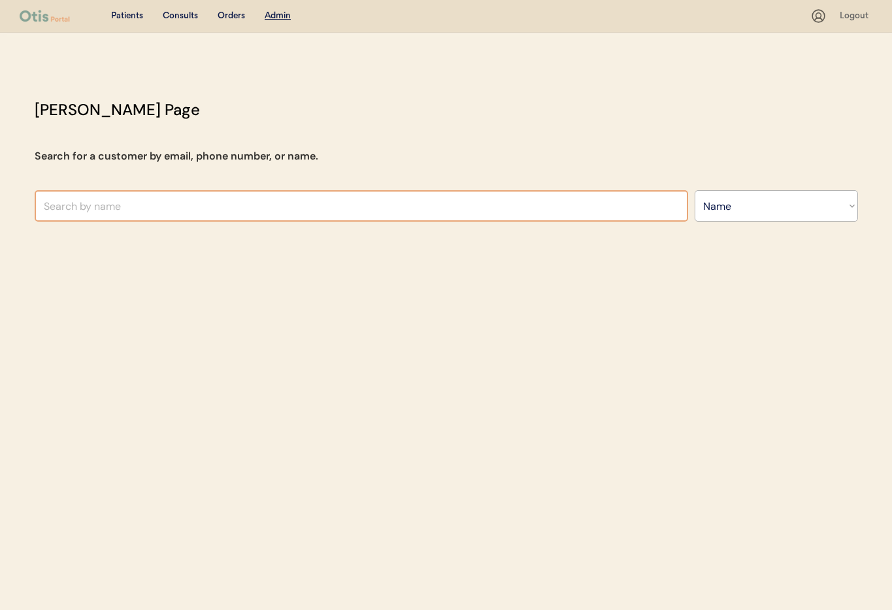
click at [388, 216] on input "text" at bounding box center [362, 205] width 654 height 31
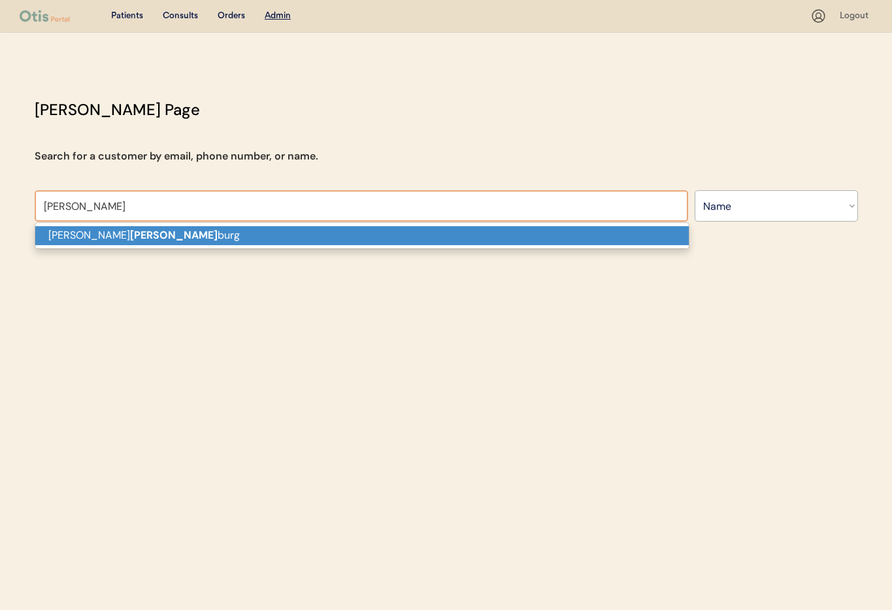
click at [396, 237] on p "[PERSON_NAME] [PERSON_NAME]" at bounding box center [362, 235] width 654 height 19
type input "[PERSON_NAME]"
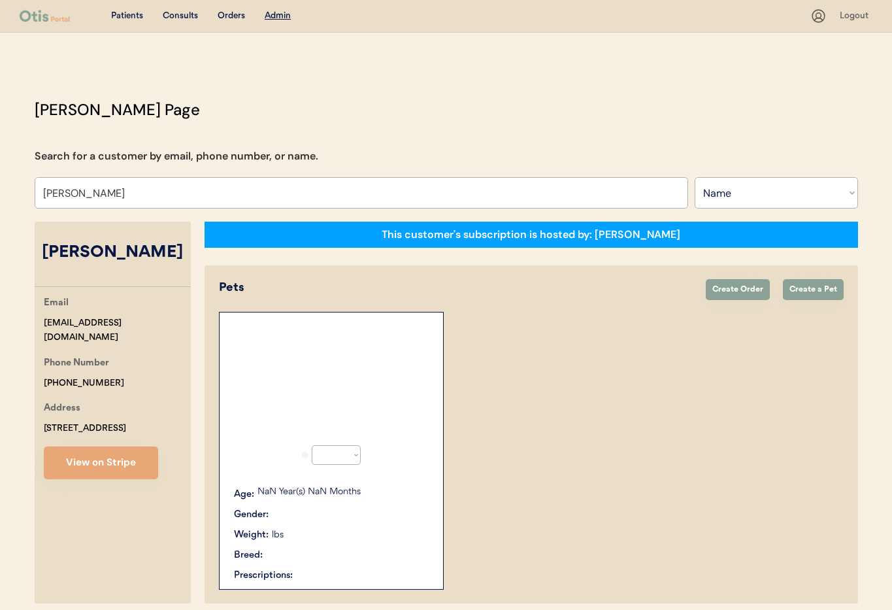
select select "true"
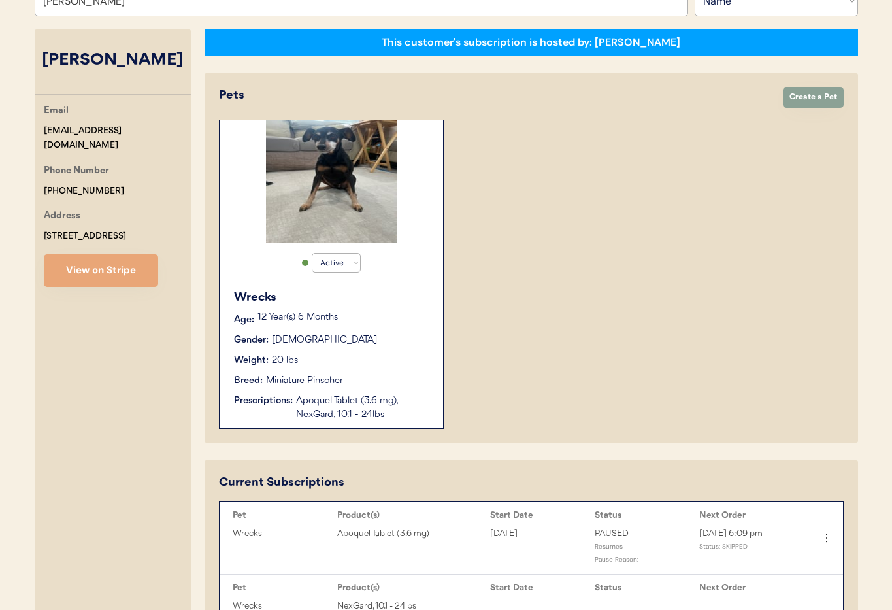
scroll to position [194, 0]
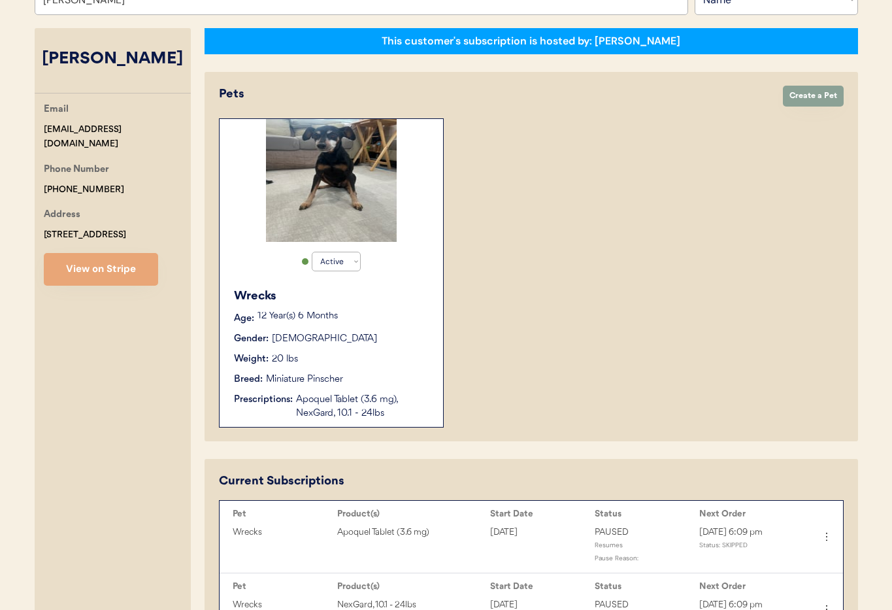
type input "Scott hamelburg"
click at [386, 292] on div "Wrecks" at bounding box center [332, 297] width 196 height 18
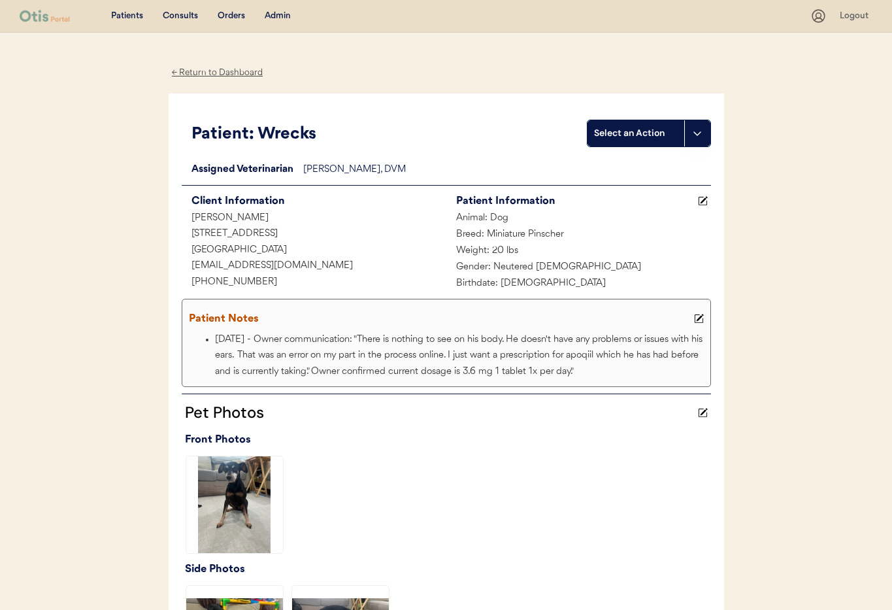
click at [697, 318] on icon at bounding box center [699, 319] width 10 height 10
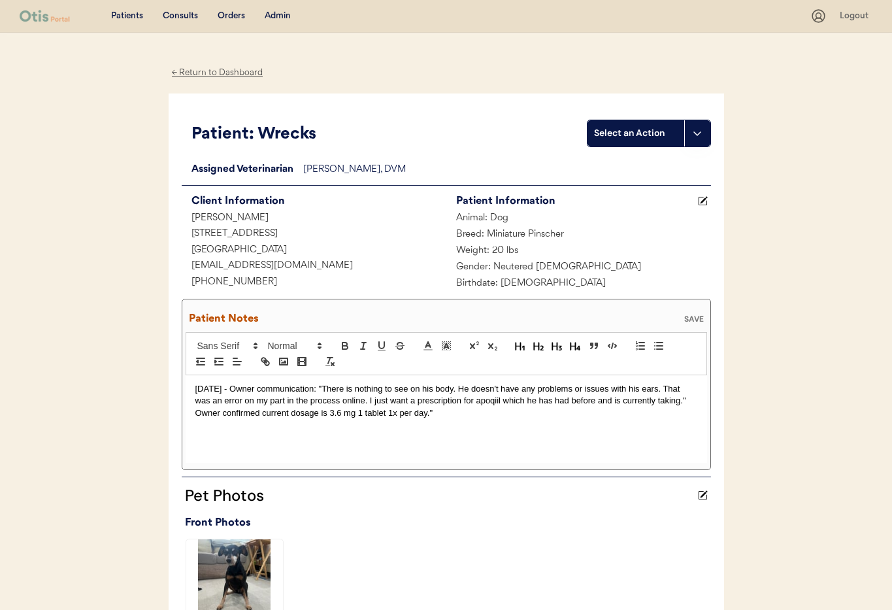
click at [697, 318] on div "Patient Notes SAVE" at bounding box center [447, 319] width 522 height 26
drag, startPoint x: 194, startPoint y: 386, endPoint x: 213, endPoint y: 391, distance: 19.5
click at [196, 386] on div "8/21/25 - Owner communication: "There is nothing to see on his body. He doesn't…" at bounding box center [447, 419] width 522 height 88
drag, startPoint x: 315, startPoint y: 387, endPoint x: 327, endPoint y: 392, distance: 12.6
click at [315, 387] on p ";10/3/25 Owner sent message " Can we increase my dogs dose for next month. ;8/2…" at bounding box center [446, 407] width 502 height 48
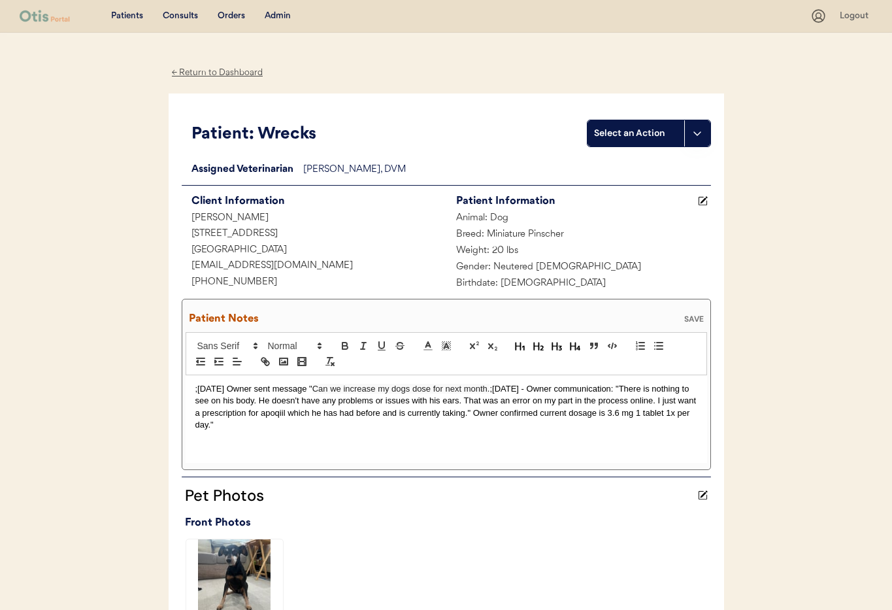
drag, startPoint x: 488, startPoint y: 390, endPoint x: 503, endPoint y: 402, distance: 19.5
click at [488, 390] on span "Can we increase my dogs dose for next month." at bounding box center [402, 389] width 178 height 10
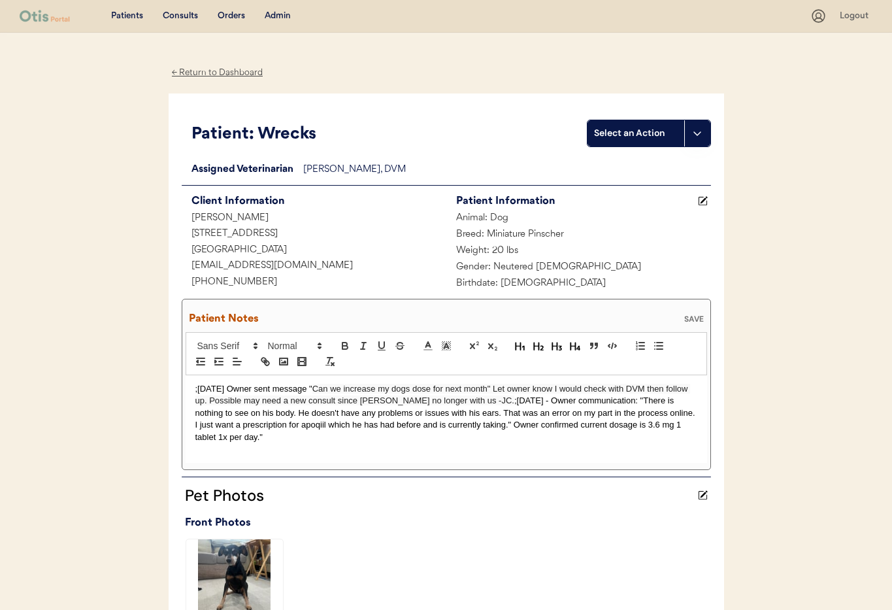
drag, startPoint x: 695, startPoint y: 318, endPoint x: 687, endPoint y: 322, distance: 8.8
click at [695, 319] on div "SAVE" at bounding box center [694, 319] width 26 height 8
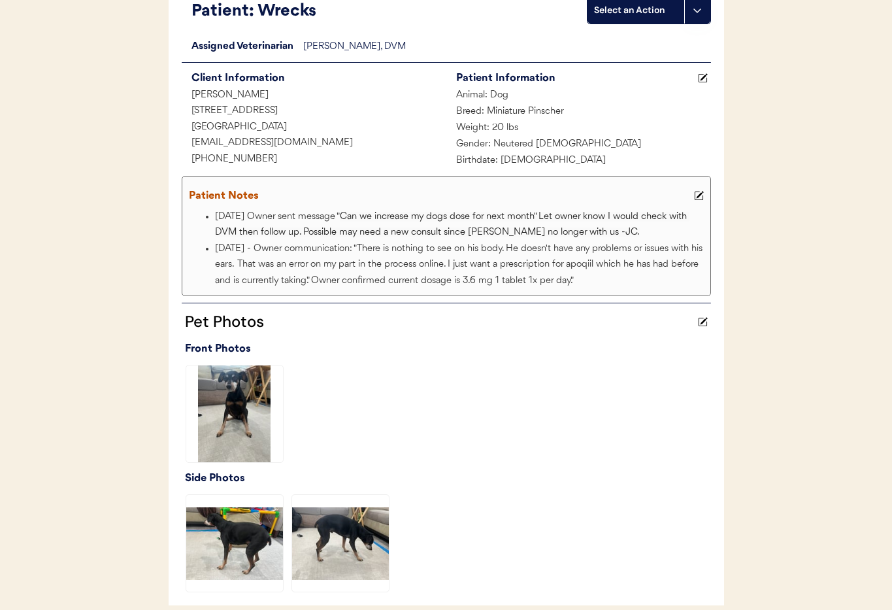
scroll to position [445, 0]
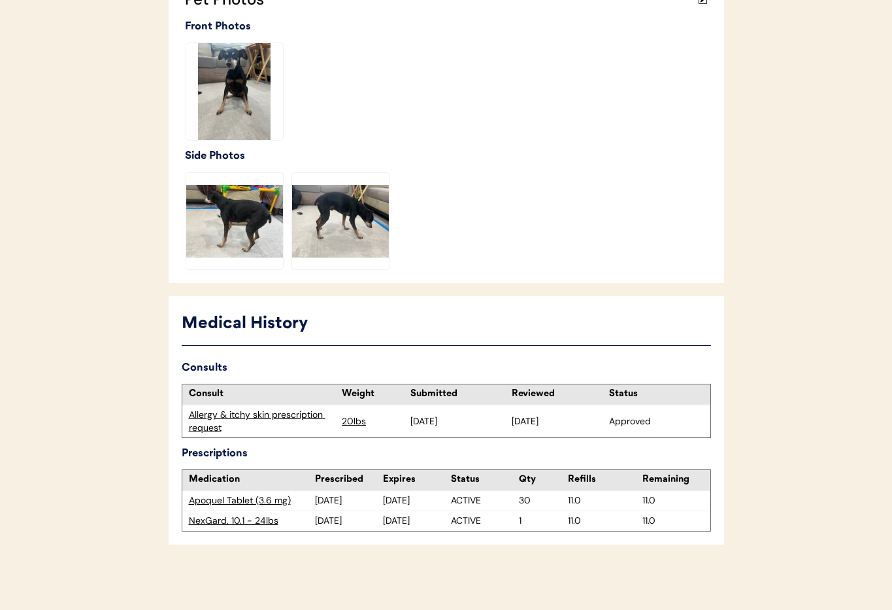
click at [222, 499] on div "Apoquel Tablet (3.6 mg)" at bounding box center [252, 500] width 127 height 13
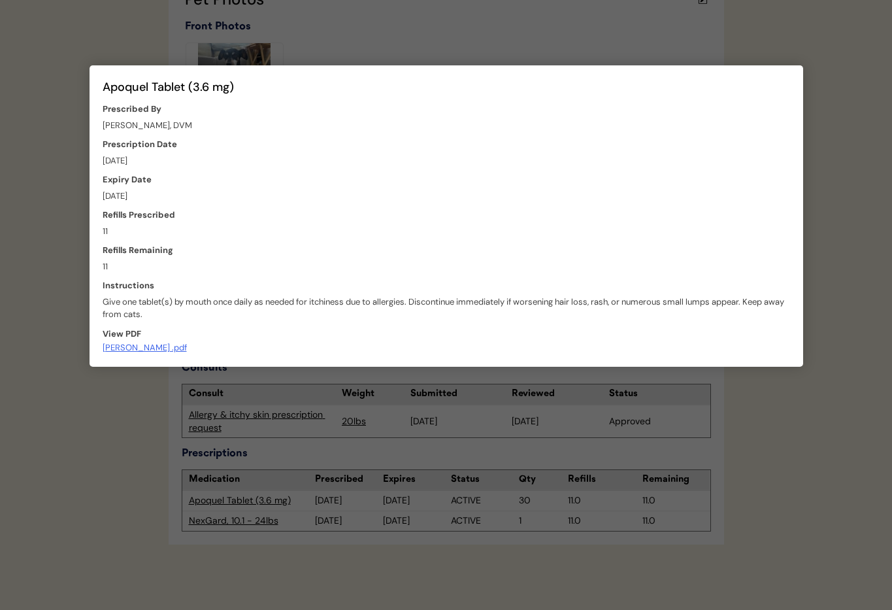
click at [303, 393] on div at bounding box center [446, 305] width 892 height 610
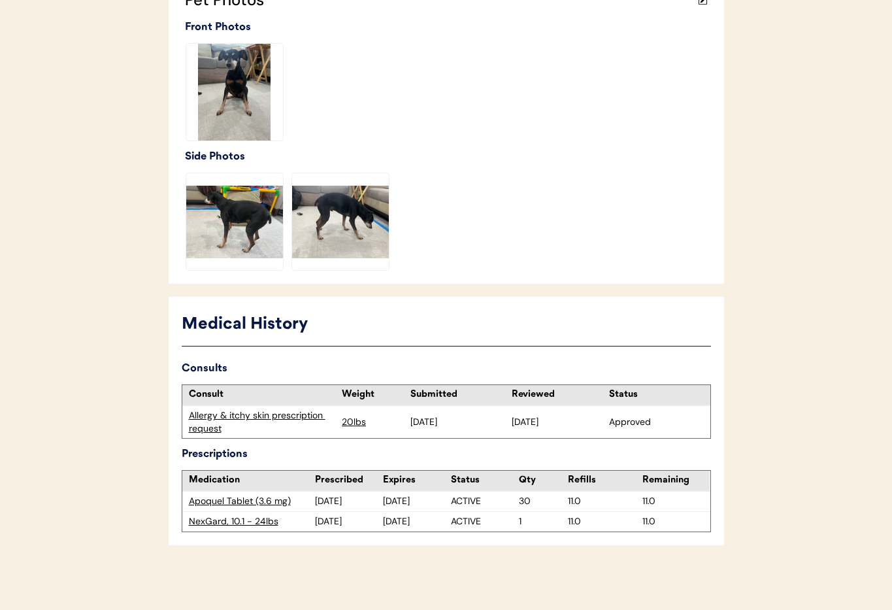
click at [266, 501] on div "Apoquel Tablet (3.6 mg)" at bounding box center [252, 501] width 127 height 13
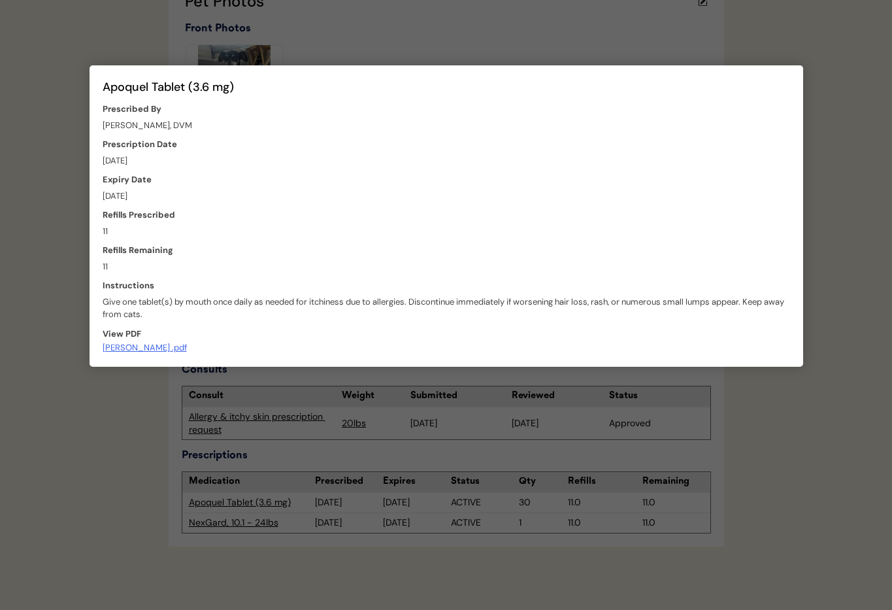
click at [724, 408] on div at bounding box center [446, 305] width 892 height 610
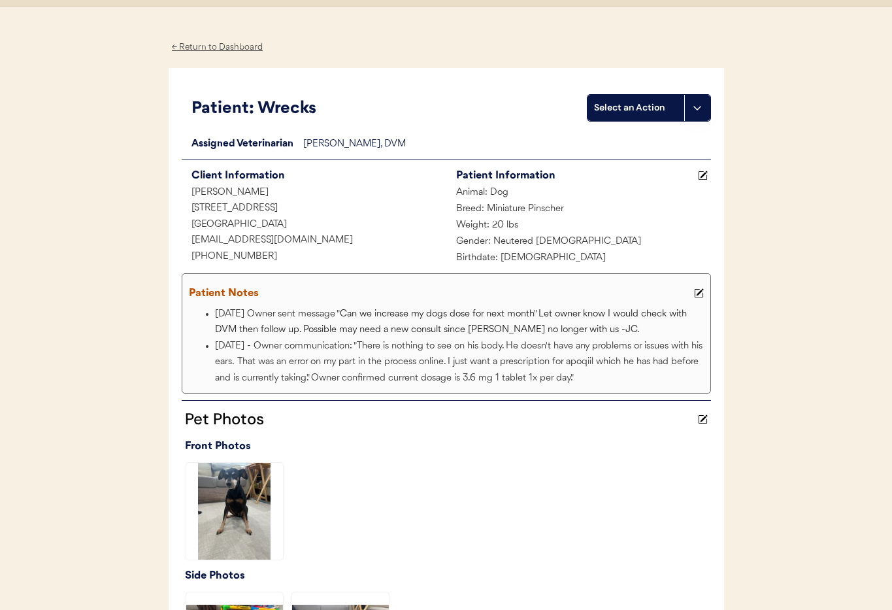
scroll to position [0, 0]
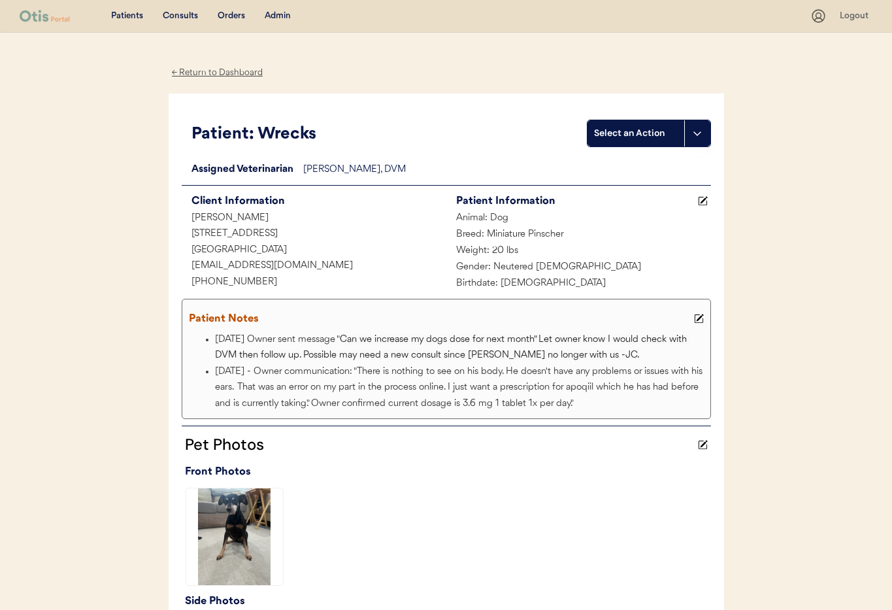
click at [279, 16] on div "Admin" at bounding box center [278, 16] width 26 height 13
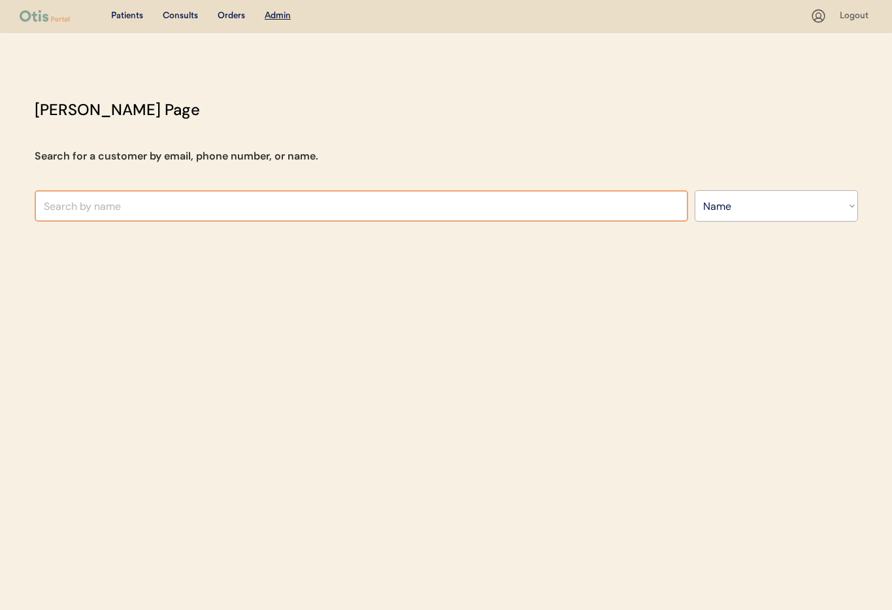
click at [749, 216] on select "Search By Name Email Phone Number" at bounding box center [776, 205] width 163 height 31
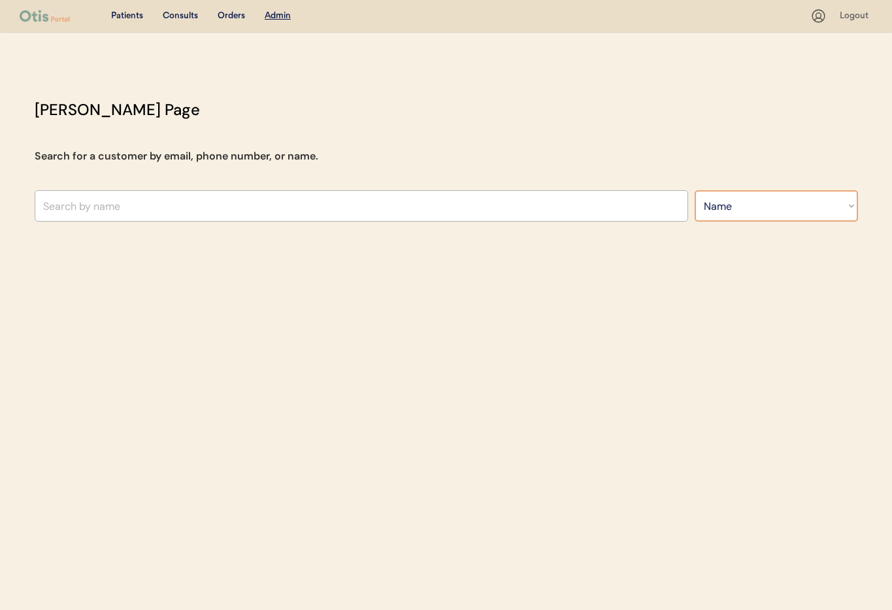
select select ""Email""
click at [695, 190] on select "Search By Name Email Phone Number" at bounding box center [776, 205] width 163 height 31
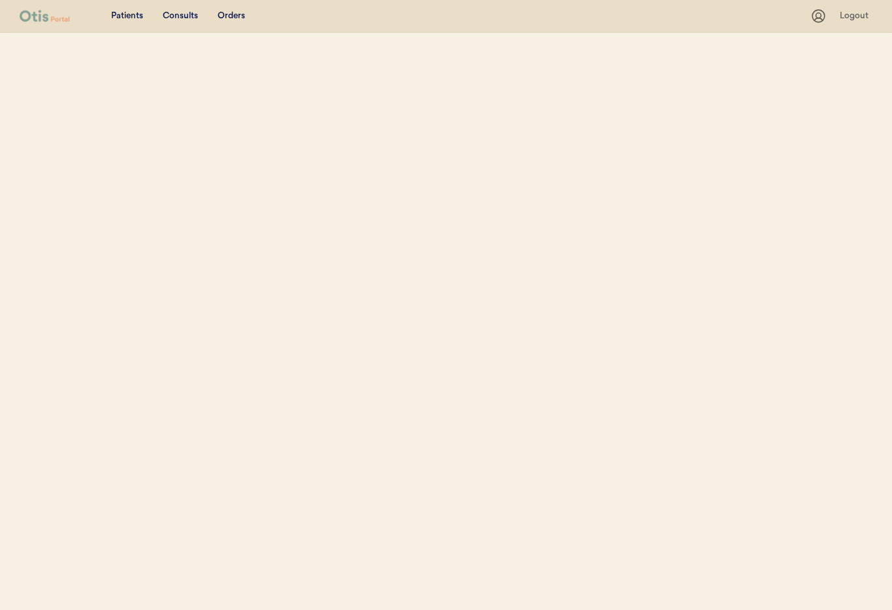
select select ""Email""
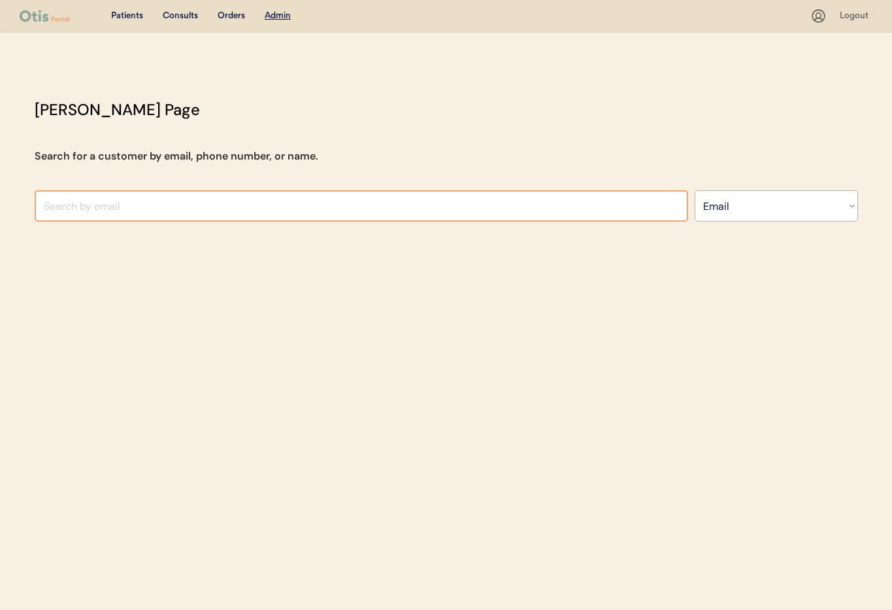
drag, startPoint x: 80, startPoint y: 192, endPoint x: 82, endPoint y: 204, distance: 11.9
click at [81, 192] on input "input" at bounding box center [362, 205] width 654 height 31
paste input "[EMAIL_ADDRESS][DOMAIN_NAME]"
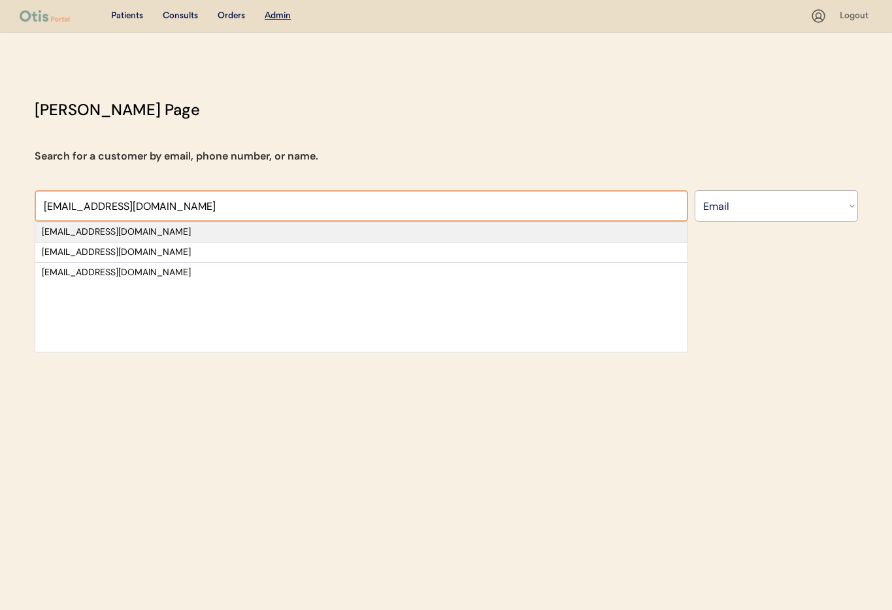
type input "[EMAIL_ADDRESS][DOMAIN_NAME]"
click at [154, 232] on div "[EMAIL_ADDRESS][DOMAIN_NAME]" at bounding box center [361, 232] width 639 height 13
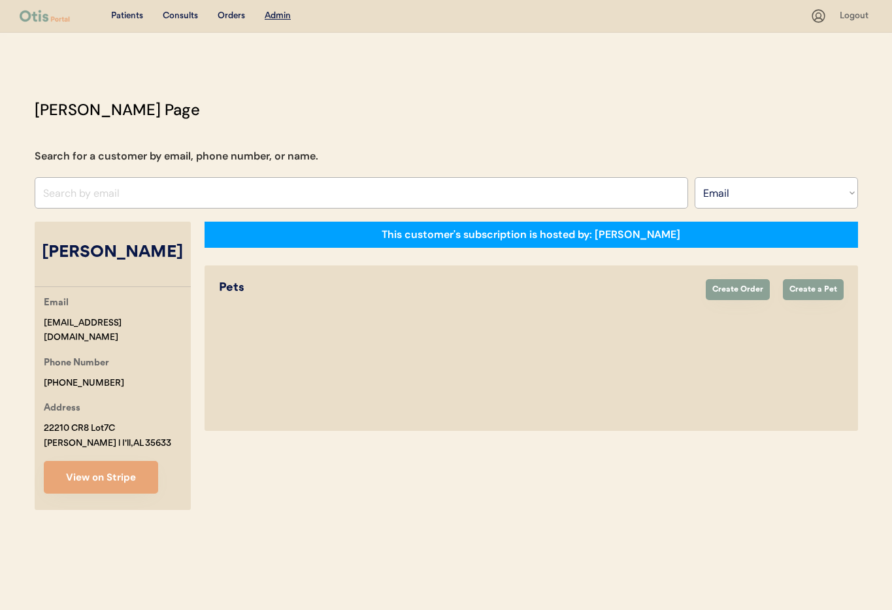
select select "true"
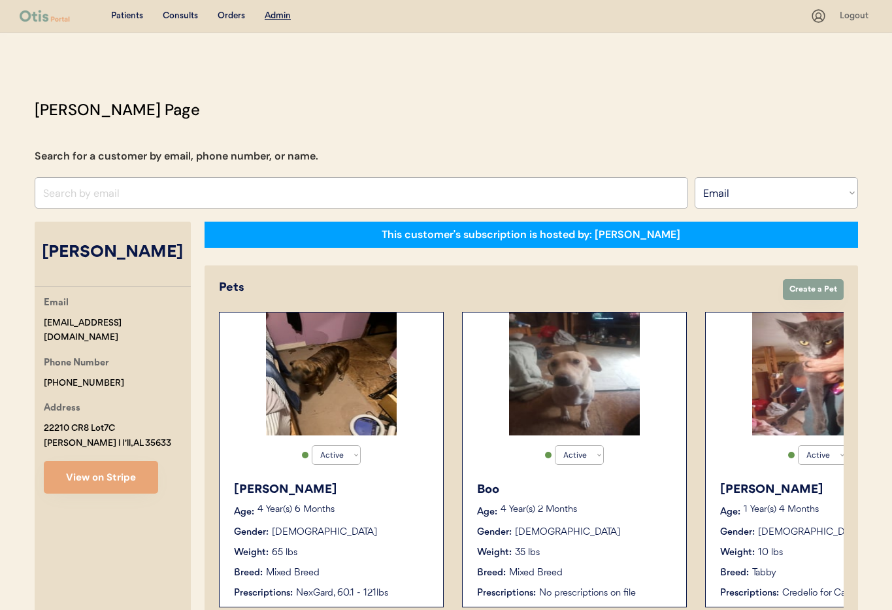
click at [616, 524] on div "Boo Age: [DEMOGRAPHIC_DATA] Year(s) 2 Months Gender: [DEMOGRAPHIC_DATA] Weight:…" at bounding box center [574, 541] width 211 height 132
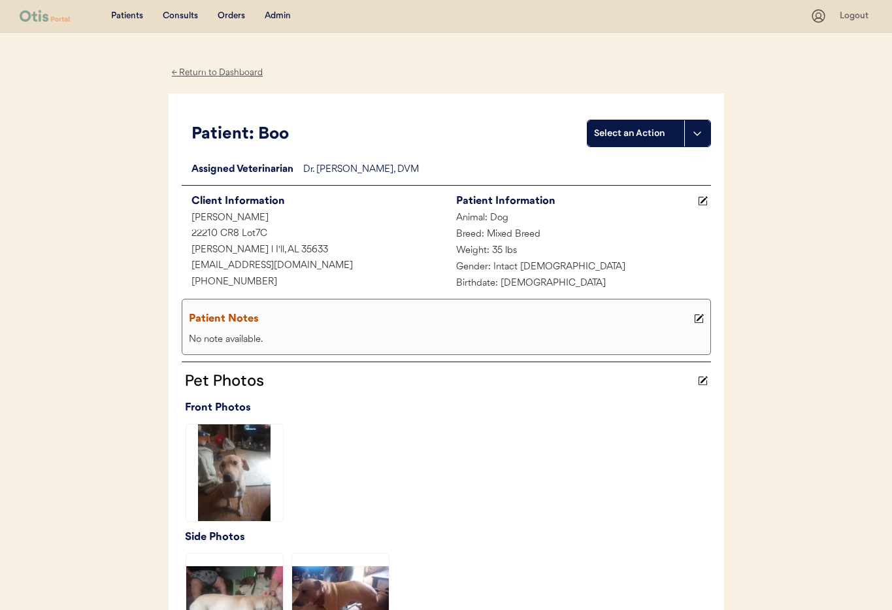
scroll to position [320, 0]
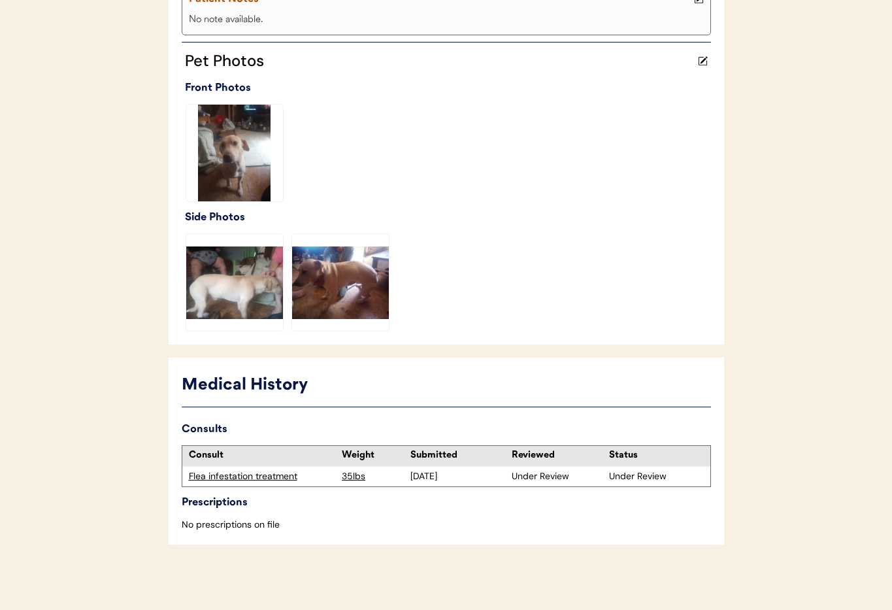
click at [250, 473] on div "Flea infestation treatment" at bounding box center [262, 476] width 147 height 13
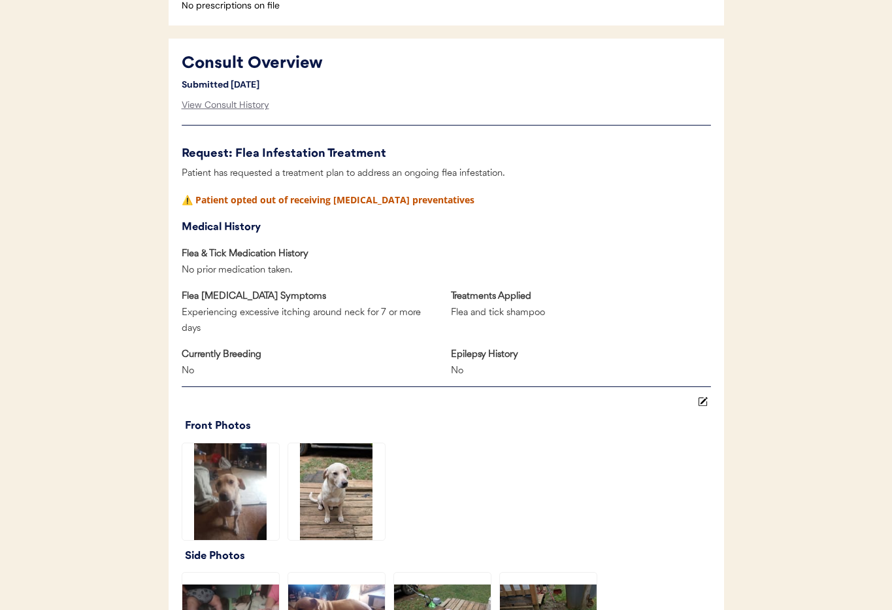
scroll to position [525, 0]
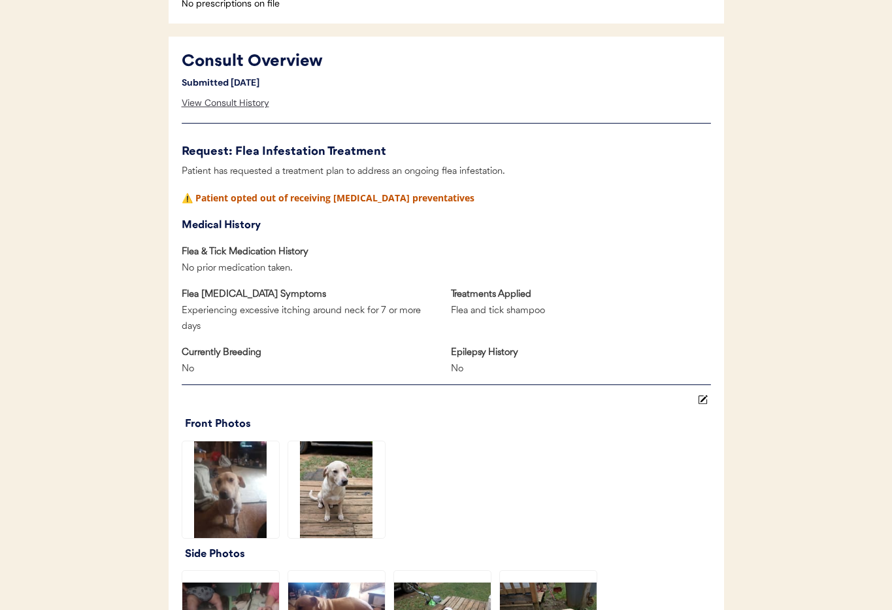
click at [224, 101] on div "View Consult History" at bounding box center [226, 103] width 88 height 26
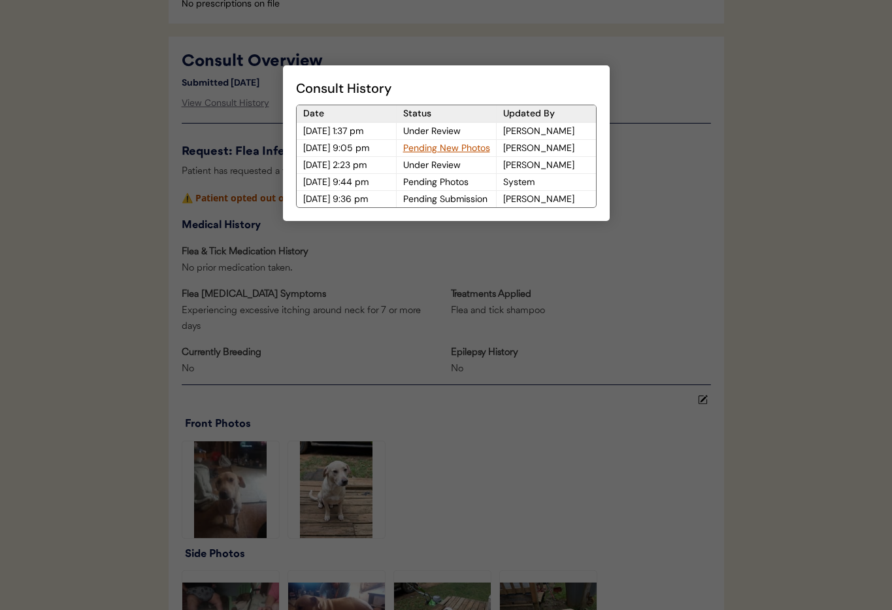
click at [660, 203] on div at bounding box center [446, 305] width 892 height 610
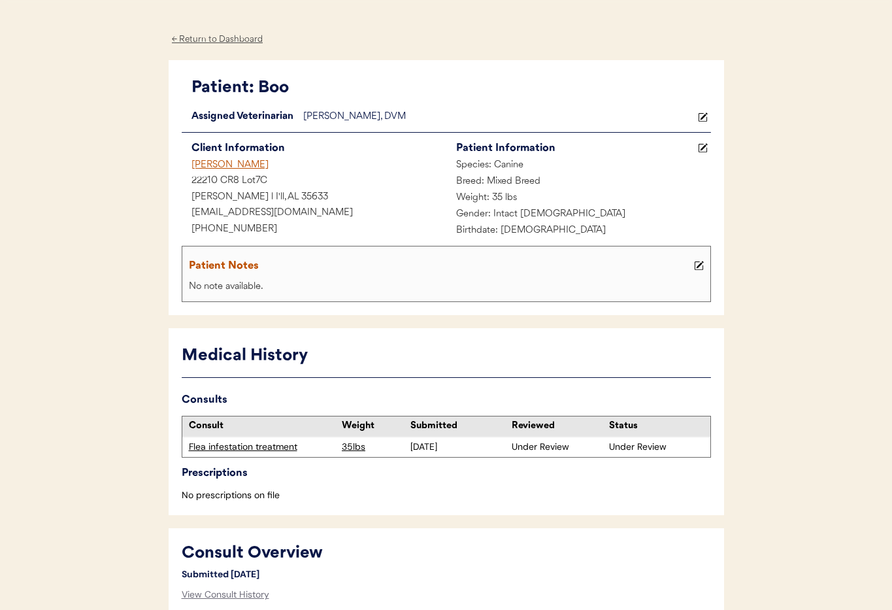
scroll to position [3, 0]
